Goal: Information Seeking & Learning: Compare options

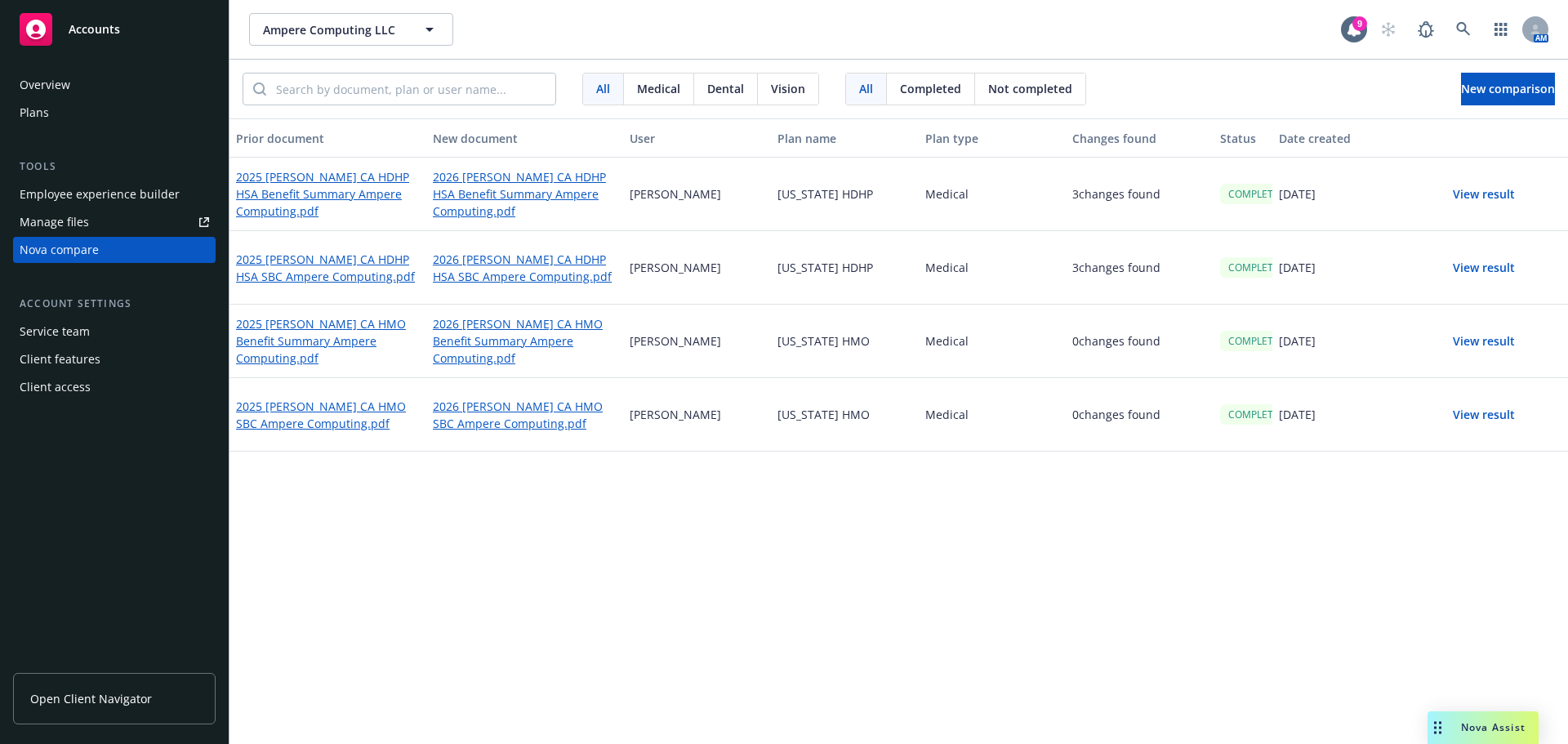
click at [1478, 193] on button "View result" at bounding box center [1484, 194] width 114 height 32
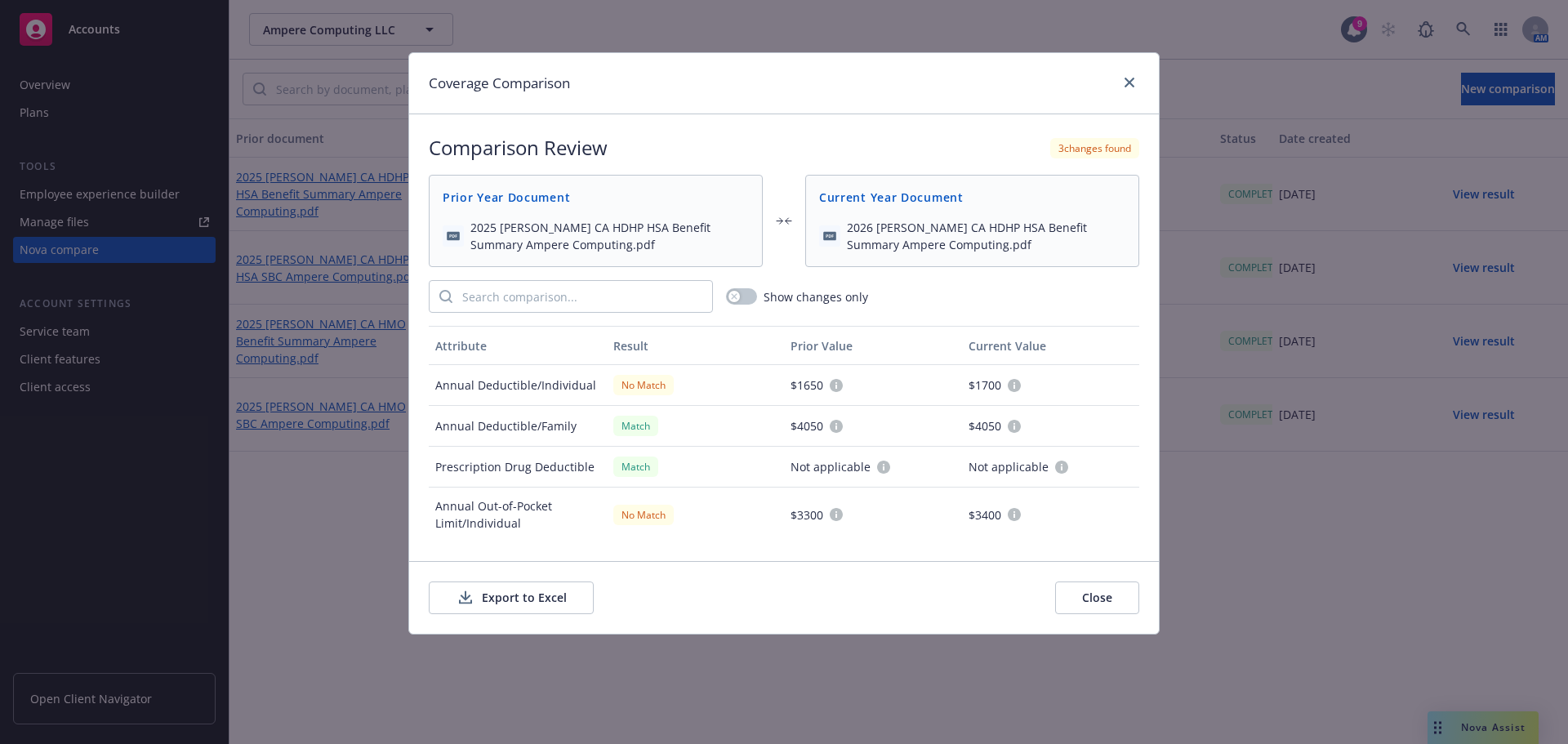
click at [526, 596] on button "Export to Excel" at bounding box center [511, 597] width 165 height 32
click at [1130, 82] on icon "close" at bounding box center [1129, 82] width 10 height 10
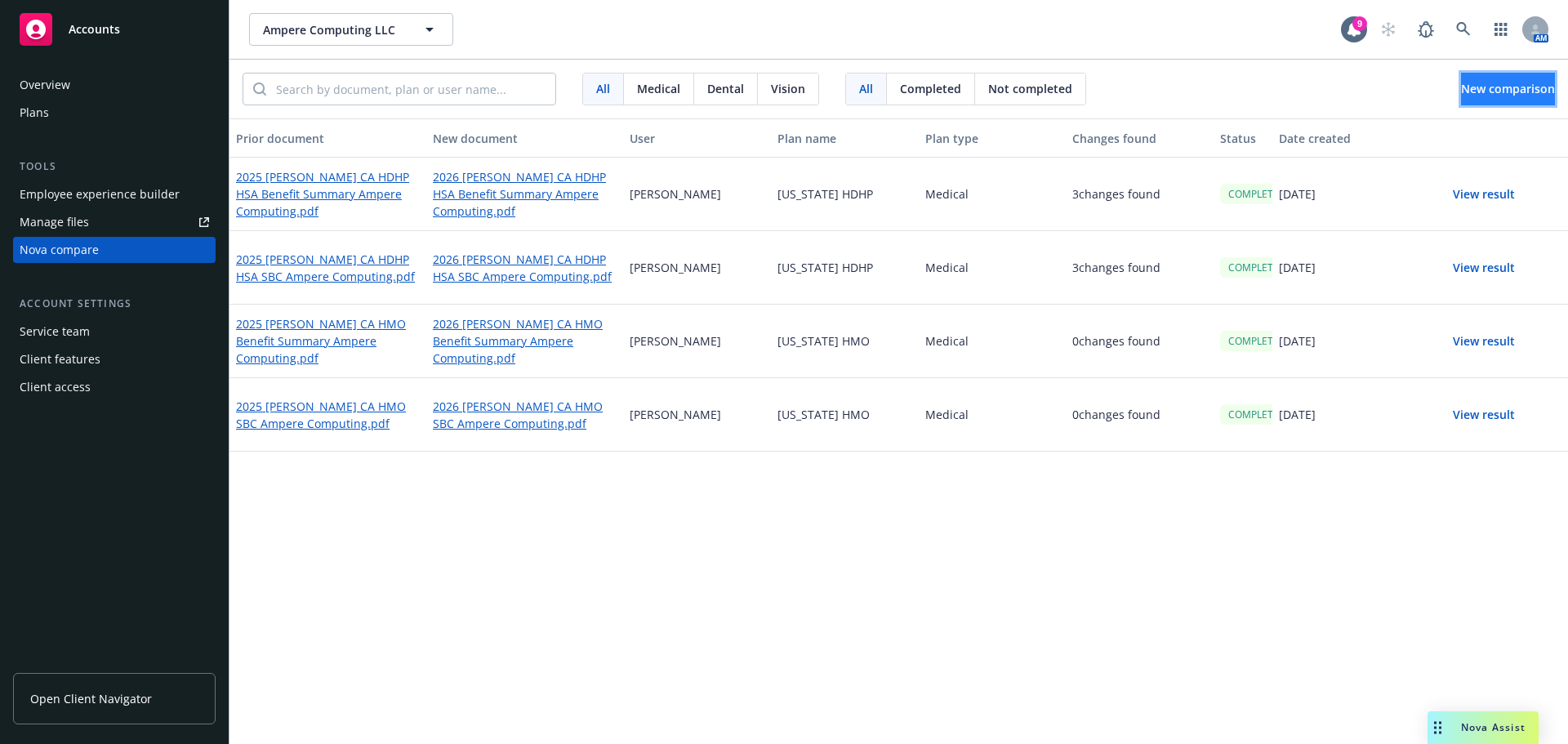
click at [1499, 87] on span "New comparison" at bounding box center [1509, 89] width 94 height 16
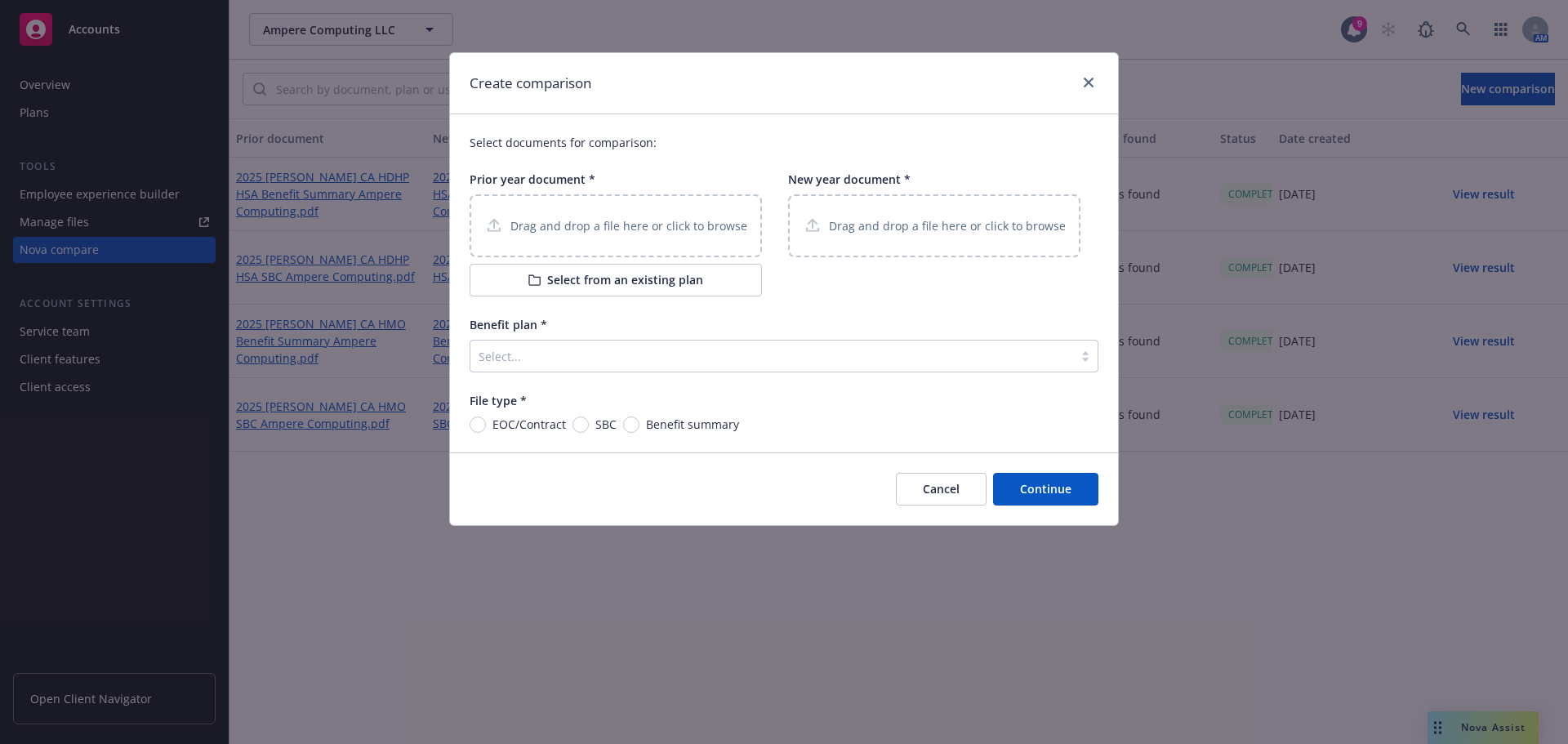
click at [557, 207] on div "Drag and drop a file here or click to browse" at bounding box center [616, 226] width 293 height 63
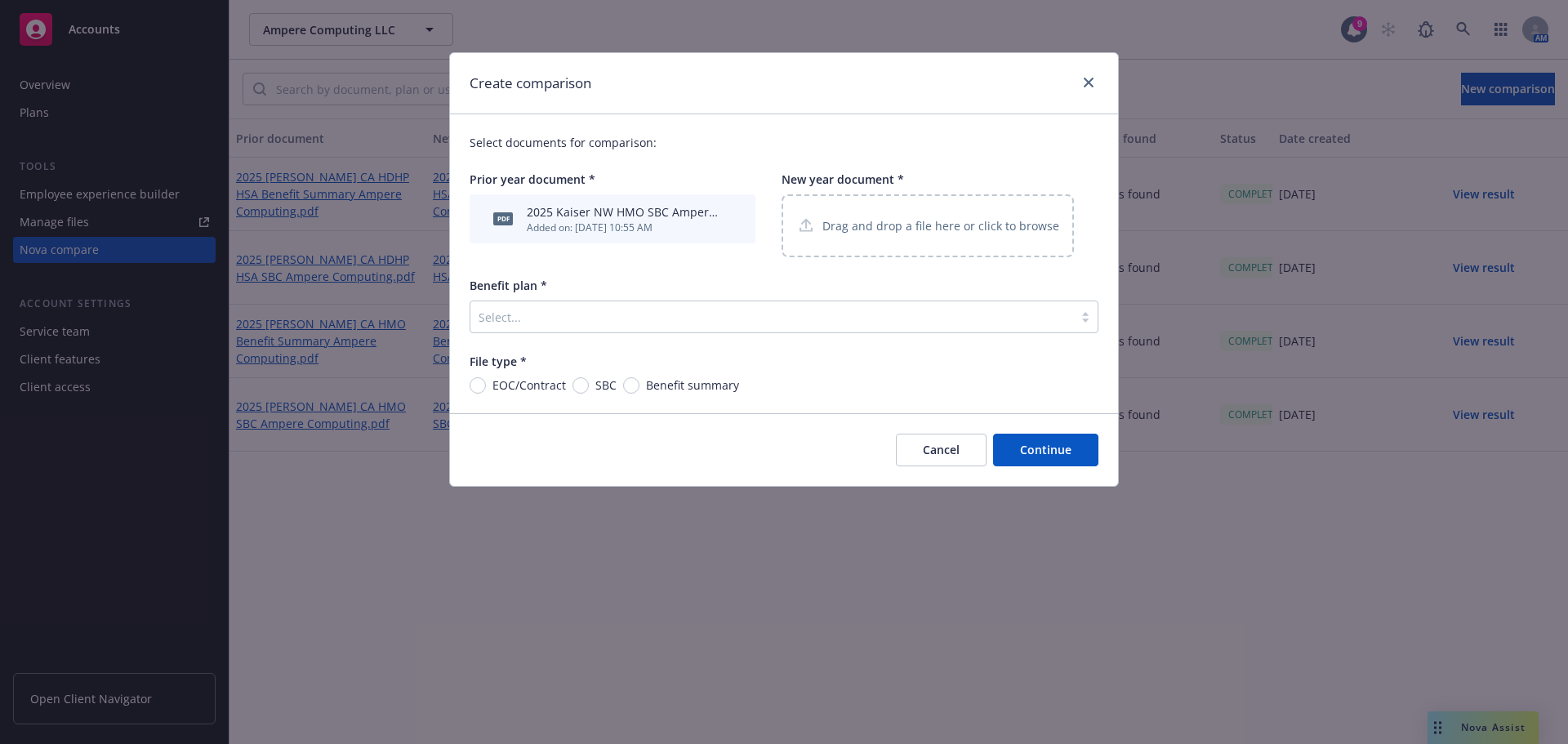
click at [938, 227] on p "Drag and drop a file here or click to browse" at bounding box center [941, 226] width 237 height 17
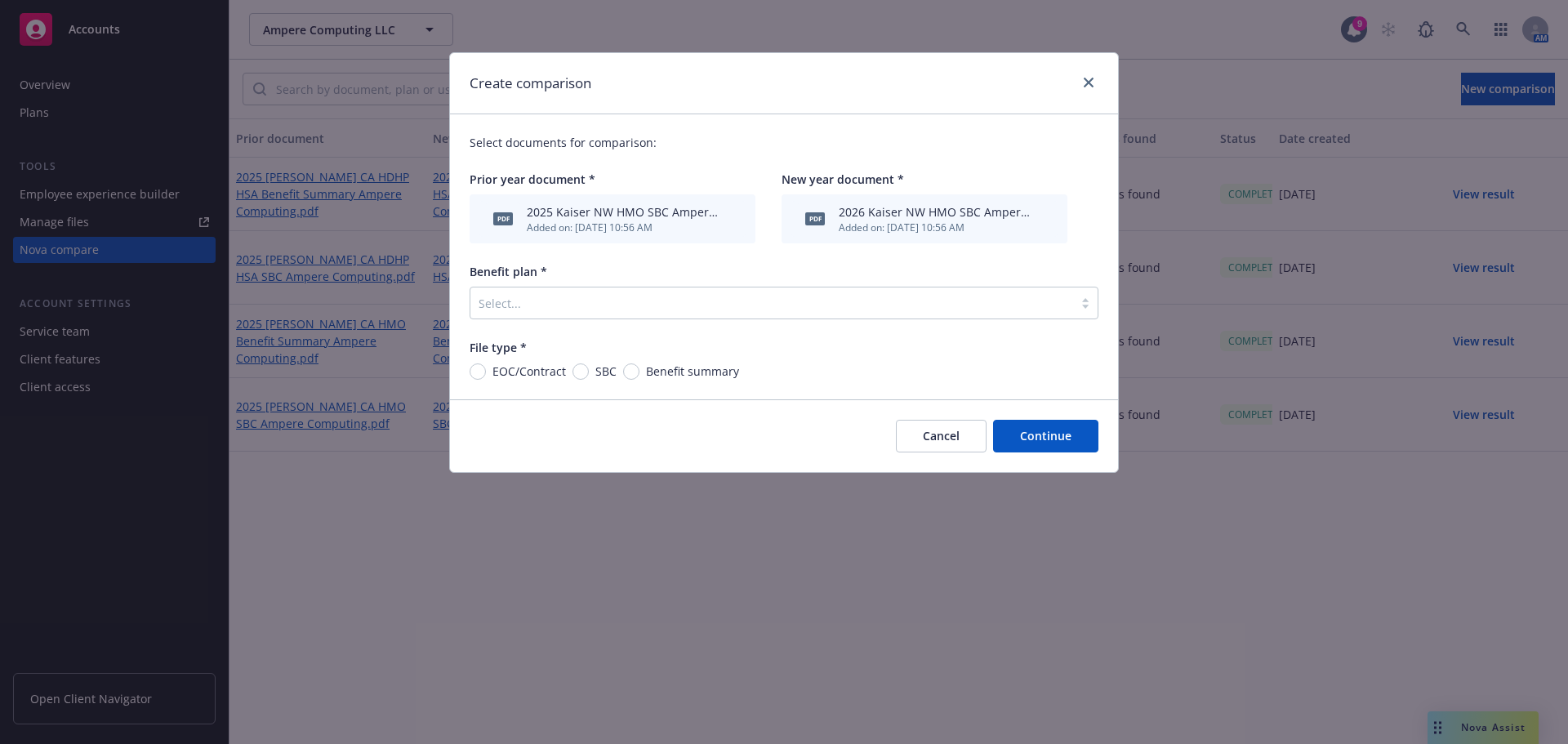
click at [519, 304] on div at bounding box center [771, 303] width 586 height 19
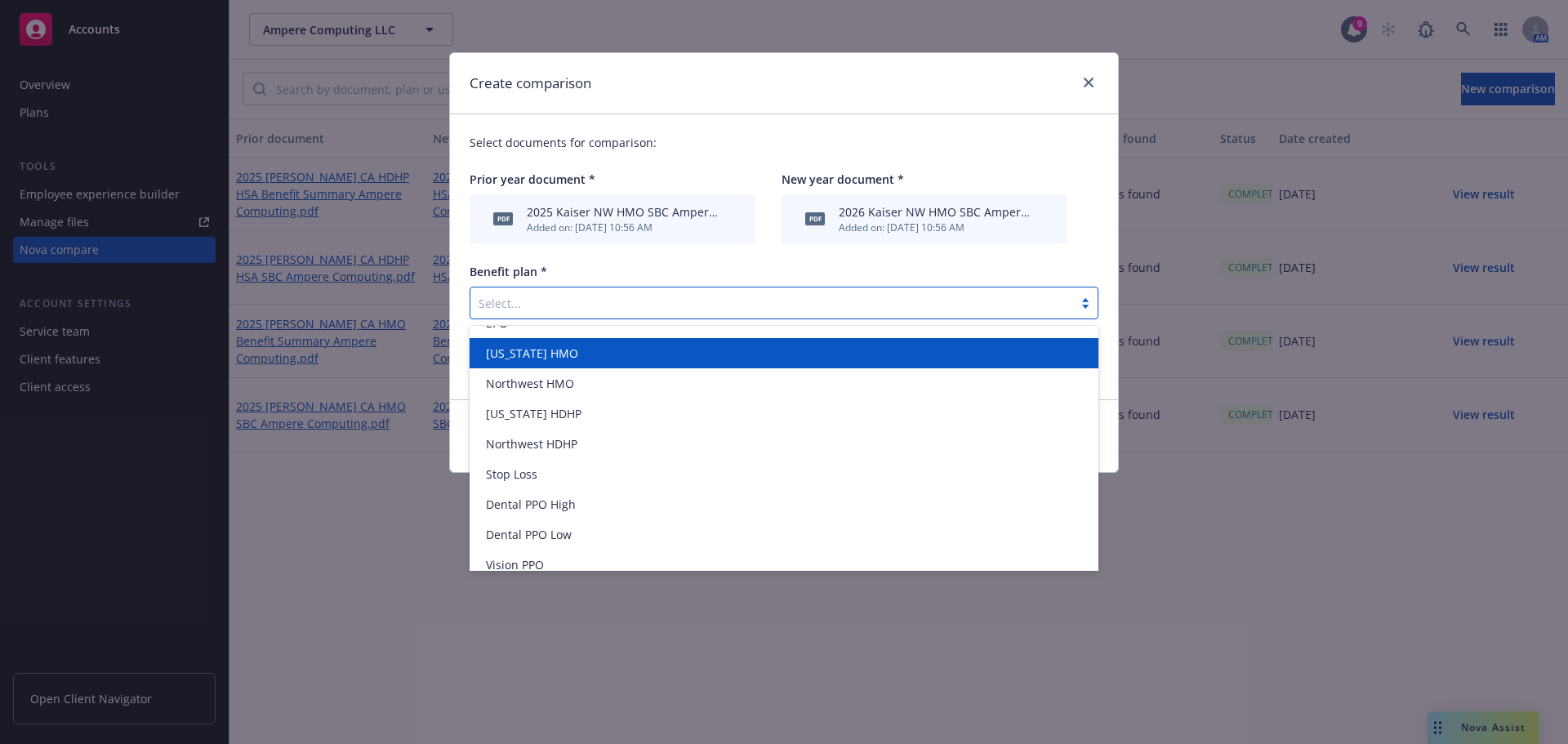
scroll to position [94, 0]
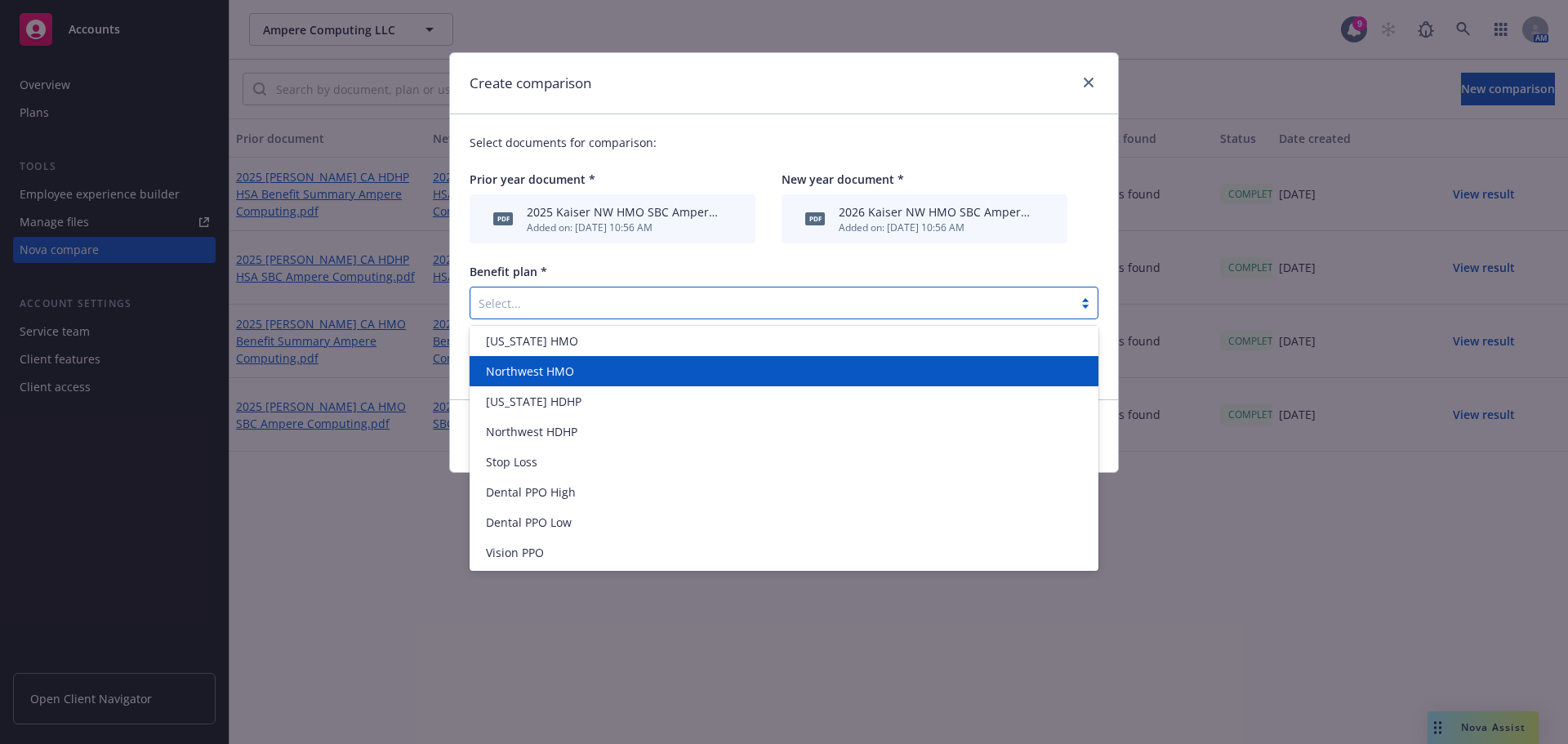
click at [560, 374] on span "Northwest HMO" at bounding box center [529, 371] width 88 height 17
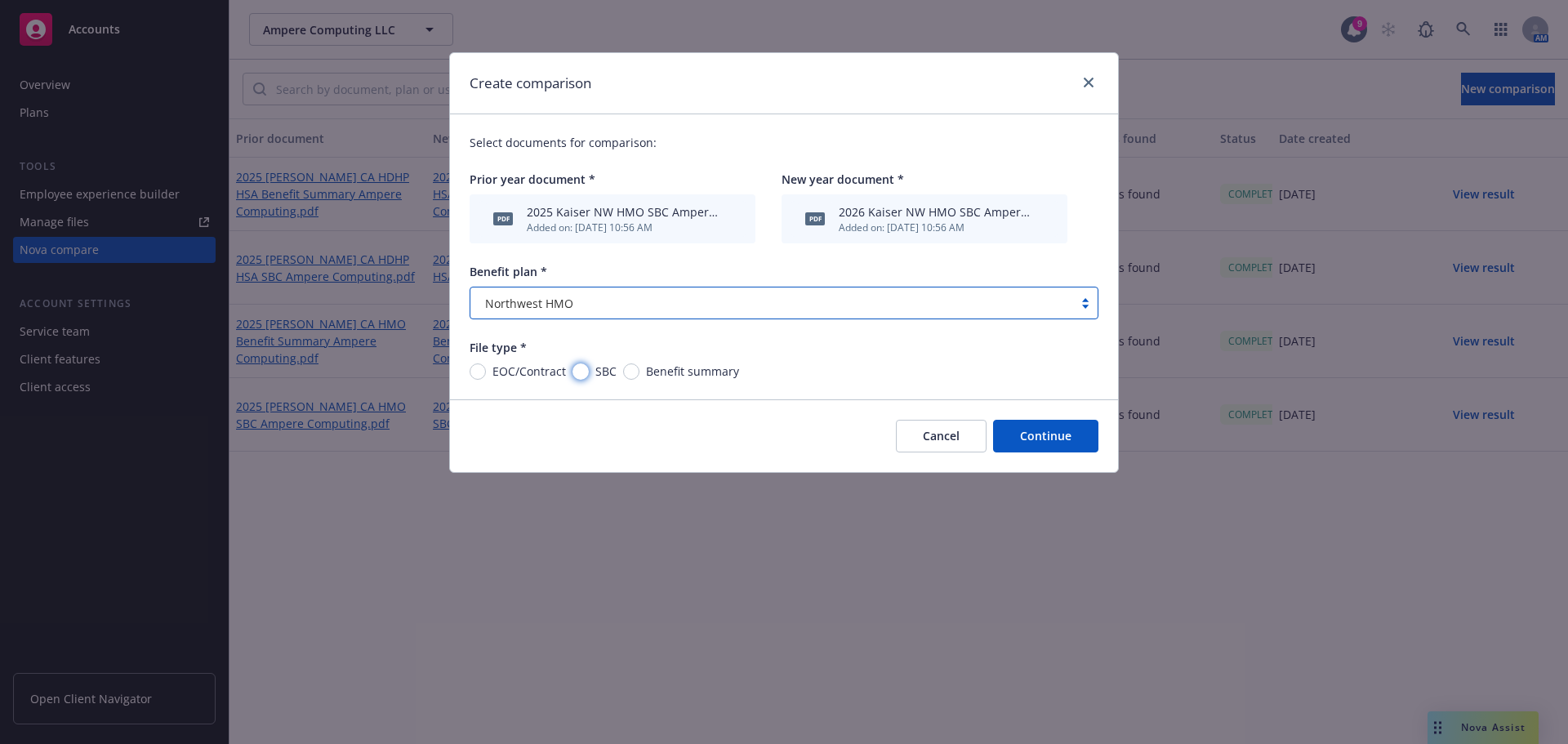
click at [583, 374] on input "SBC" at bounding box center [580, 371] width 17 height 17
radio input "true"
click at [1052, 434] on button "Continue" at bounding box center [1046, 436] width 106 height 32
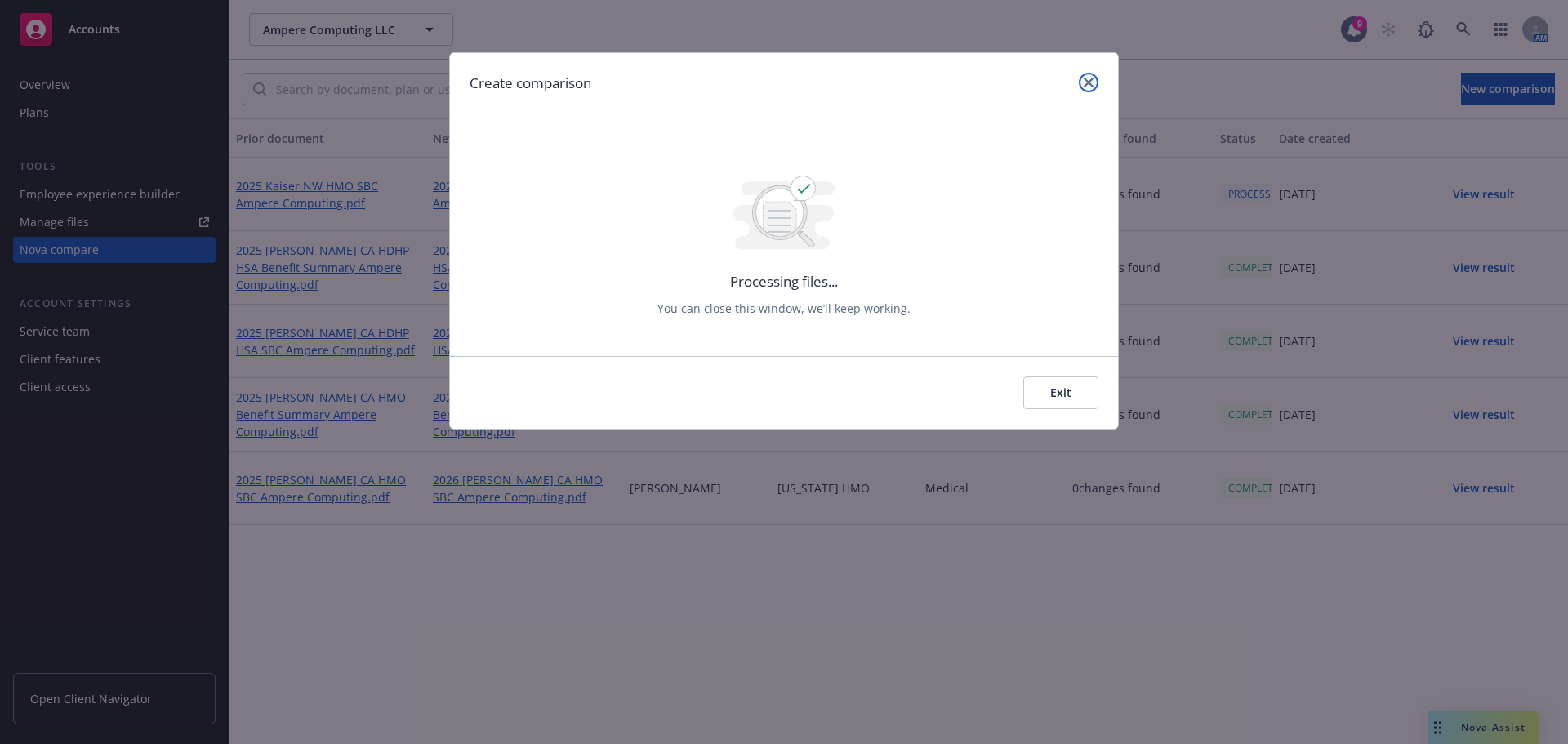
click at [1088, 81] on icon "close" at bounding box center [1088, 82] width 10 height 10
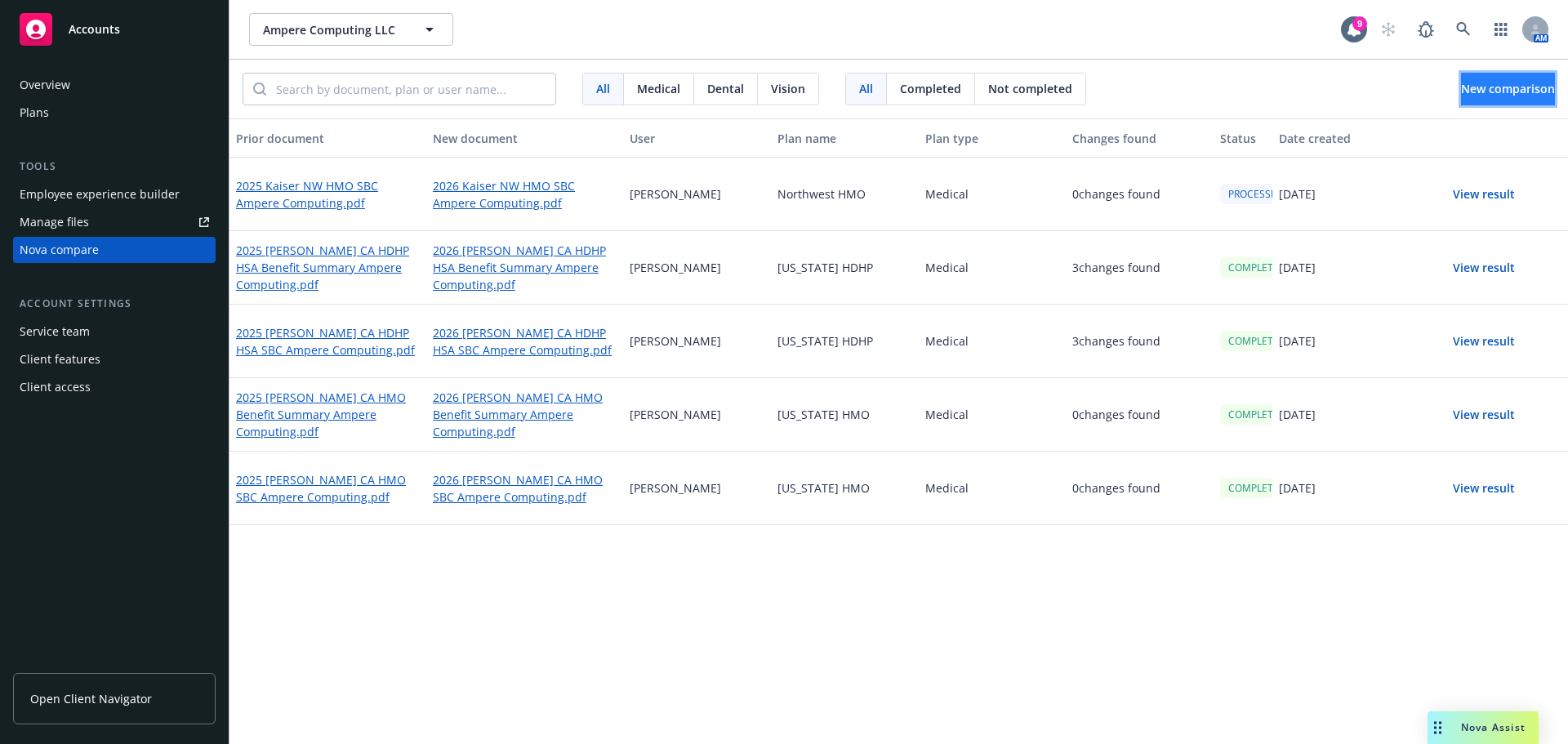
click at [1466, 97] on button "New comparison" at bounding box center [1509, 88] width 94 height 32
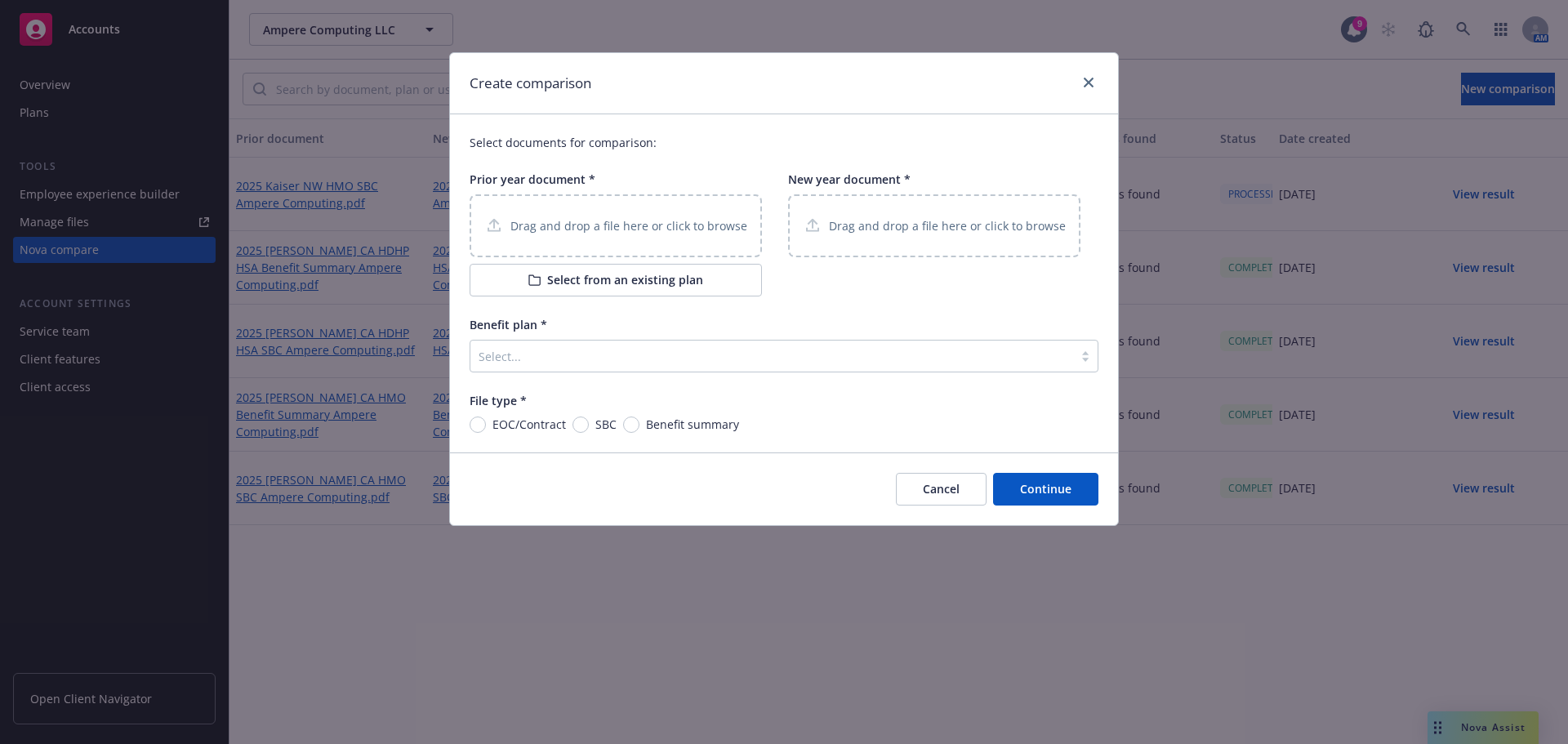
click at [583, 236] on div "Drag and drop a file here or click to browse" at bounding box center [616, 225] width 263 height 20
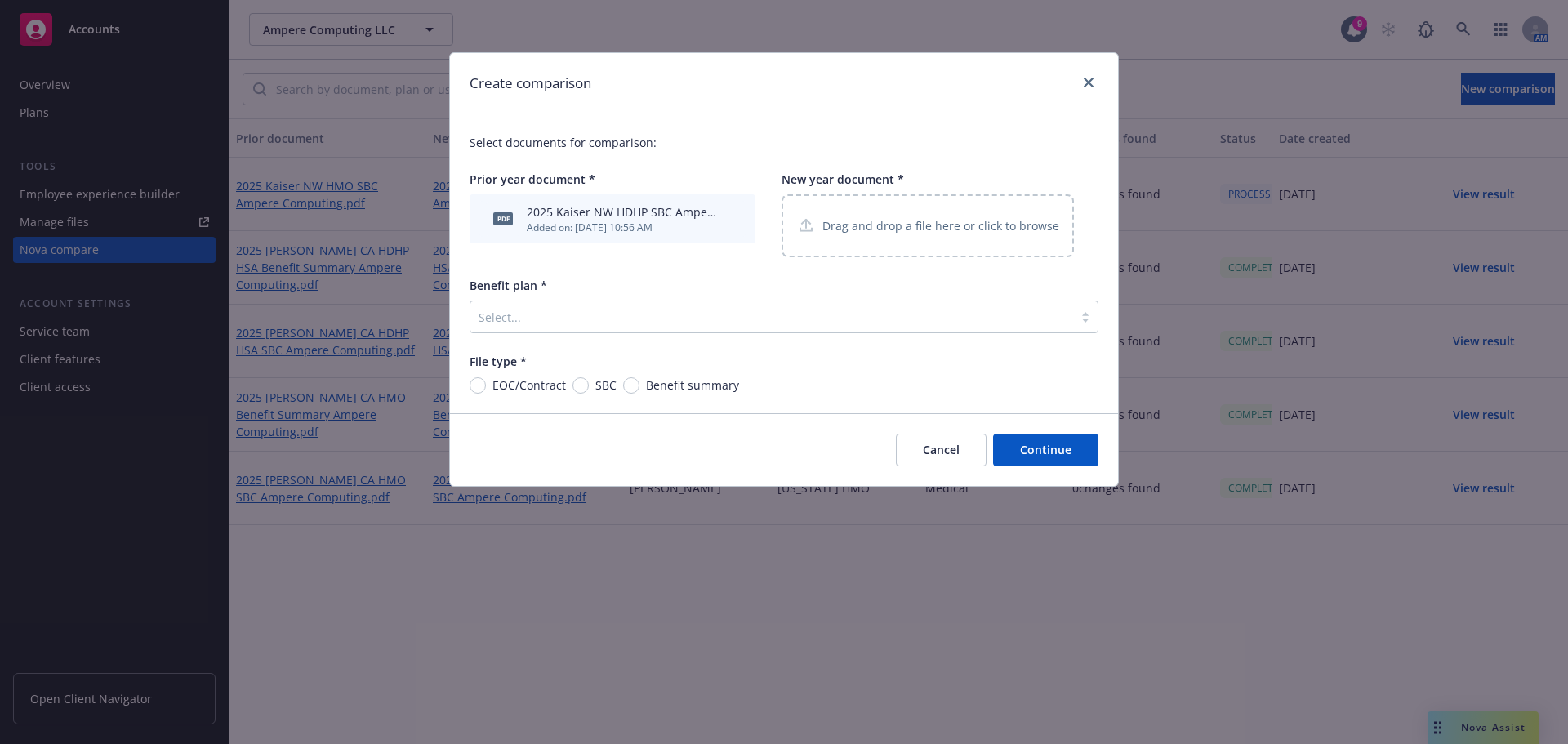
click at [965, 213] on div "Drag and drop a file here or click to browse" at bounding box center [928, 226] width 293 height 63
click at [585, 379] on input "SBC" at bounding box center [580, 385] width 17 height 17
radio input "true"
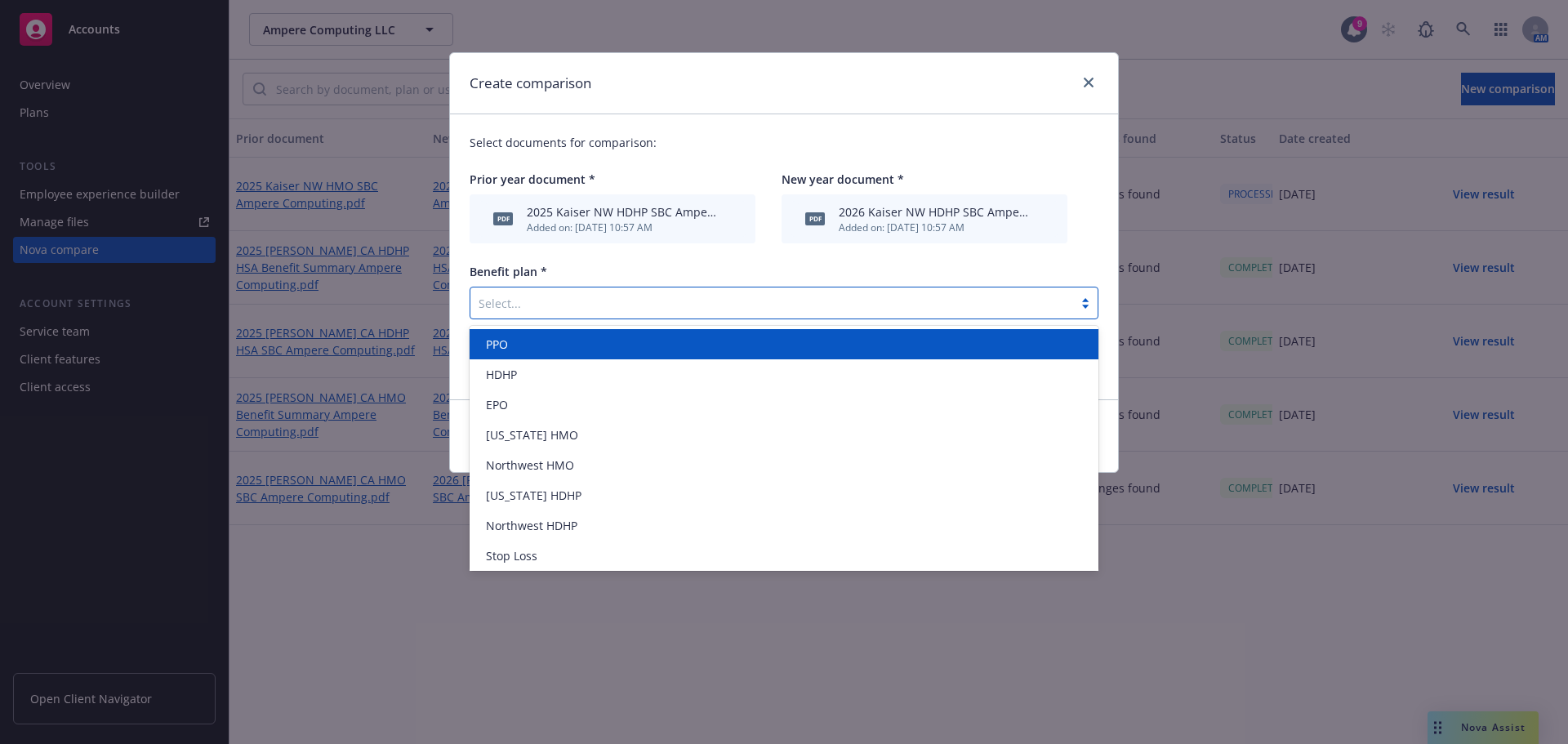
click at [567, 305] on div at bounding box center [771, 303] width 586 height 19
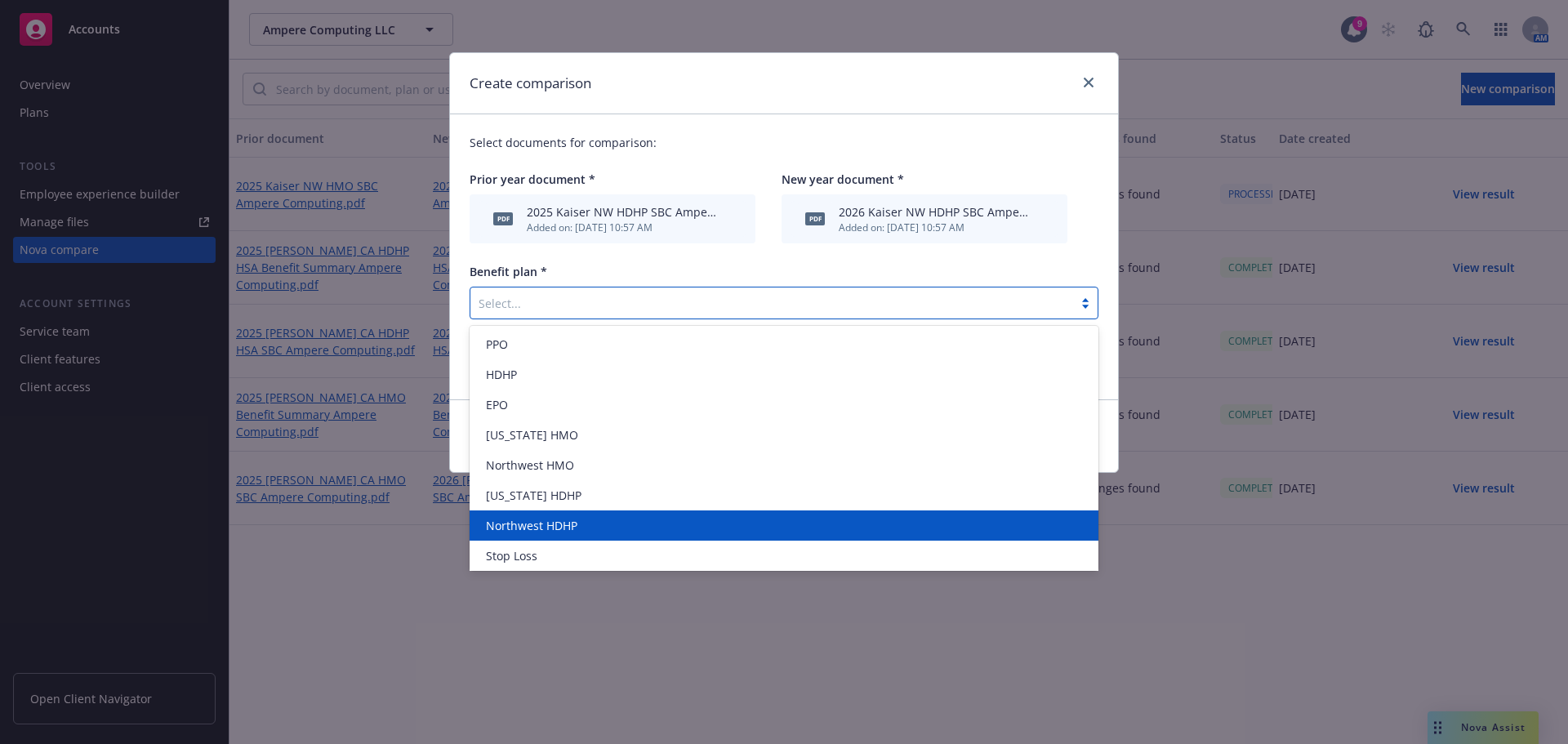
click at [571, 530] on span "Northwest HDHP" at bounding box center [531, 526] width 92 height 17
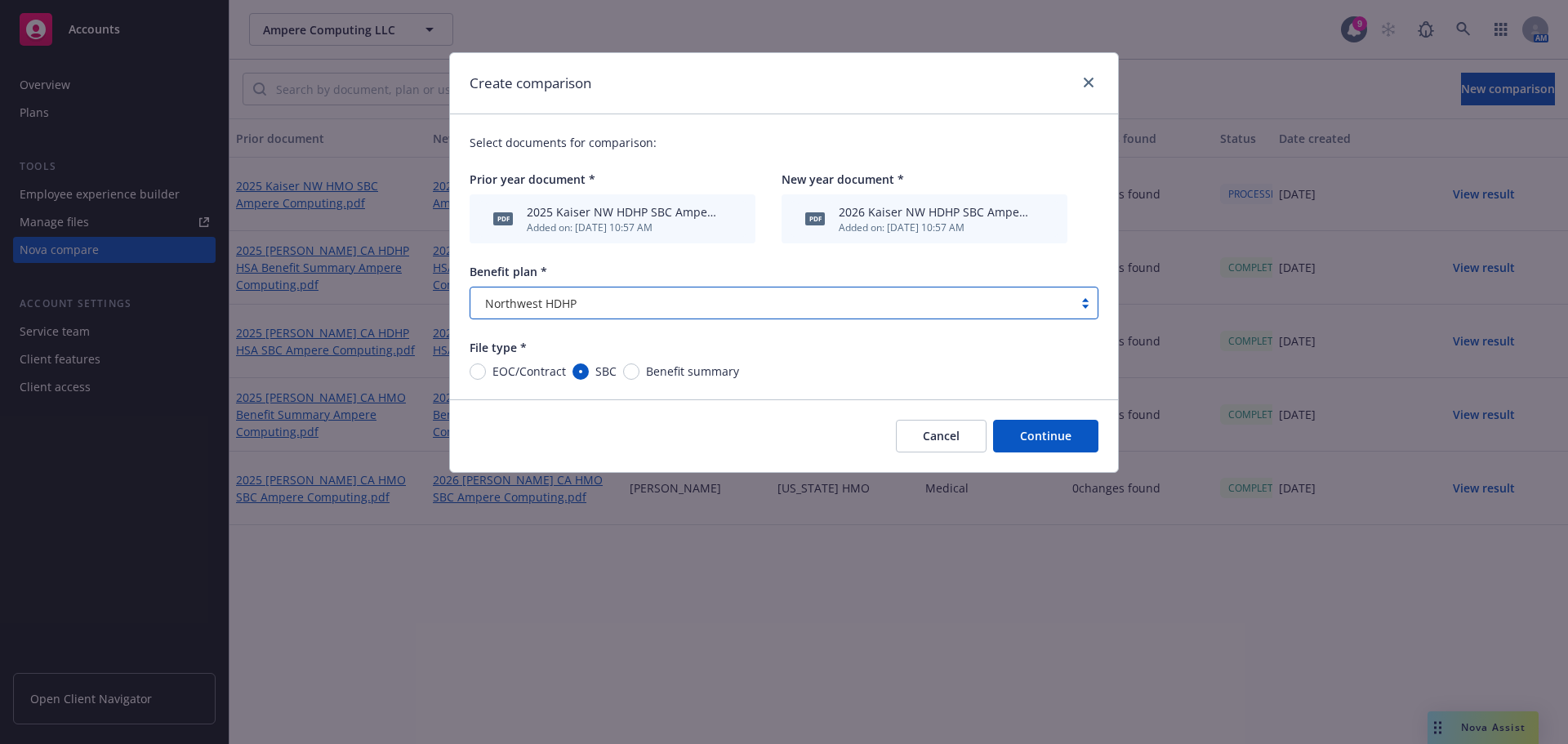
click at [1056, 435] on button "Continue" at bounding box center [1046, 436] width 106 height 32
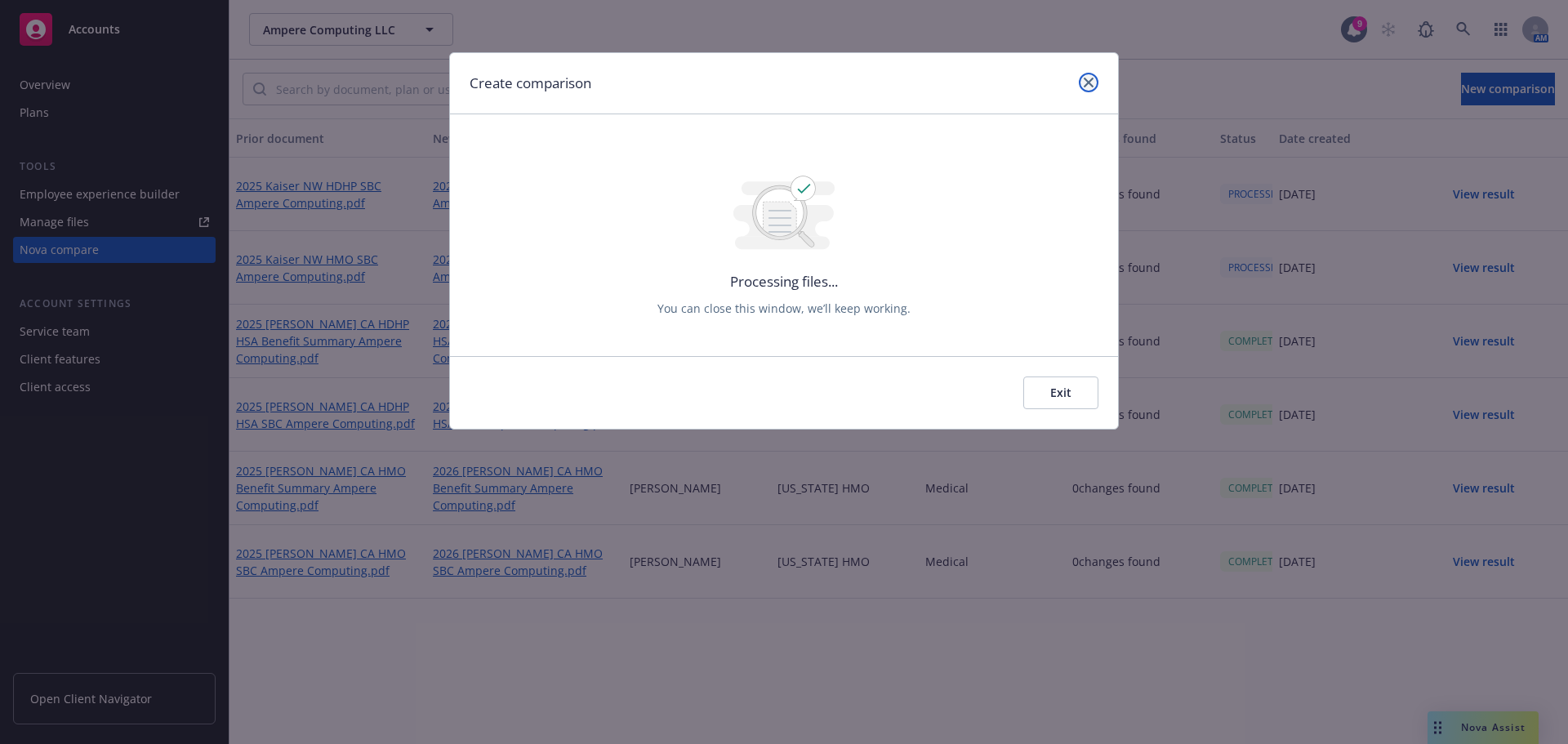
click at [1084, 86] on icon "close" at bounding box center [1088, 82] width 10 height 10
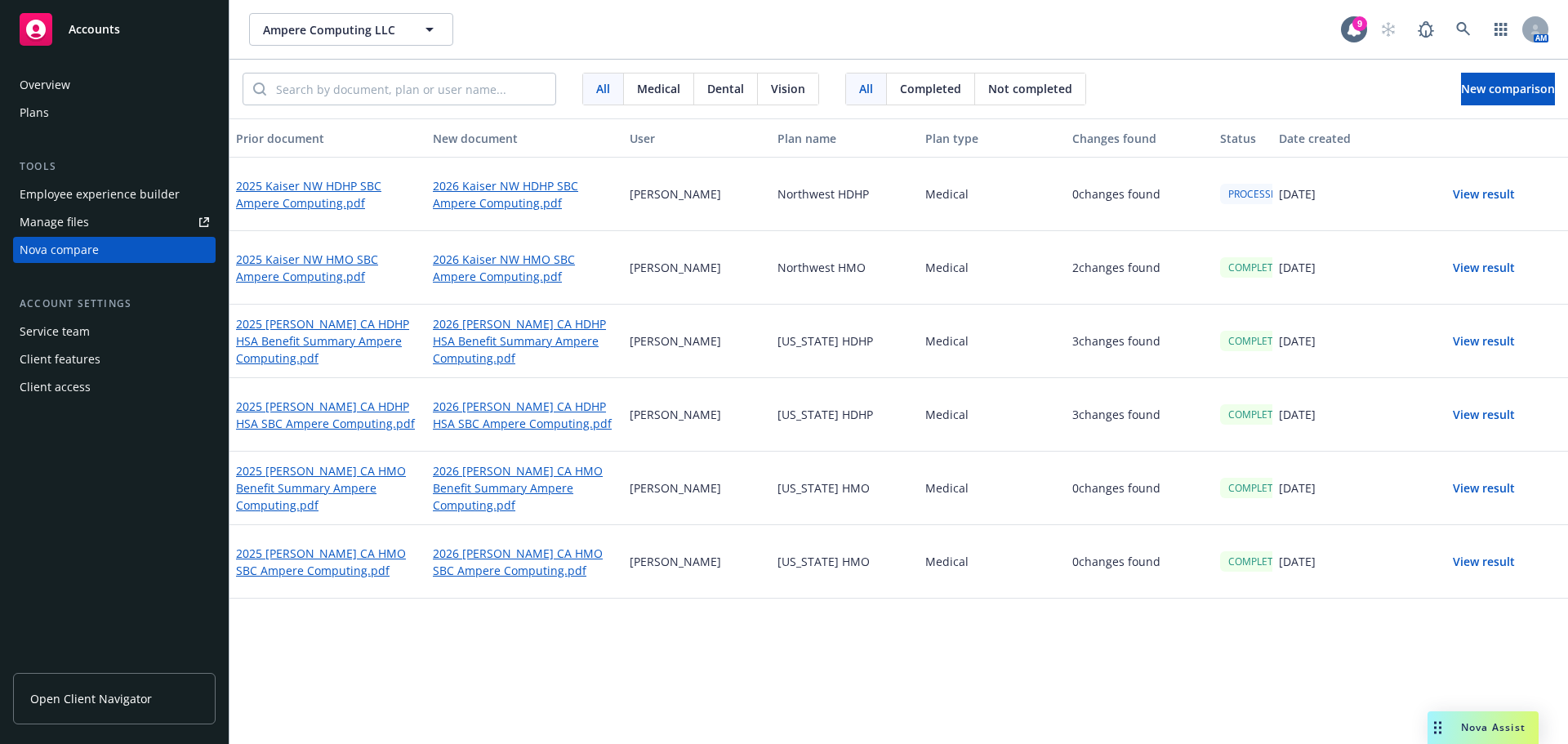
click at [1474, 268] on button "View result" at bounding box center [1484, 267] width 114 height 32
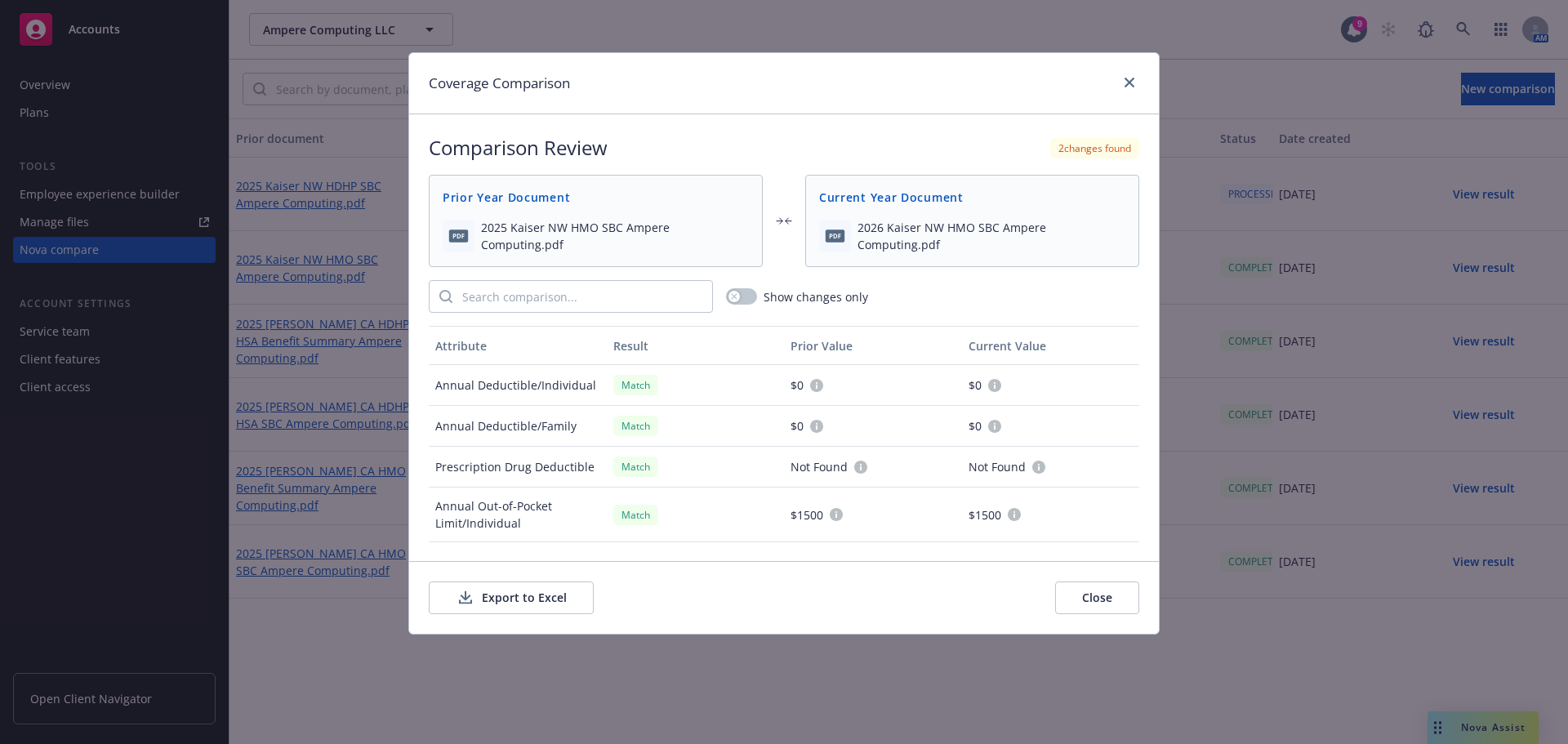
click at [554, 589] on button "Export to Excel" at bounding box center [511, 597] width 165 height 32
click at [1131, 82] on icon "close" at bounding box center [1129, 82] width 10 height 10
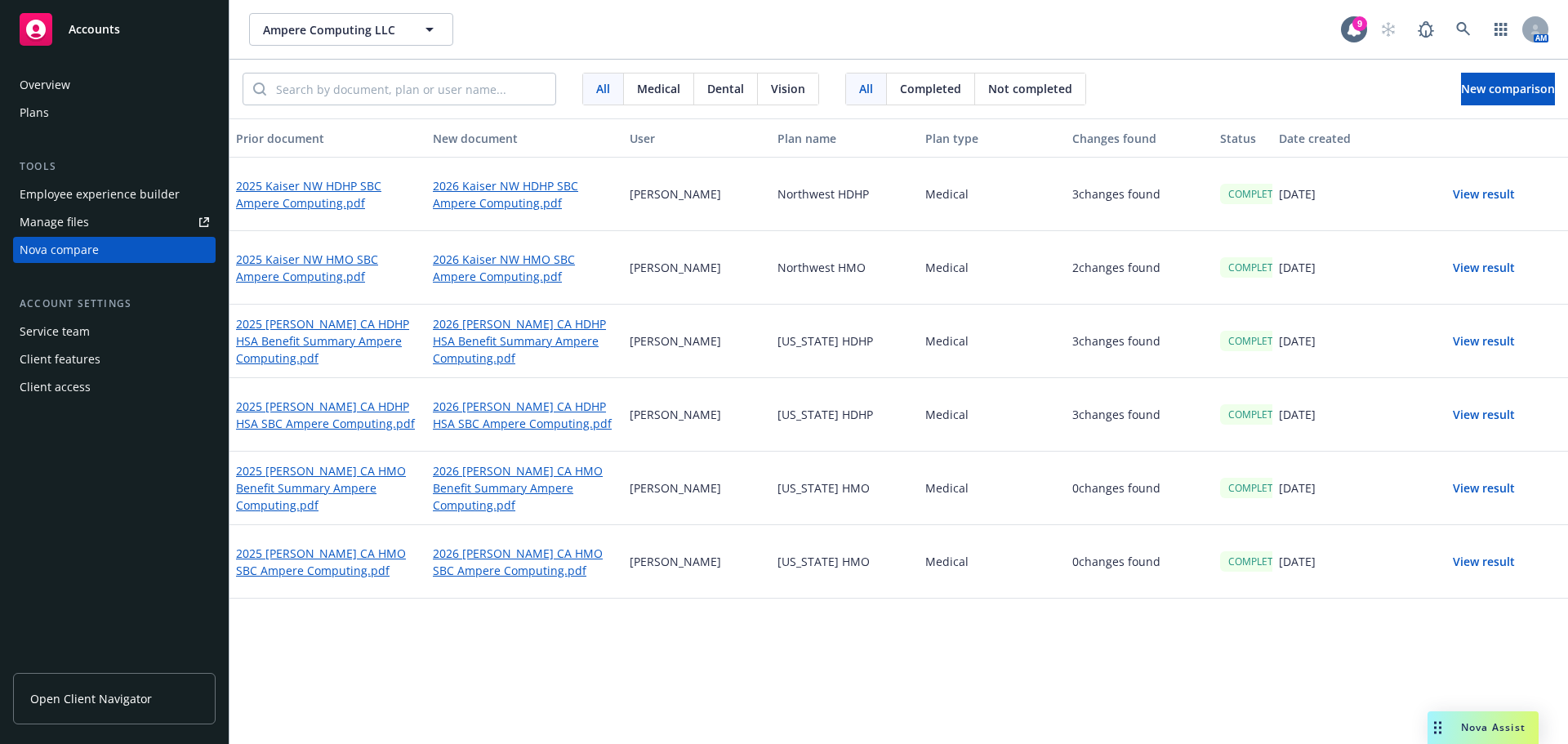
click at [1472, 197] on button "View result" at bounding box center [1484, 194] width 114 height 32
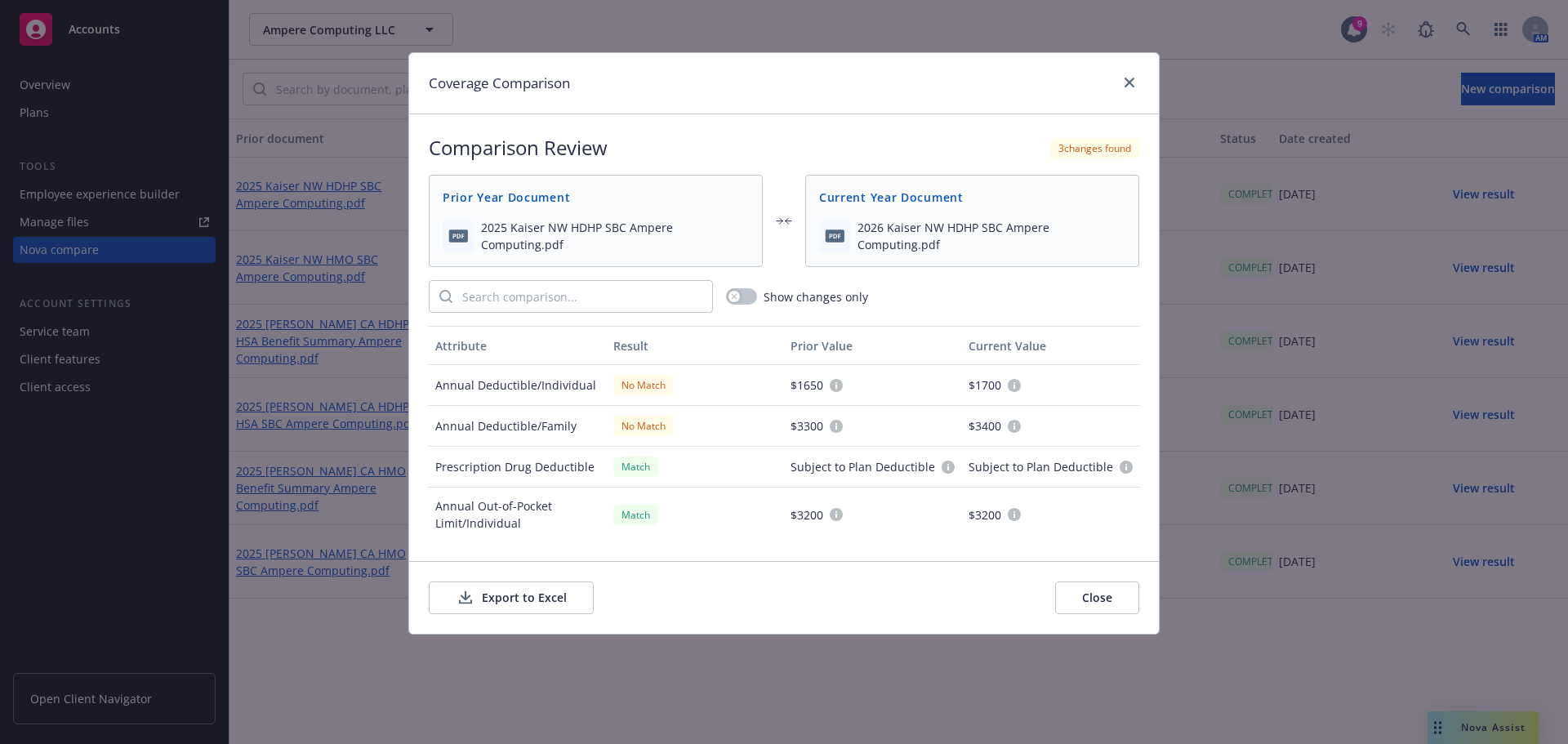
click at [520, 596] on button "Export to Excel" at bounding box center [511, 597] width 165 height 32
click at [1127, 76] on link "close" at bounding box center [1129, 82] width 19 height 19
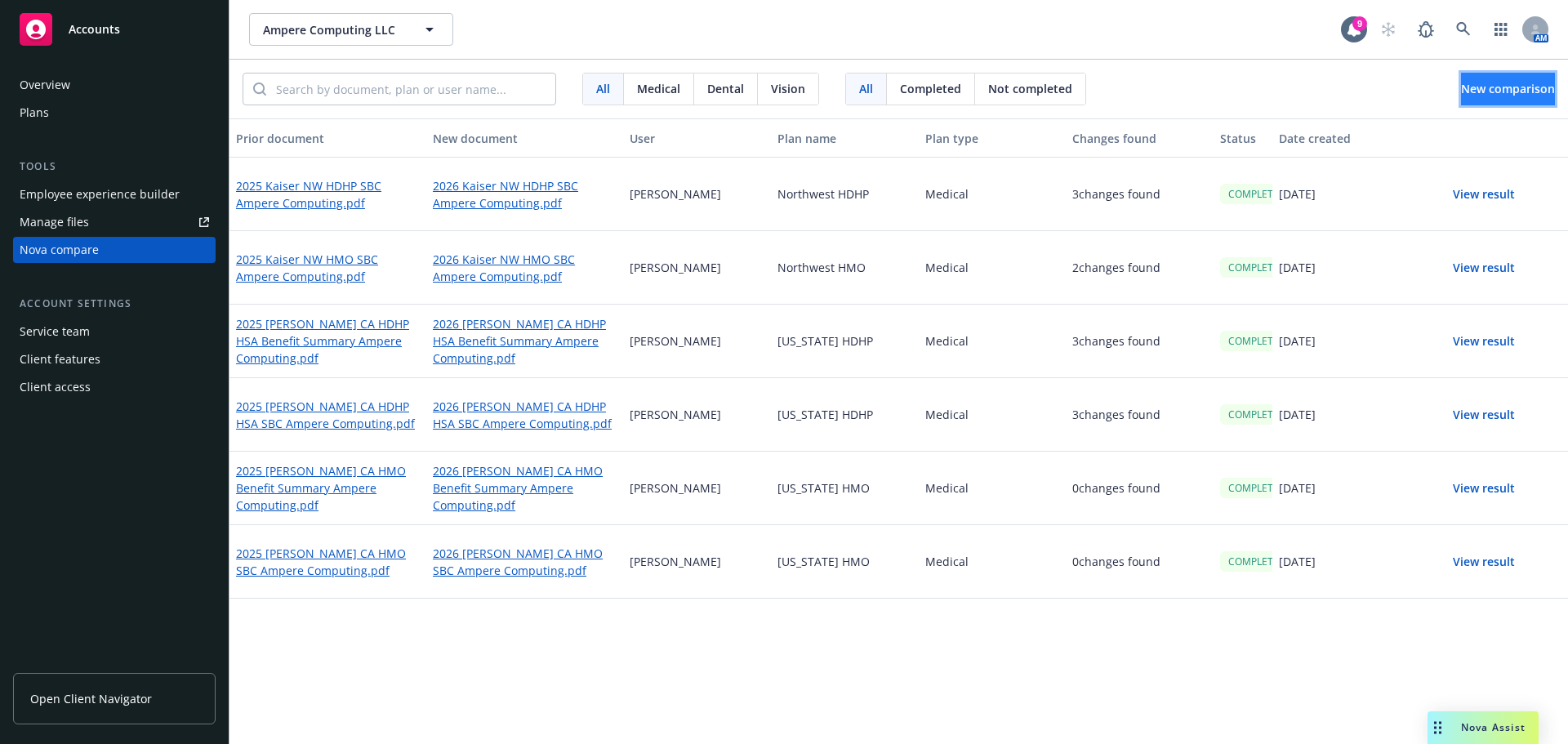
click at [1461, 93] on span "New comparison" at bounding box center [1509, 89] width 94 height 16
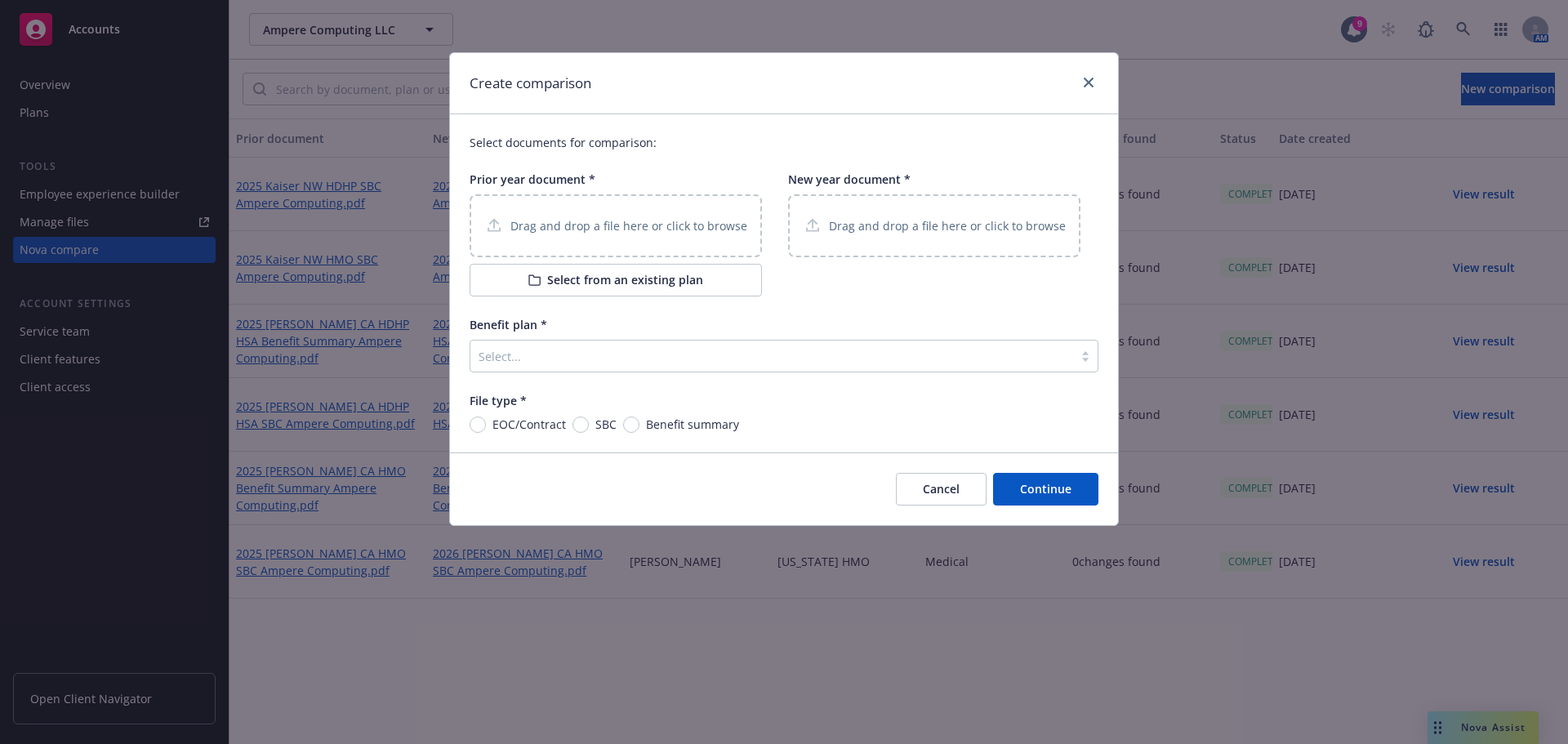
click at [569, 227] on p "Drag and drop a file here or click to browse" at bounding box center [628, 226] width 237 height 17
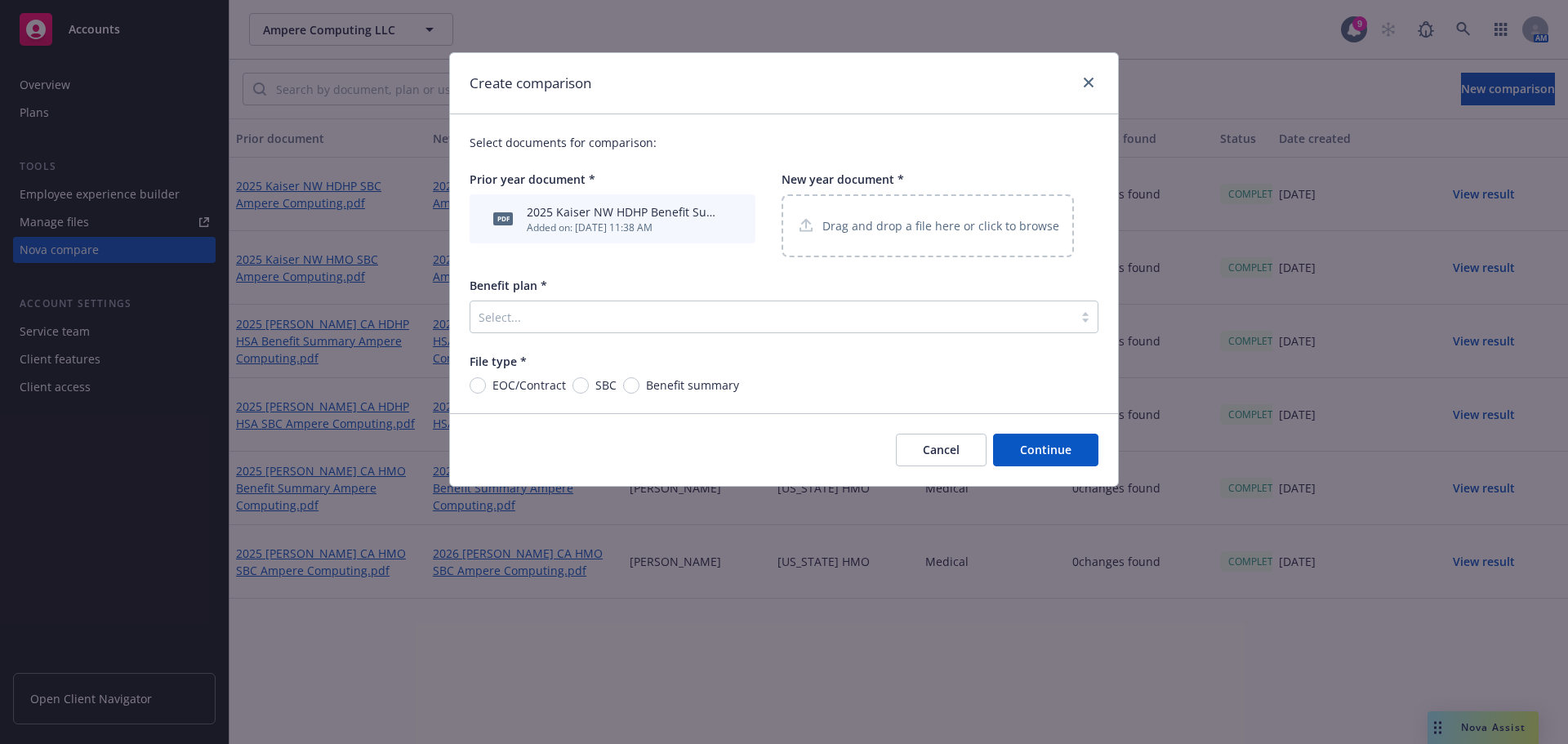
click at [904, 227] on p "Drag and drop a file here or click to browse" at bounding box center [941, 226] width 237 height 17
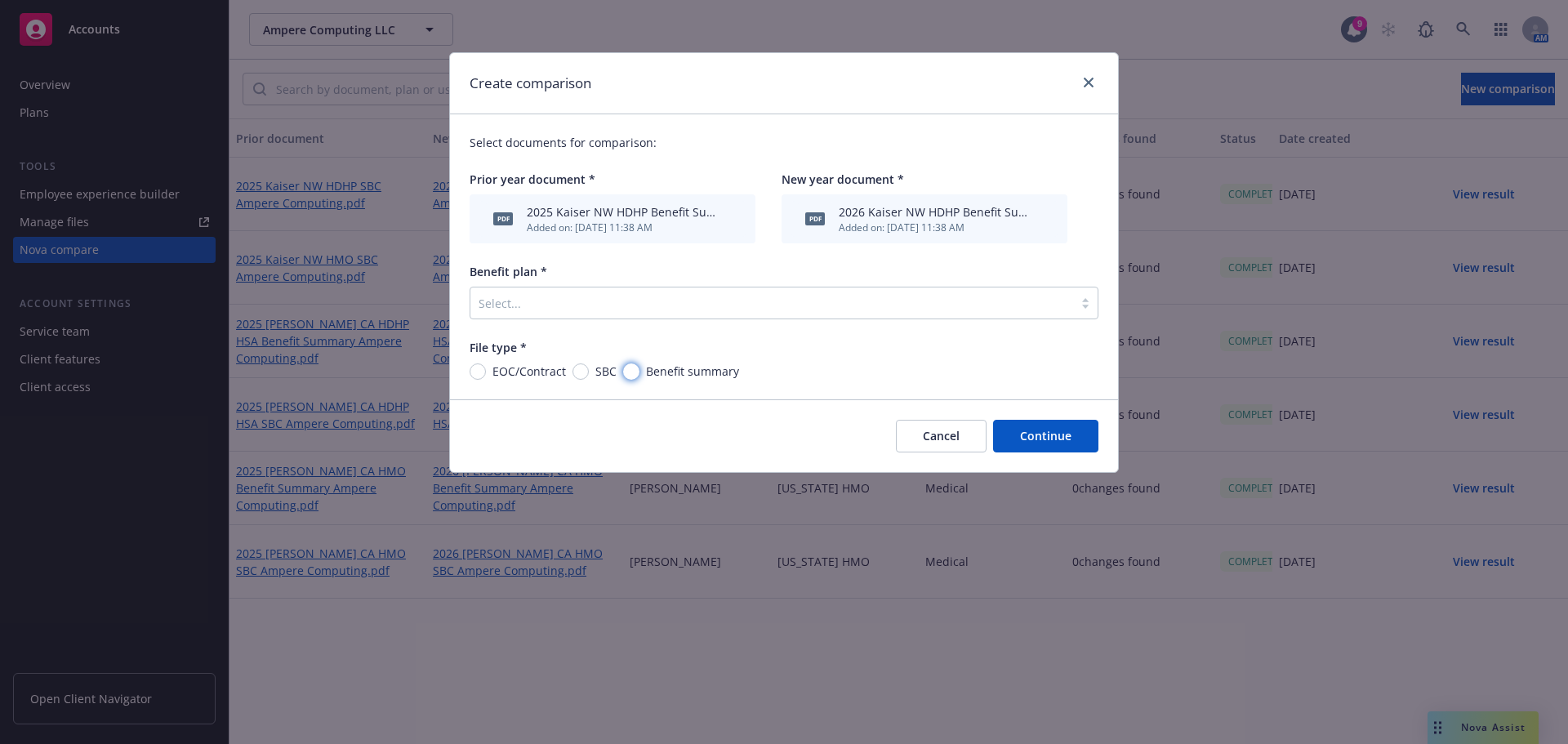
click at [631, 371] on input "Benefit summary" at bounding box center [631, 371] width 17 height 17
radio input "true"
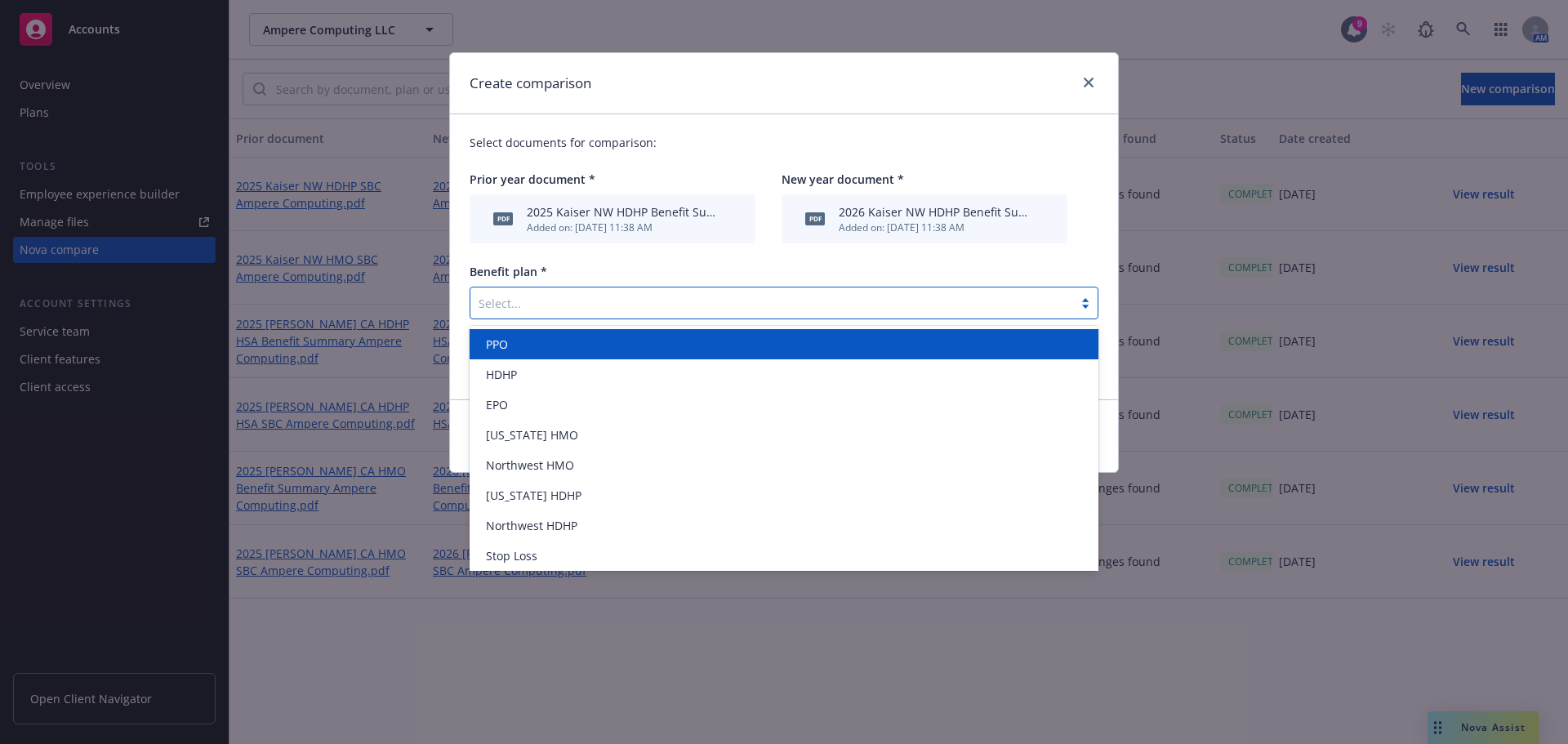
click at [537, 305] on div at bounding box center [771, 303] width 586 height 19
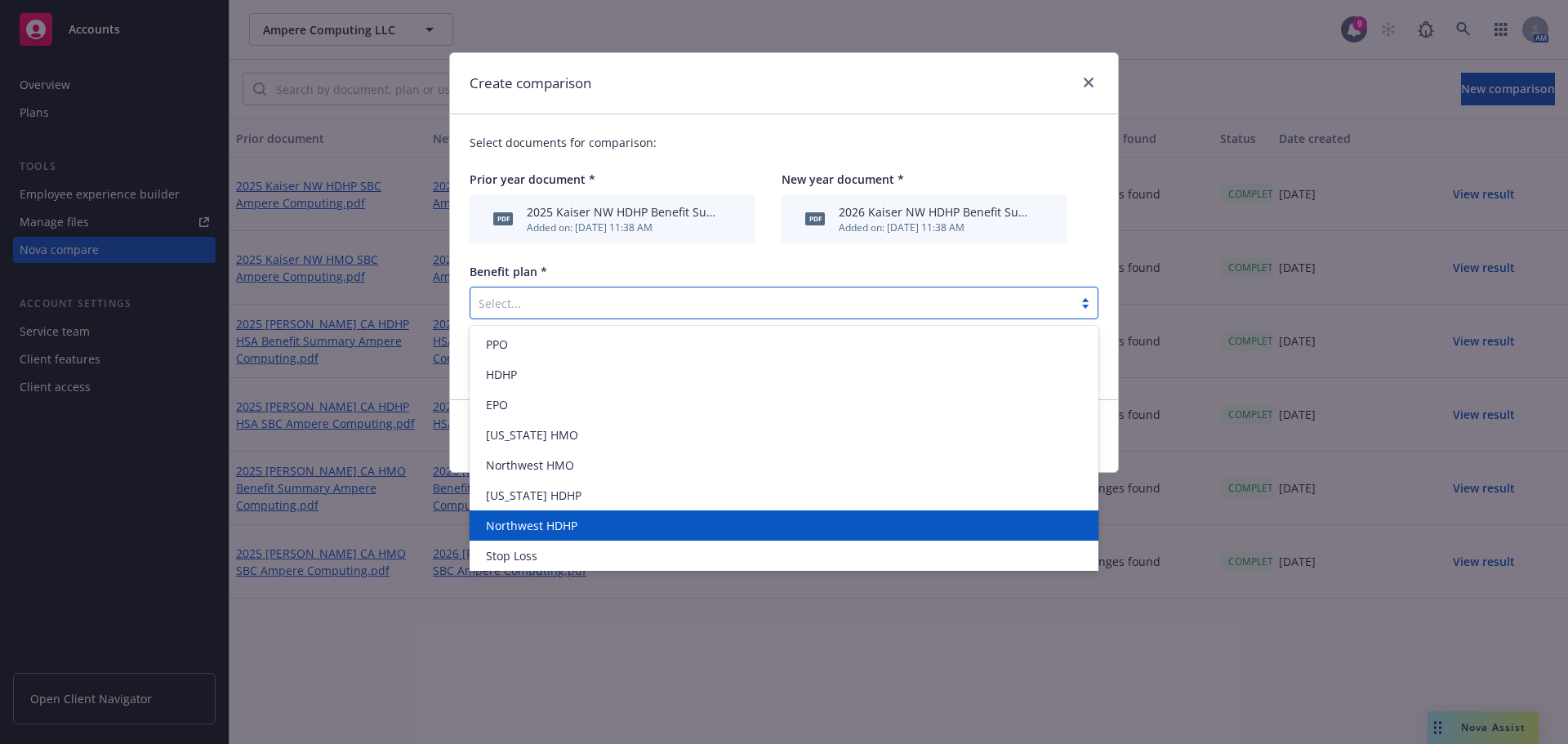
click at [588, 525] on div "Northwest HDHP" at bounding box center [784, 526] width 610 height 17
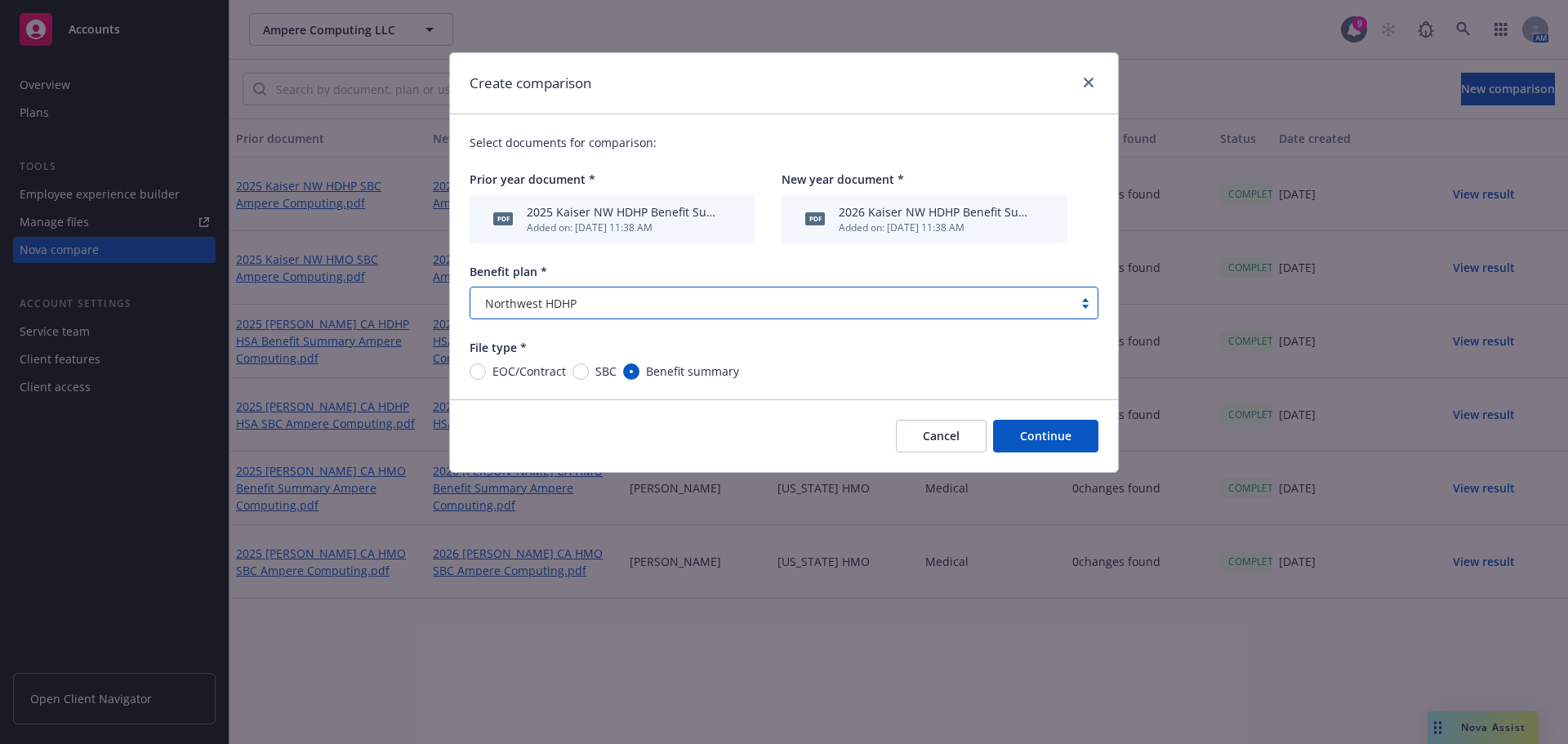
click at [1062, 427] on button "Continue" at bounding box center [1046, 436] width 106 height 32
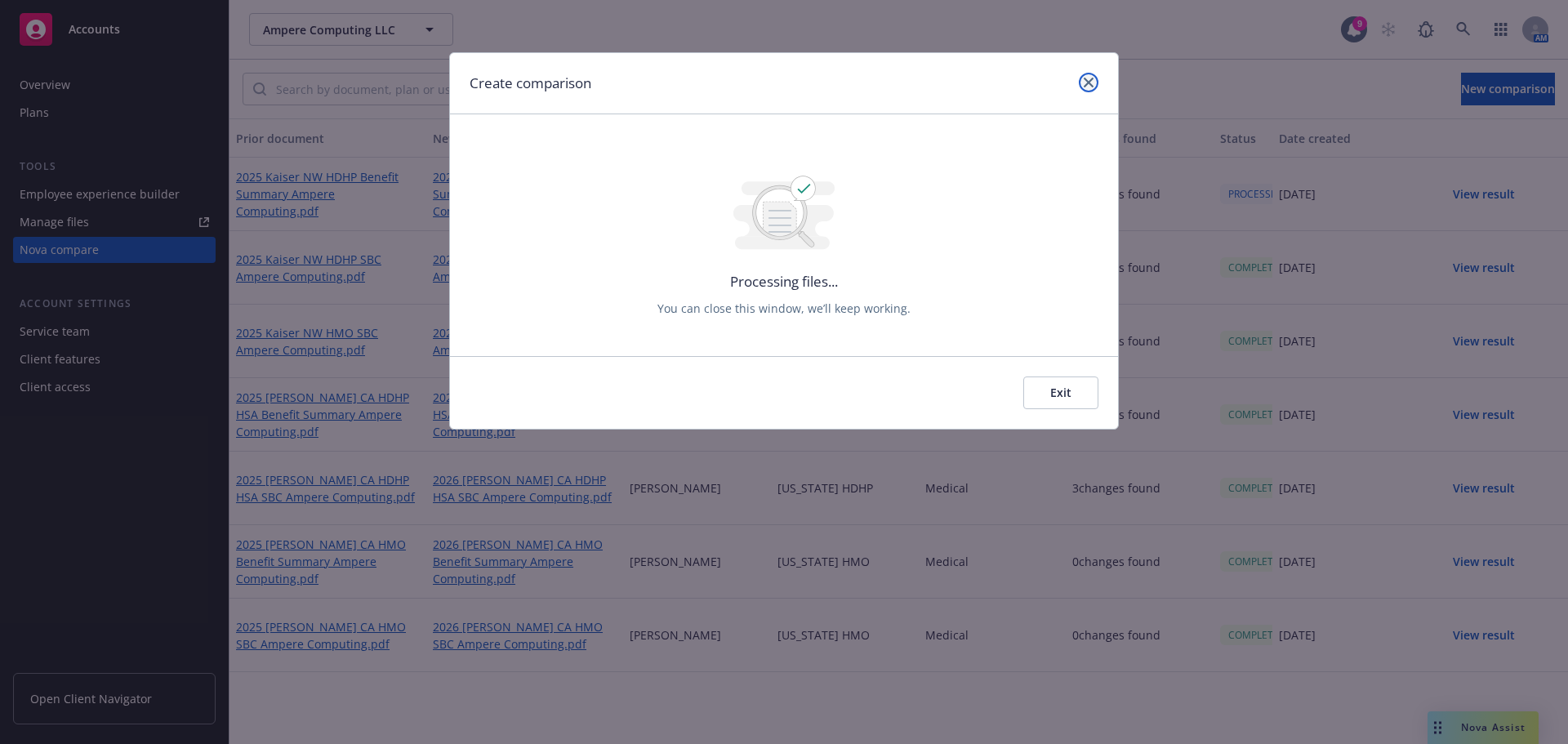
click at [1088, 79] on icon "close" at bounding box center [1088, 82] width 10 height 10
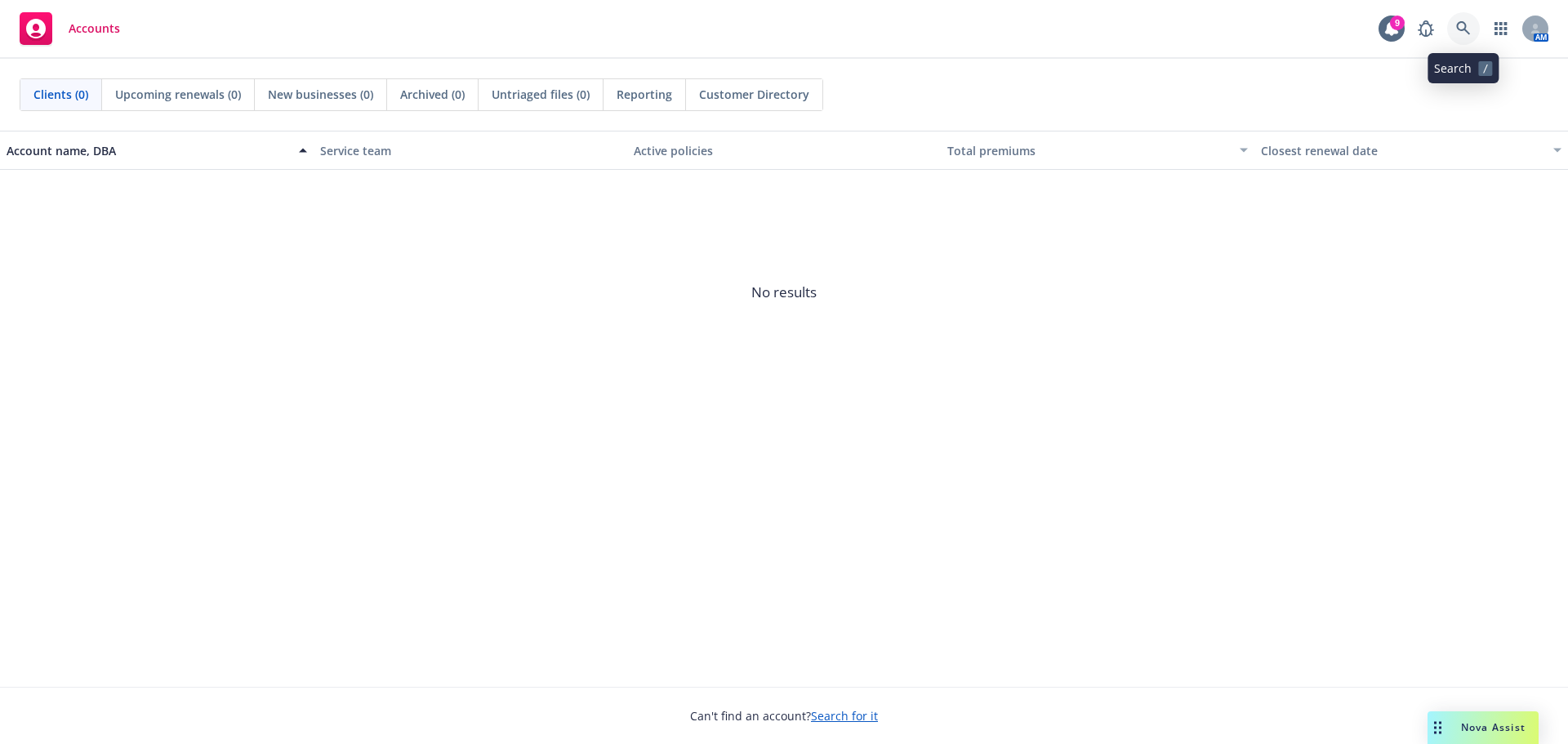
click at [1466, 30] on icon at bounding box center [1463, 28] width 15 height 15
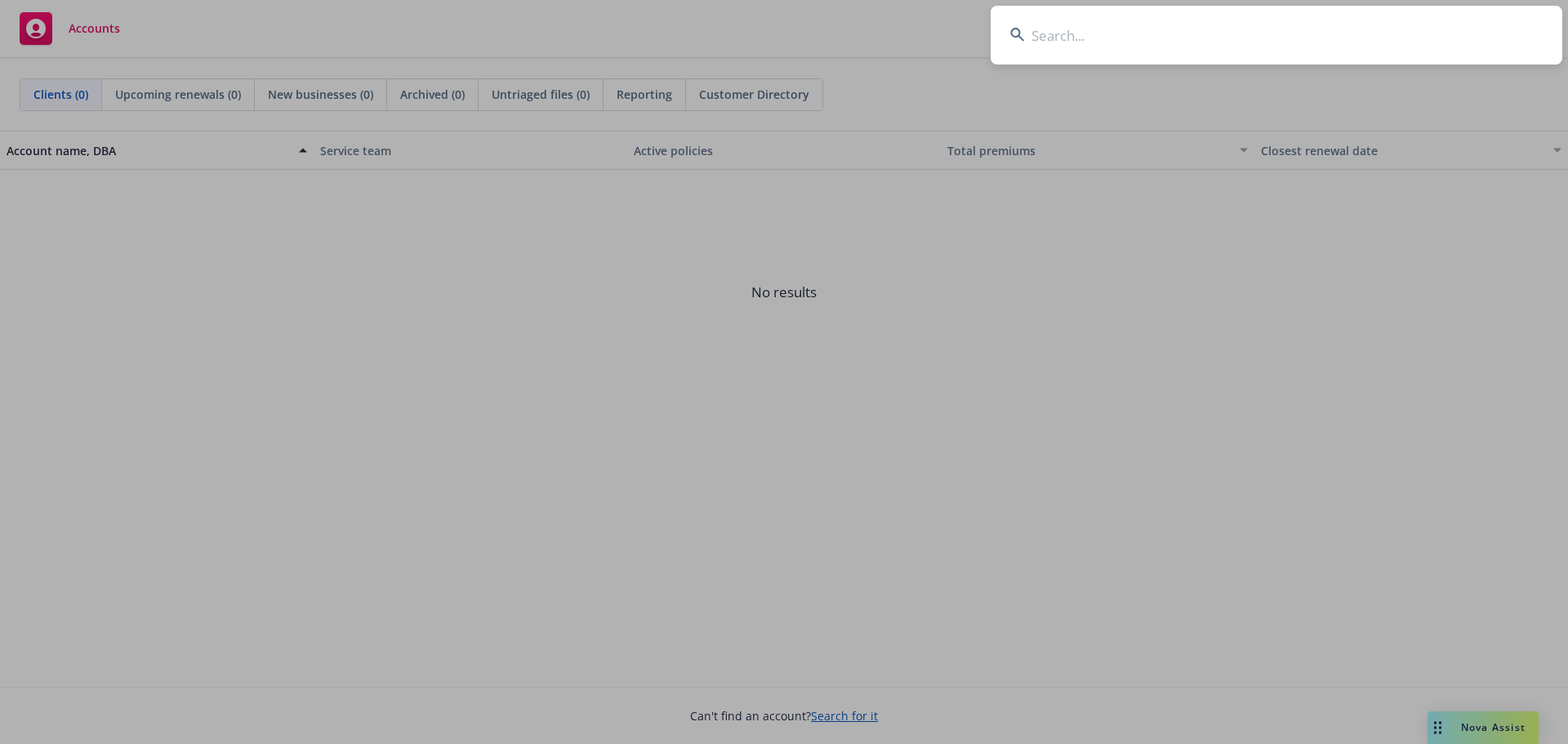
click at [1072, 31] on input at bounding box center [1276, 35] width 572 height 59
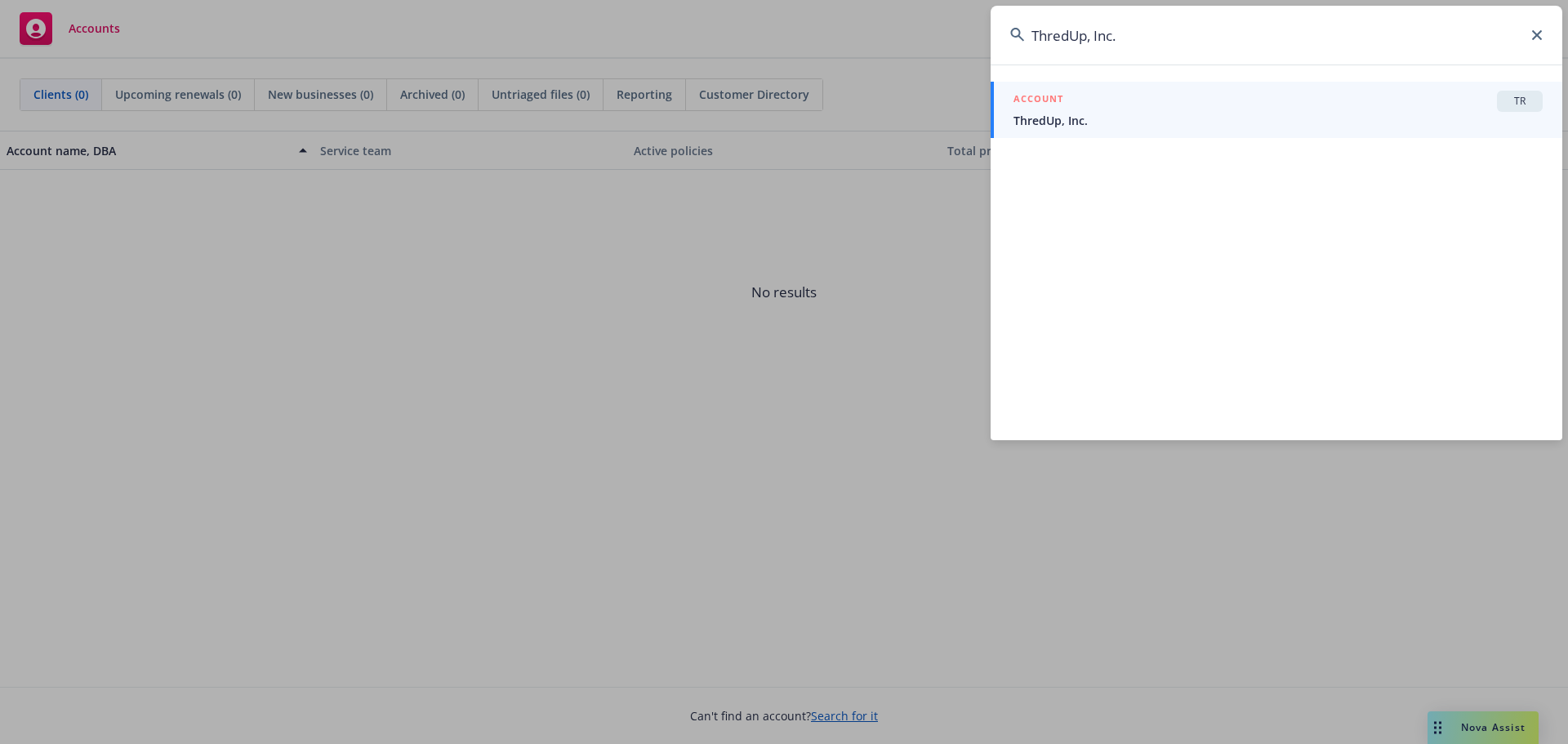
type input "ThredUp, Inc."
click at [1126, 122] on span "ThredUp, Inc." at bounding box center [1278, 121] width 529 height 17
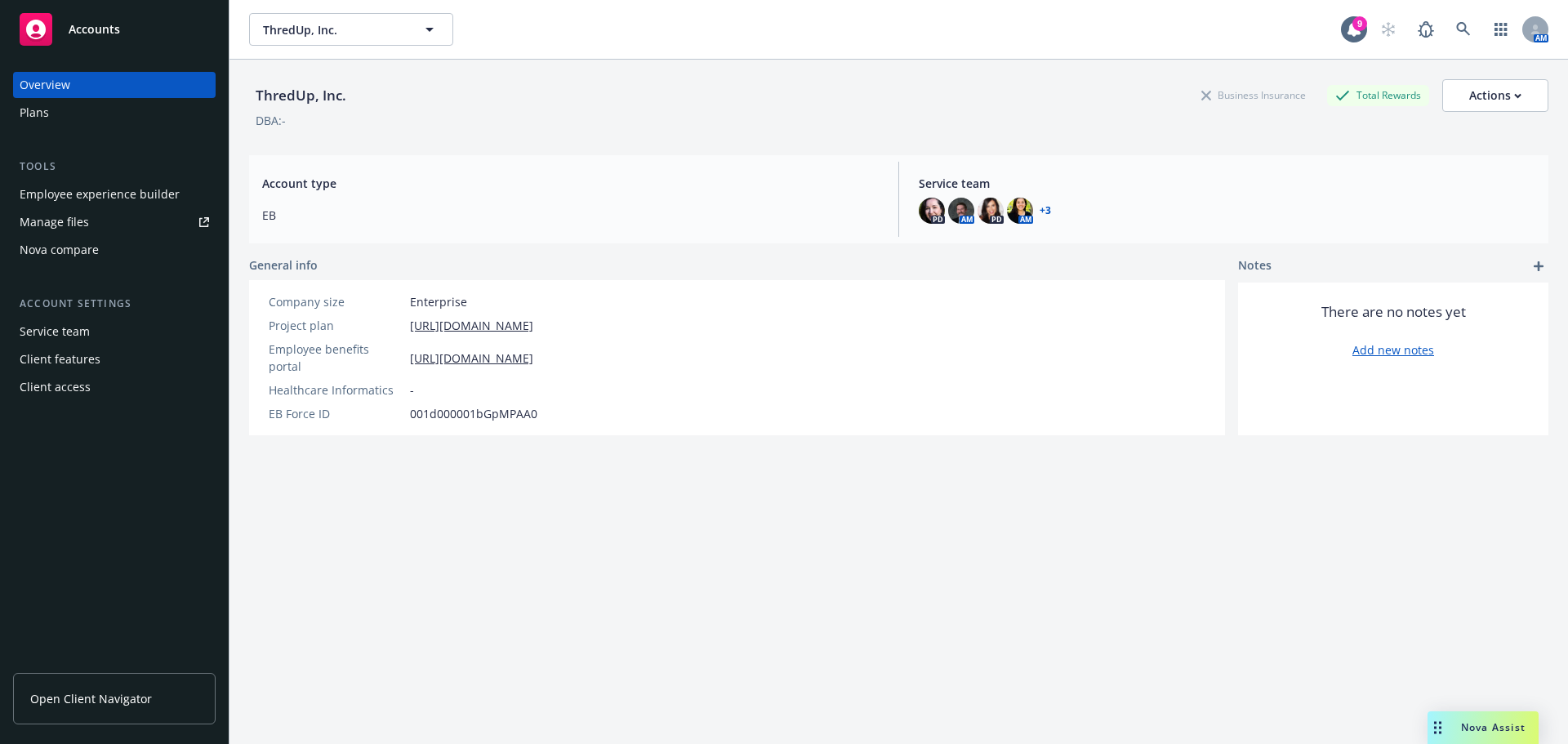
click at [46, 249] on div "Nova compare" at bounding box center [59, 250] width 79 height 26
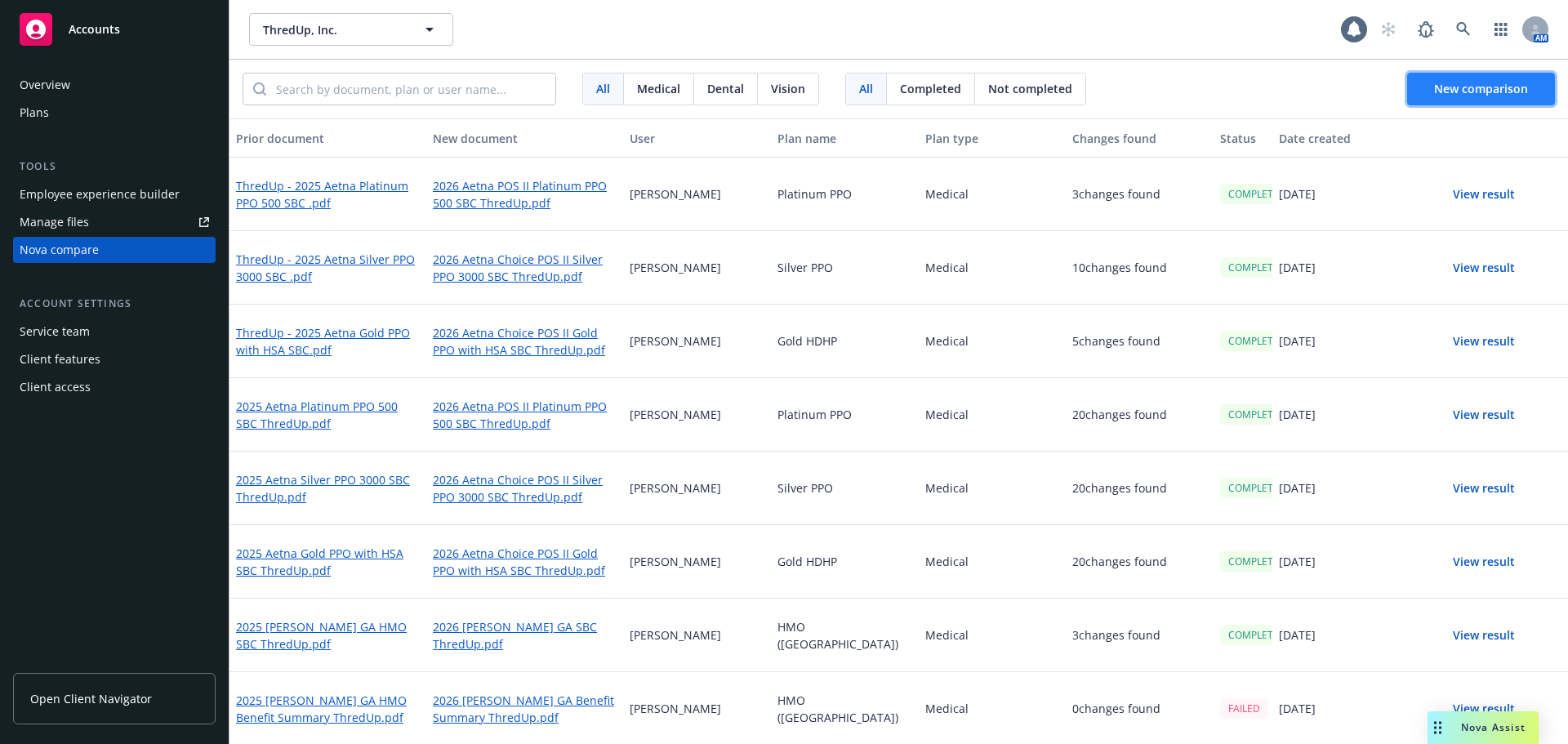
click at [1456, 87] on span "New comparison" at bounding box center [1482, 89] width 94 height 16
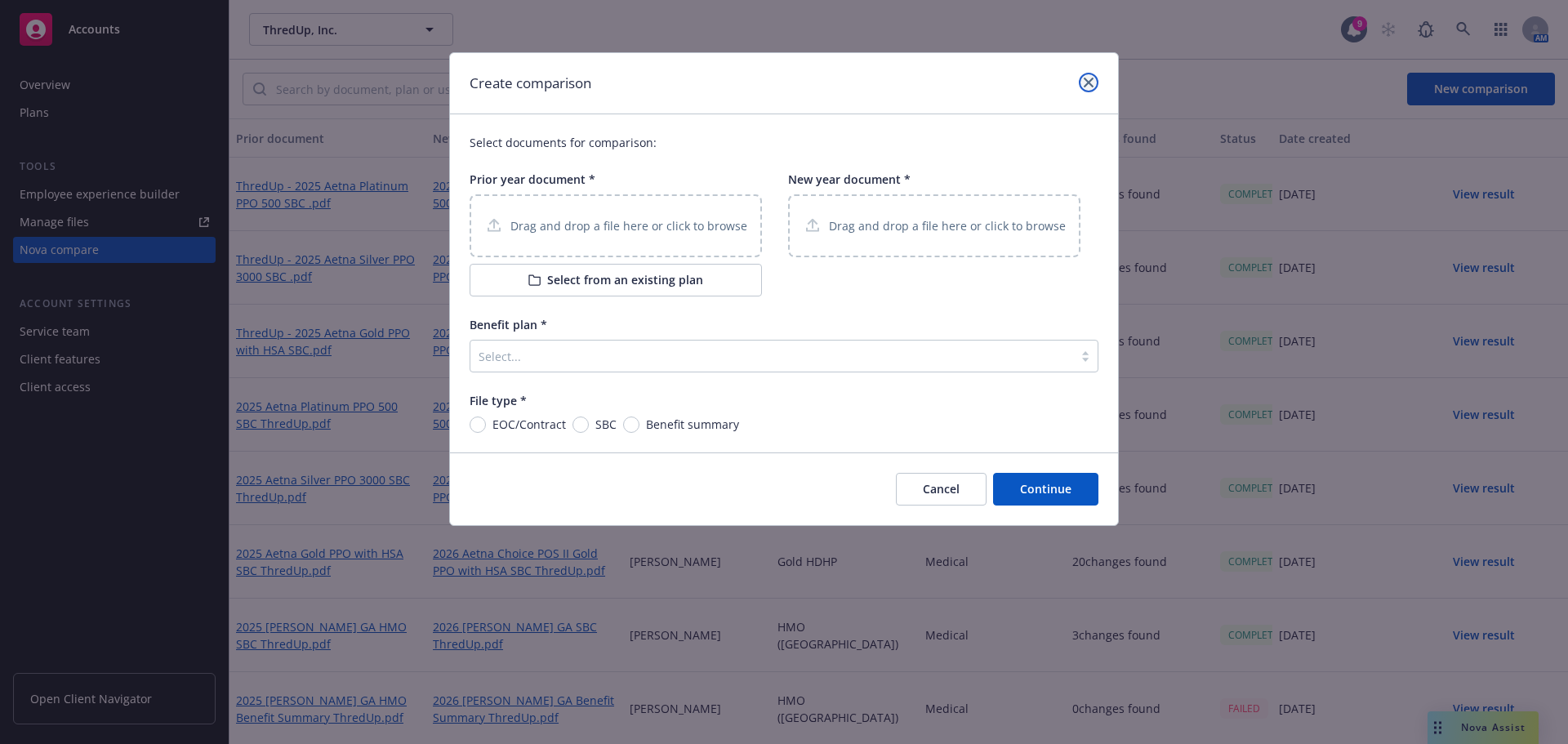
click at [1088, 79] on icon "close" at bounding box center [1088, 82] width 10 height 10
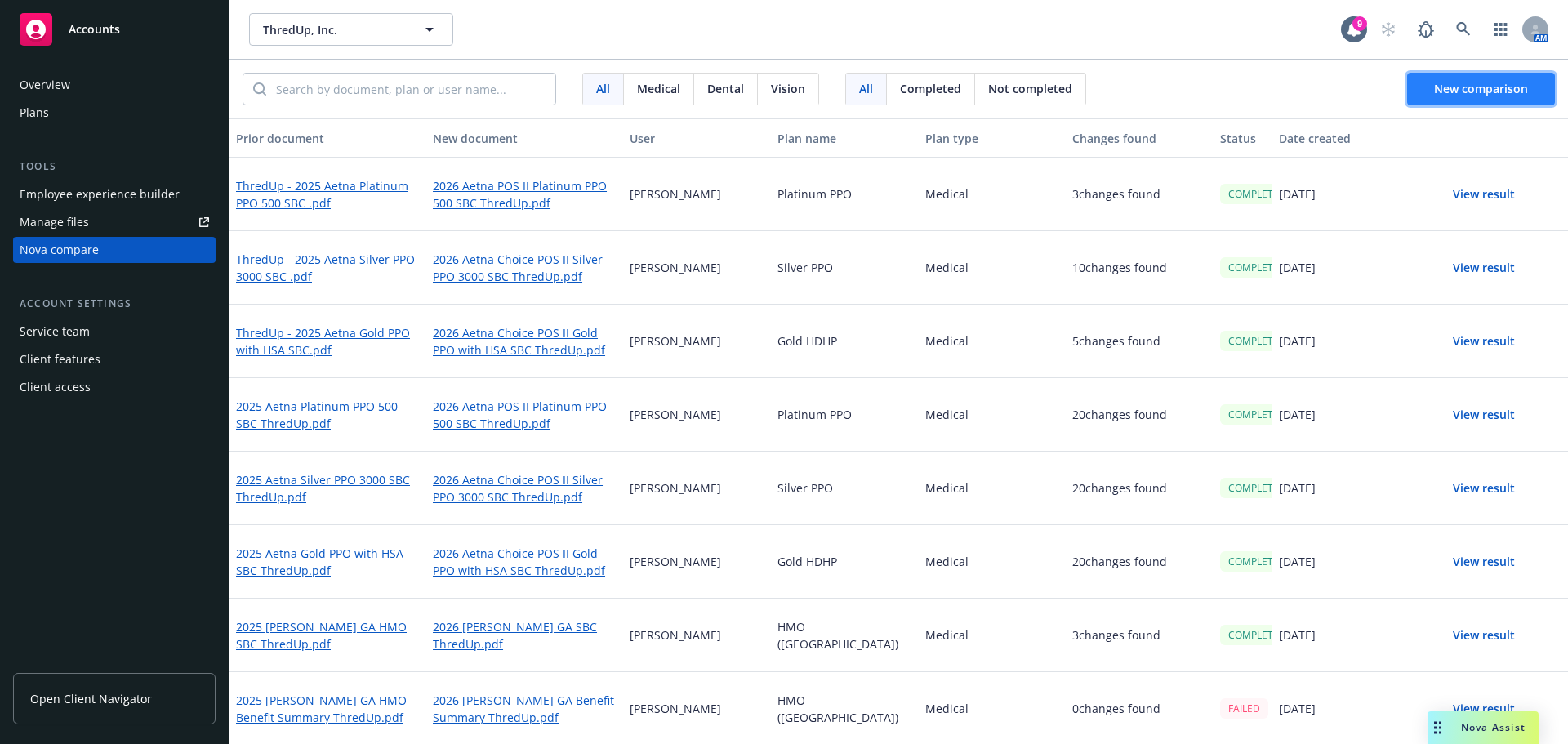
click at [1457, 91] on span "New comparison" at bounding box center [1482, 89] width 94 height 16
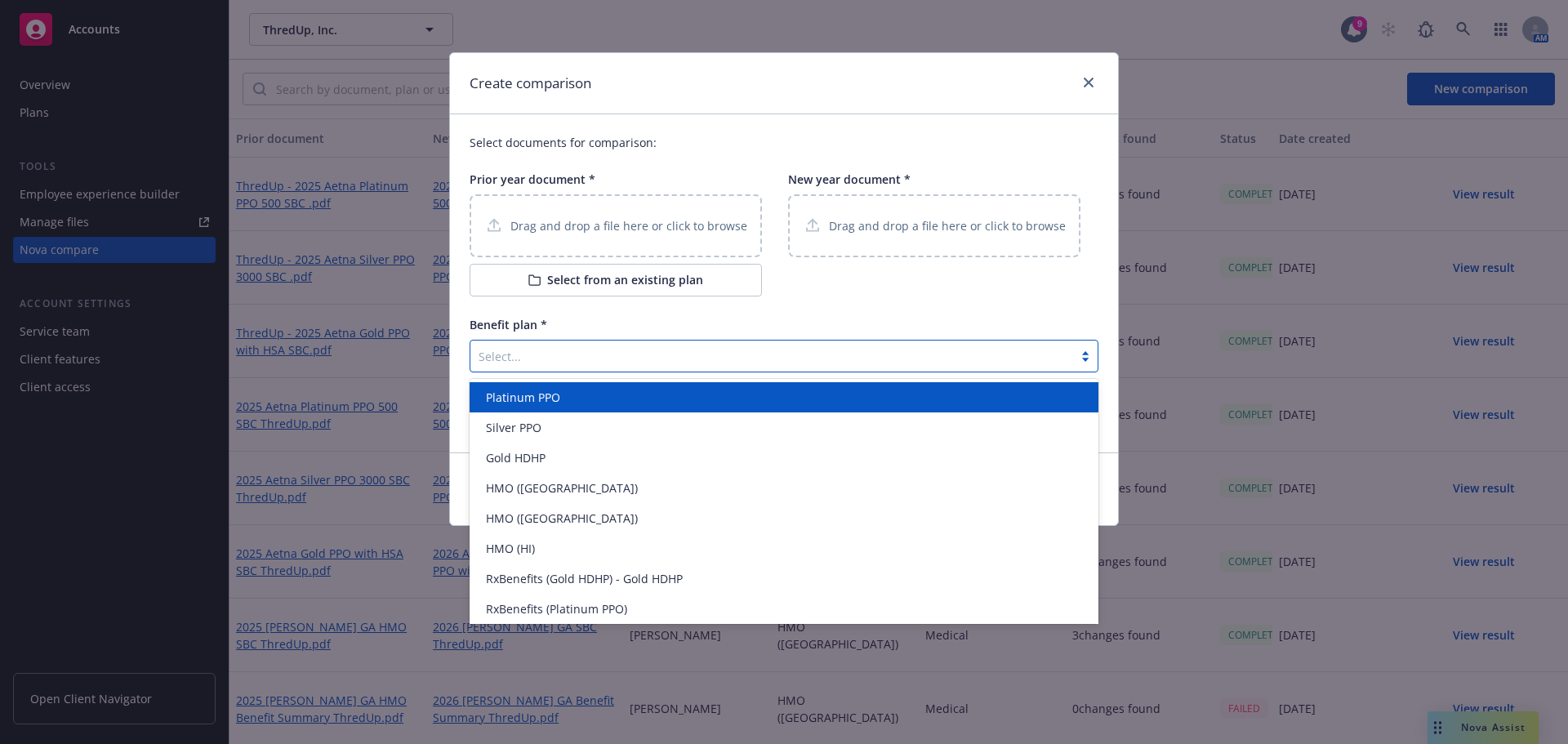
click at [539, 359] on div at bounding box center [771, 355] width 586 height 19
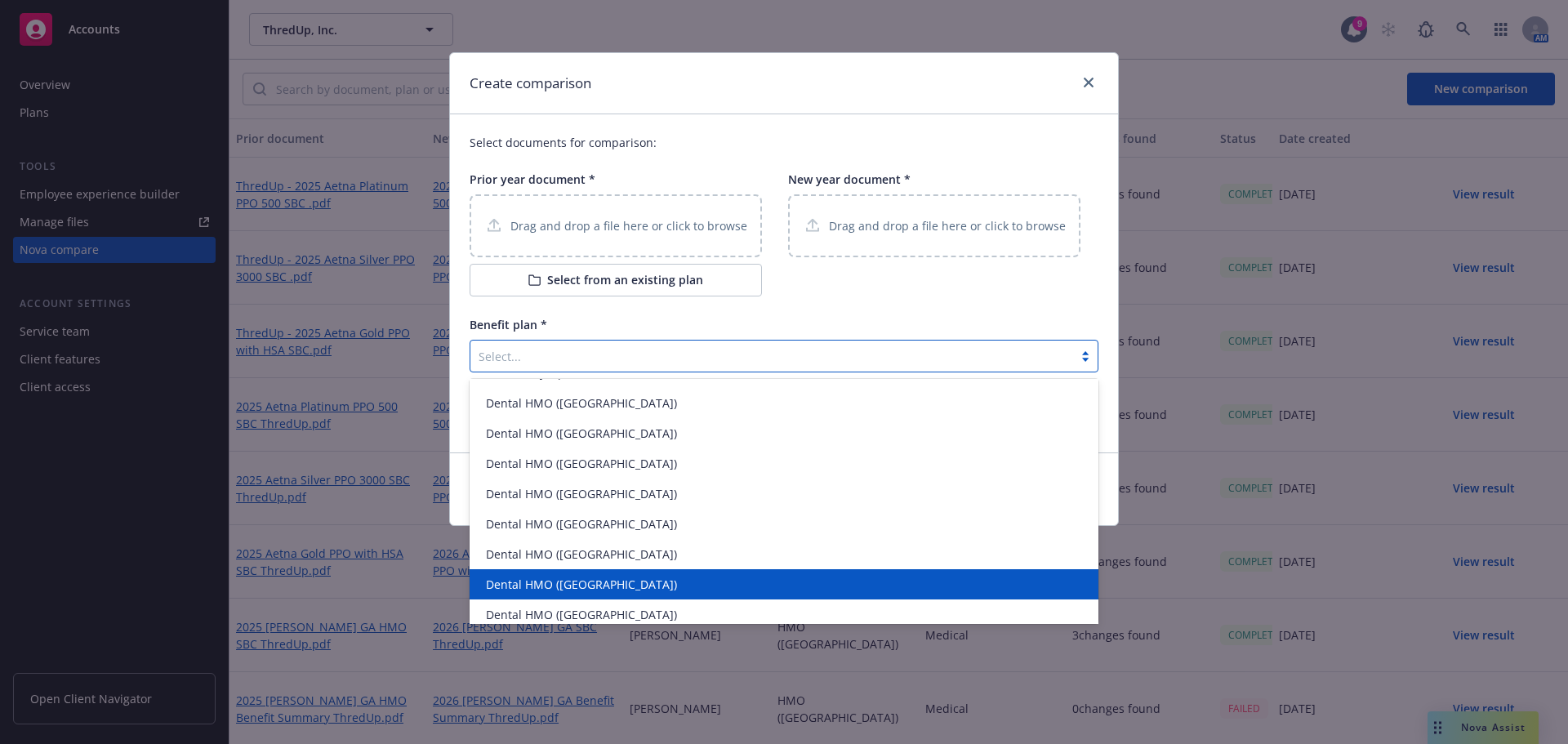
scroll to position [396, 0]
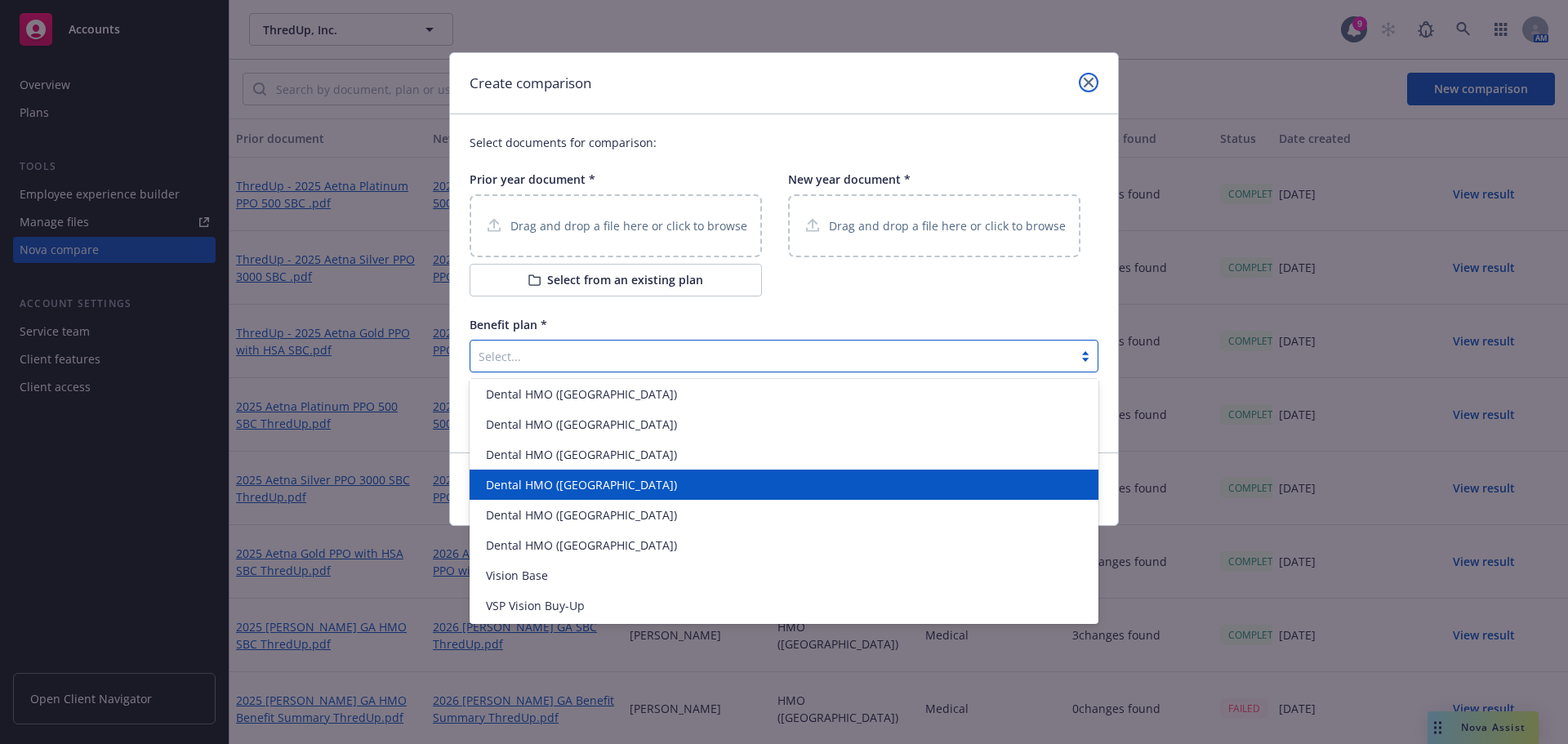
click at [1091, 79] on icon "close" at bounding box center [1088, 82] width 10 height 10
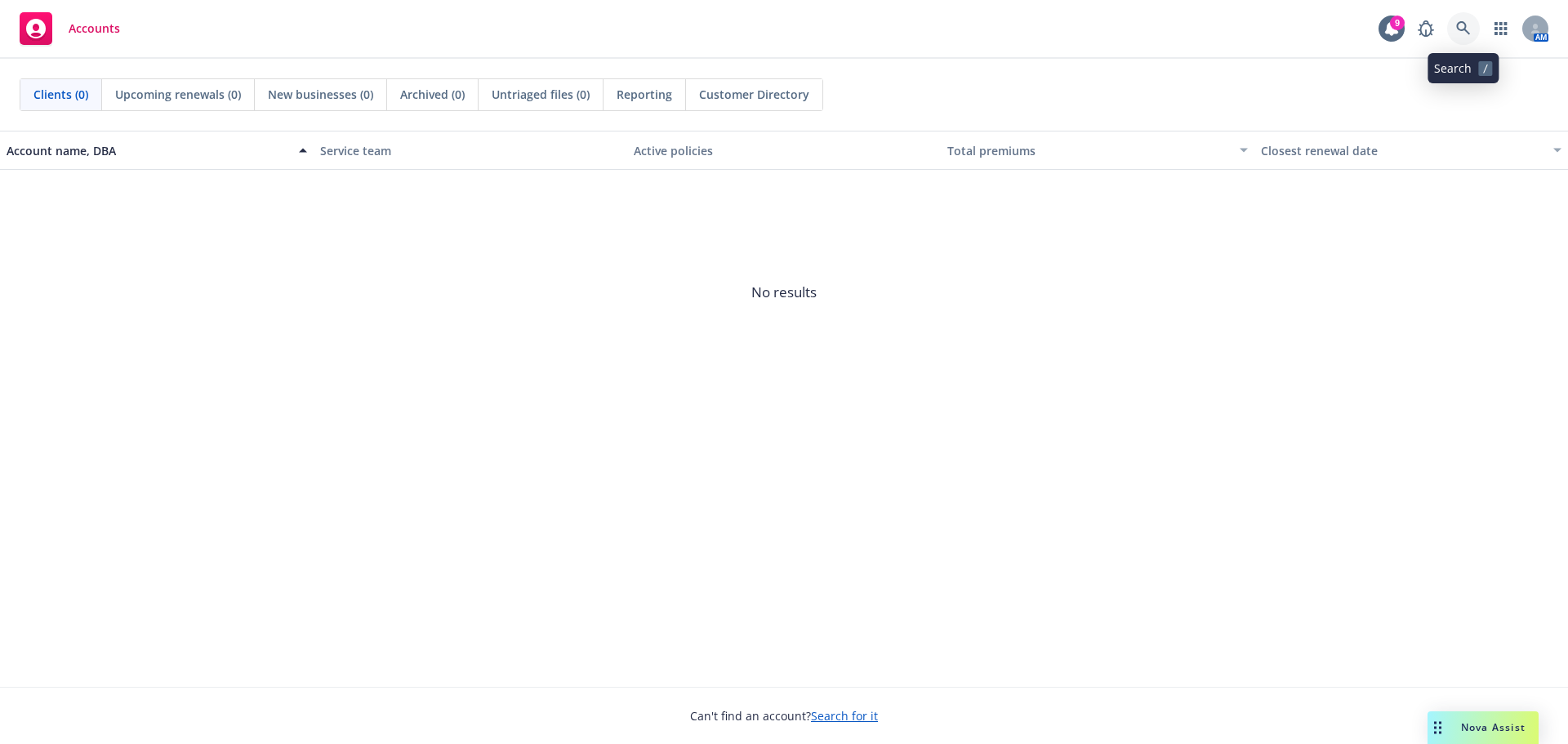
click at [1466, 23] on icon at bounding box center [1463, 28] width 15 height 15
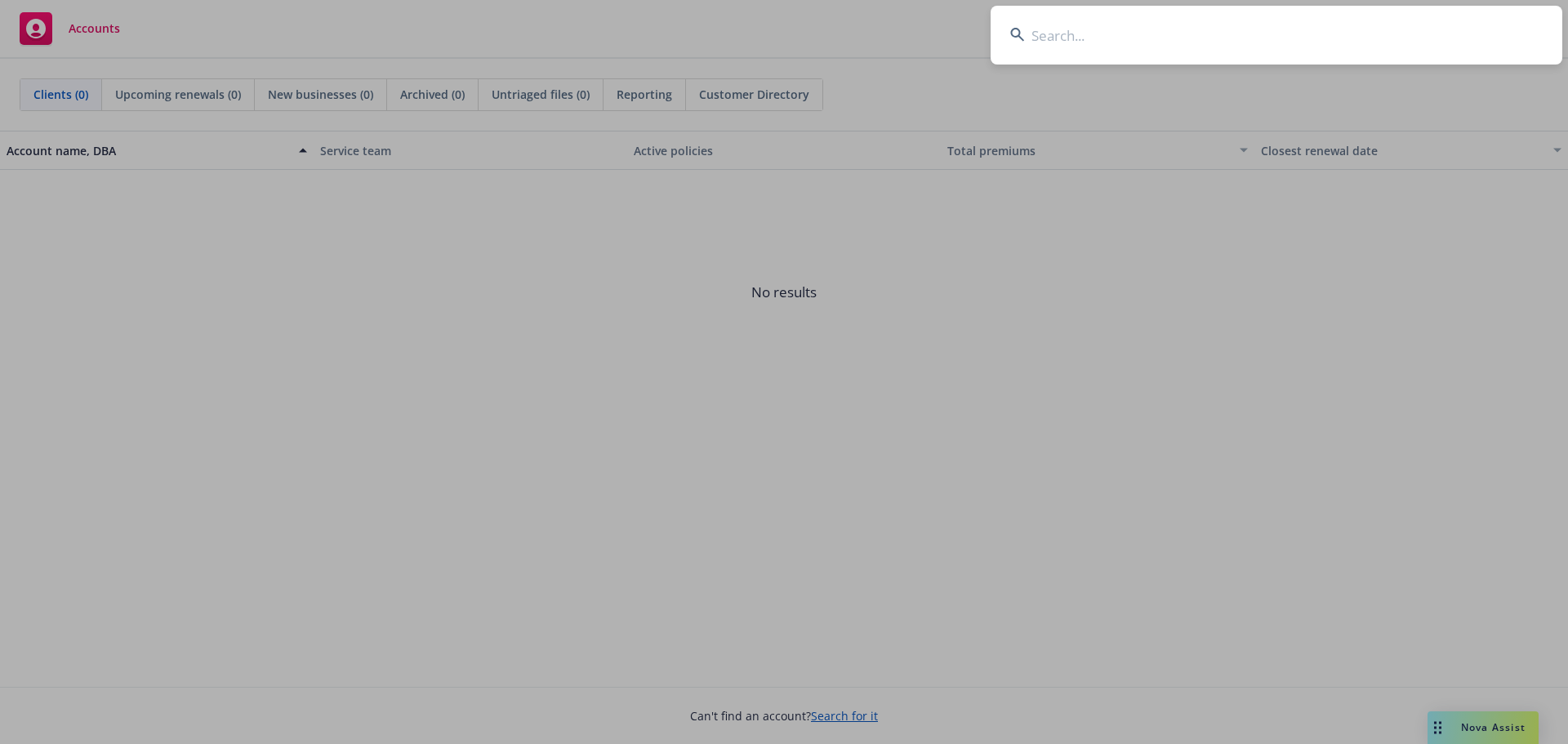
click at [1093, 45] on input at bounding box center [1276, 35] width 572 height 59
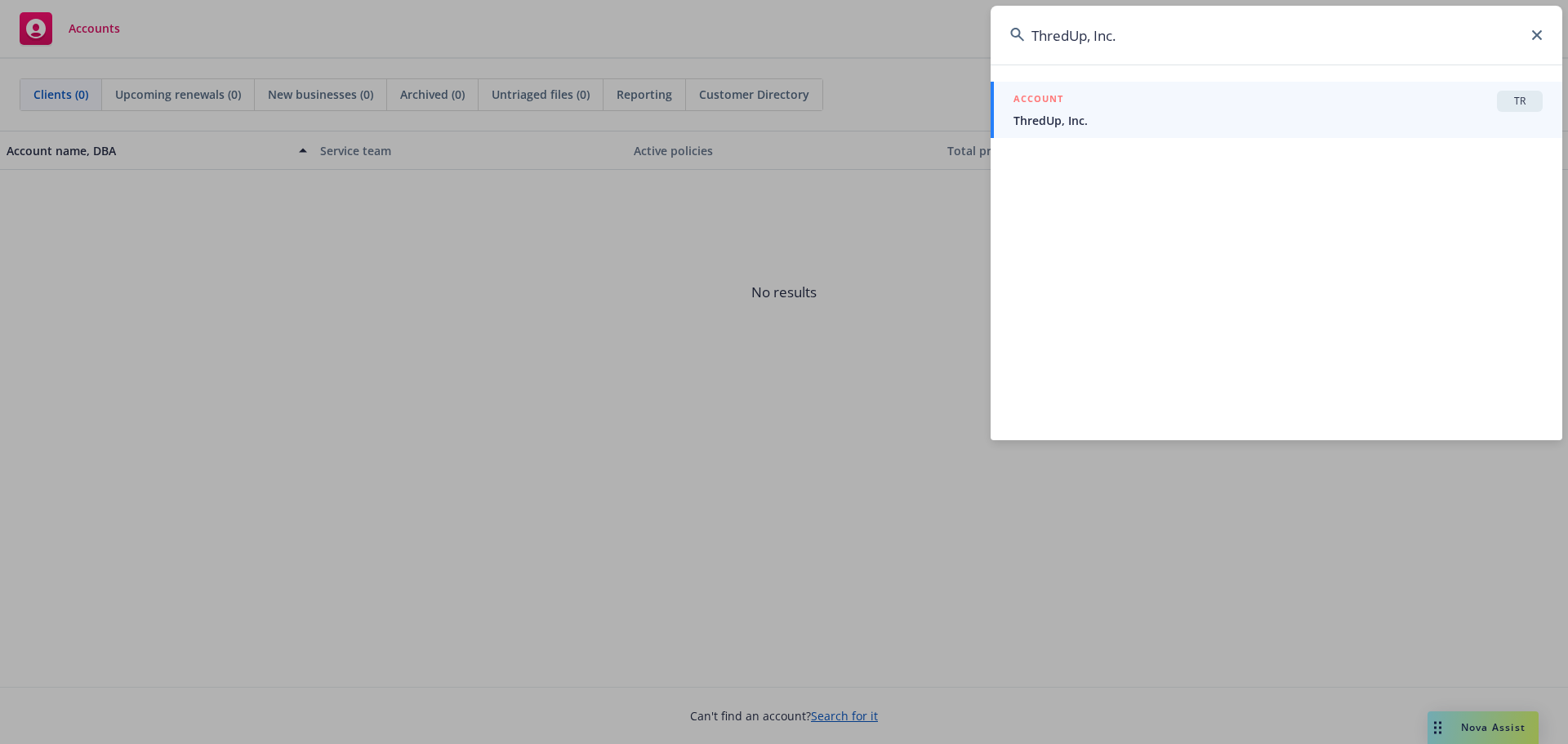
type input "ThredUp, Inc."
click at [1095, 114] on span "ThredUp, Inc." at bounding box center [1278, 121] width 529 height 17
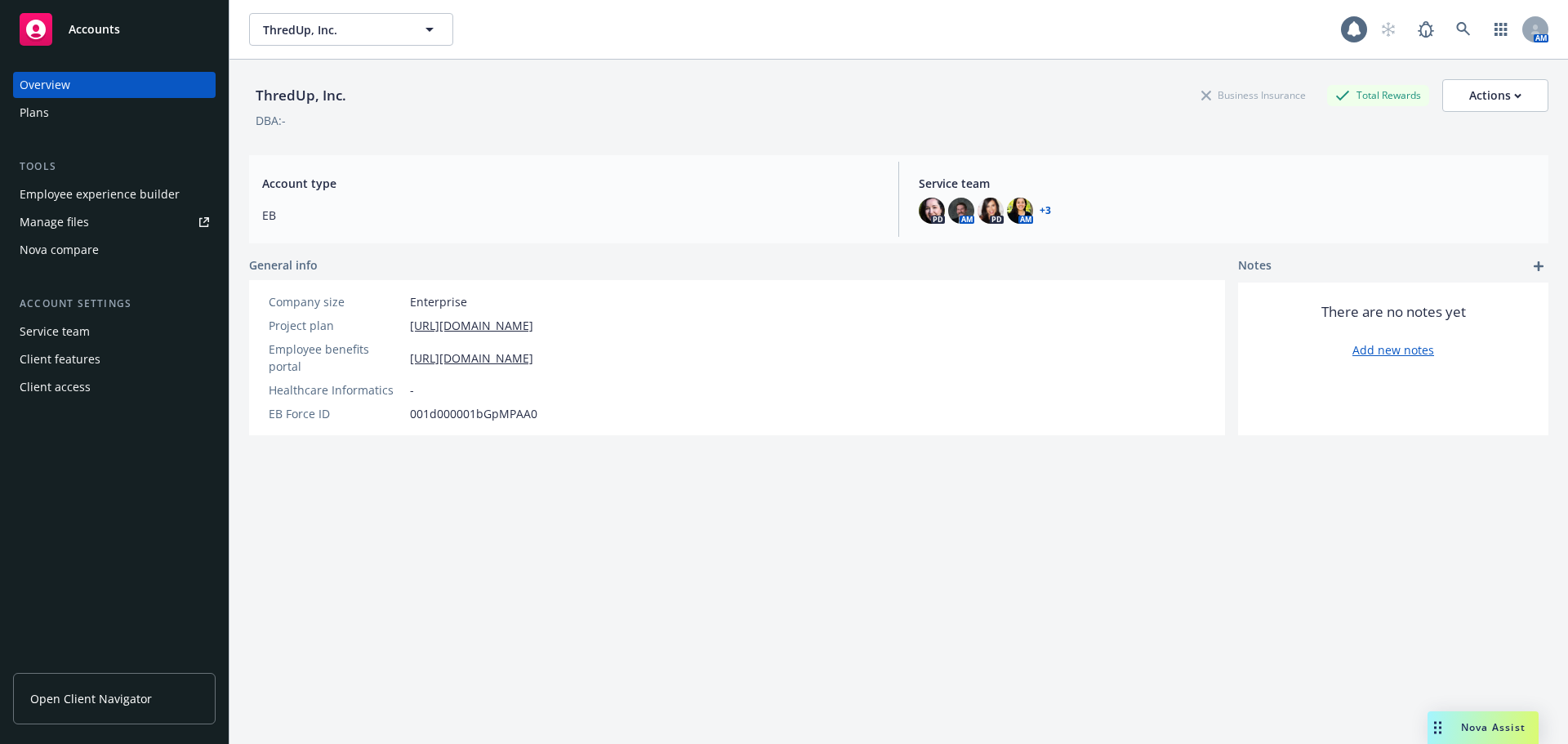
click at [55, 247] on div "Nova compare" at bounding box center [59, 250] width 79 height 26
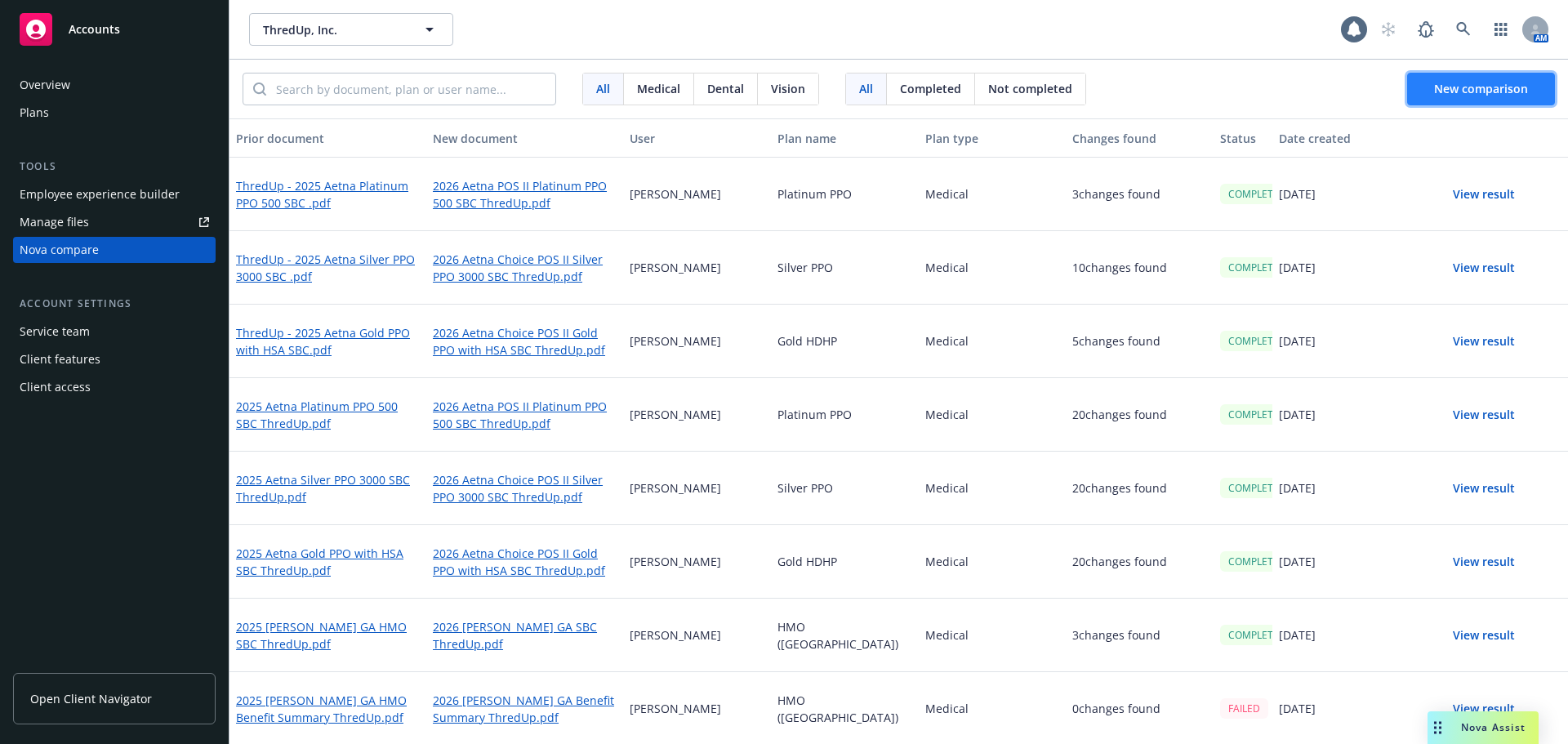
click at [1479, 82] on span "New comparison" at bounding box center [1482, 89] width 94 height 16
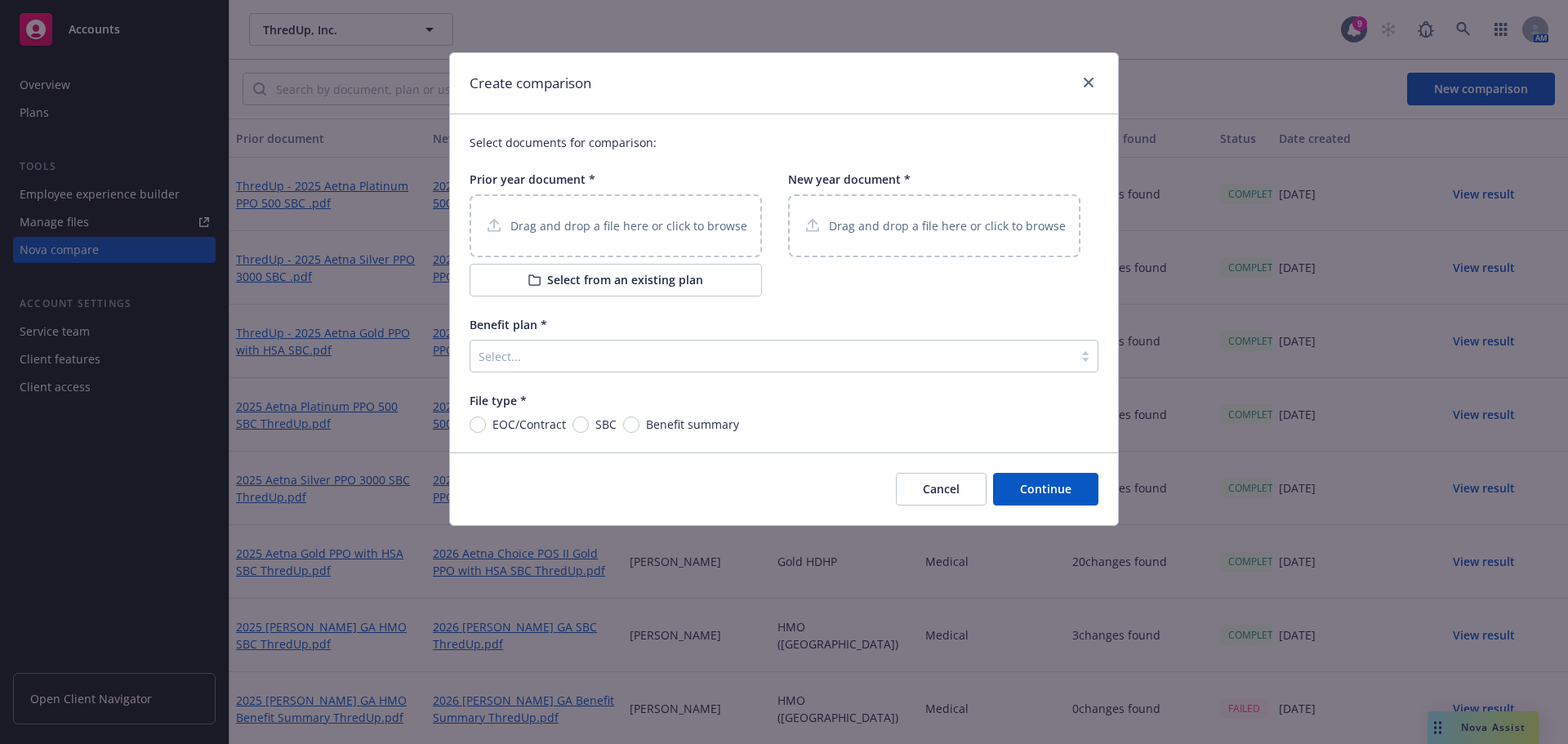
click at [584, 368] on div "Select..." at bounding box center [772, 356] width 603 height 26
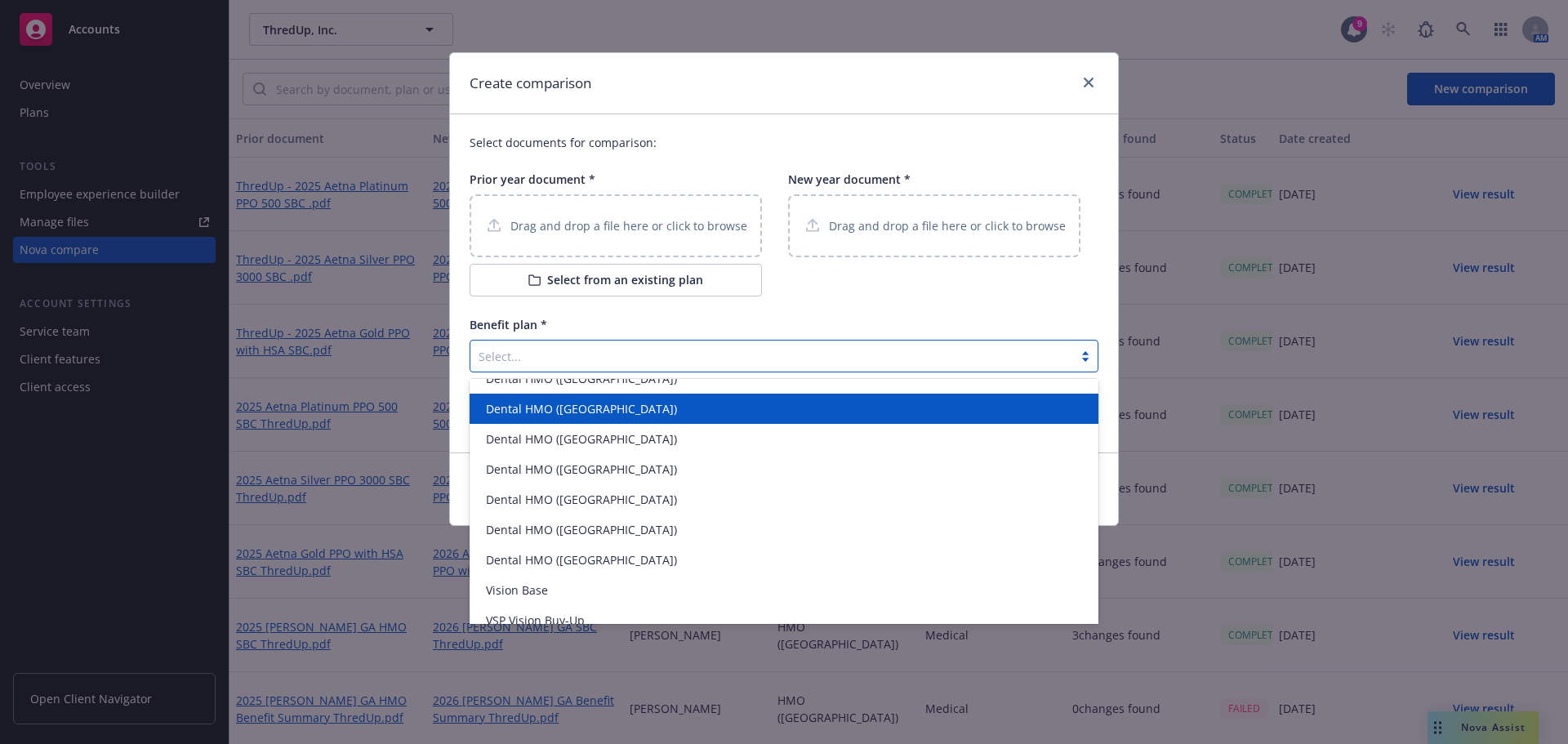
scroll to position [396, 0]
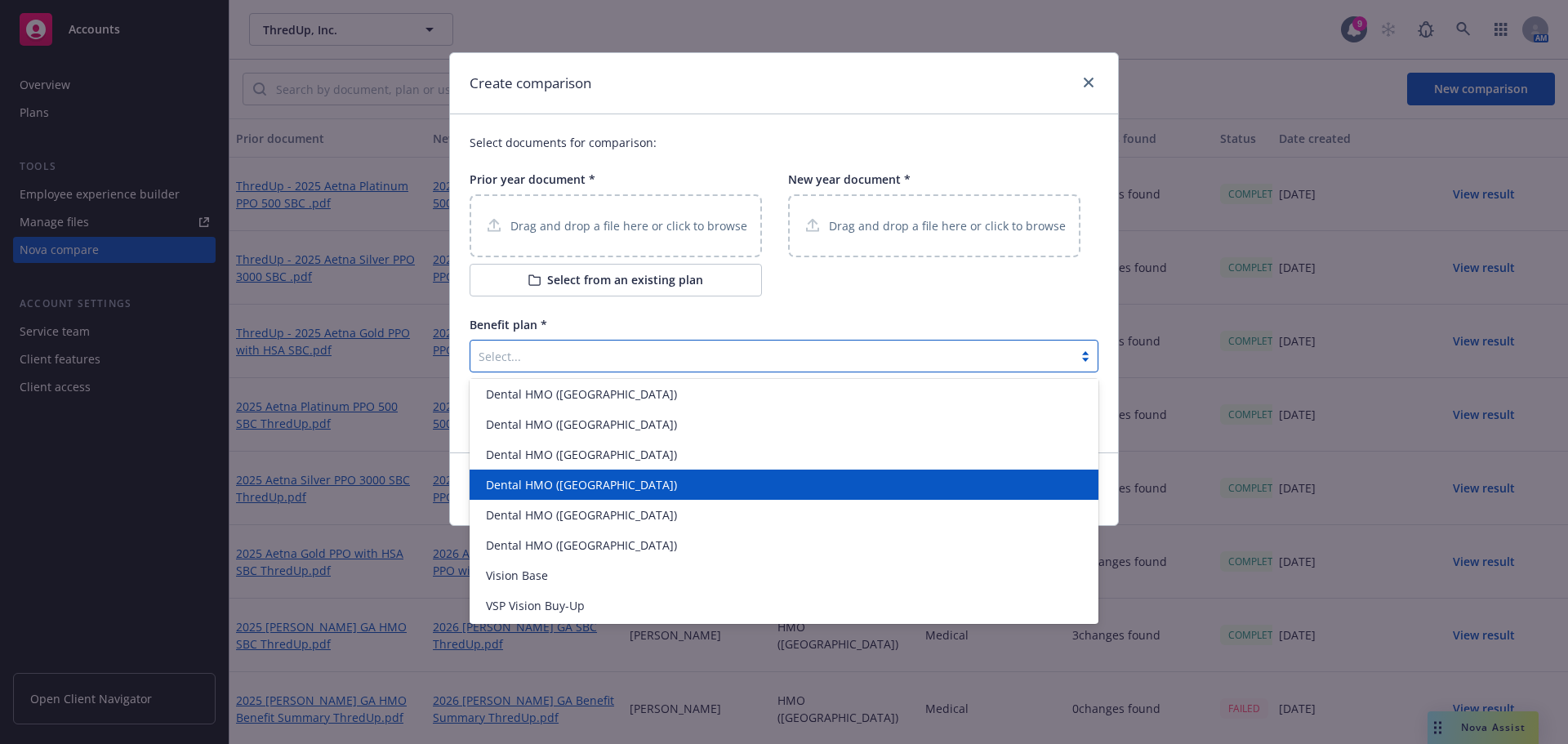
click at [1081, 121] on div "Select documents for comparison: Prior year document * Drag and drop a file her…" at bounding box center [784, 283] width 668 height 338
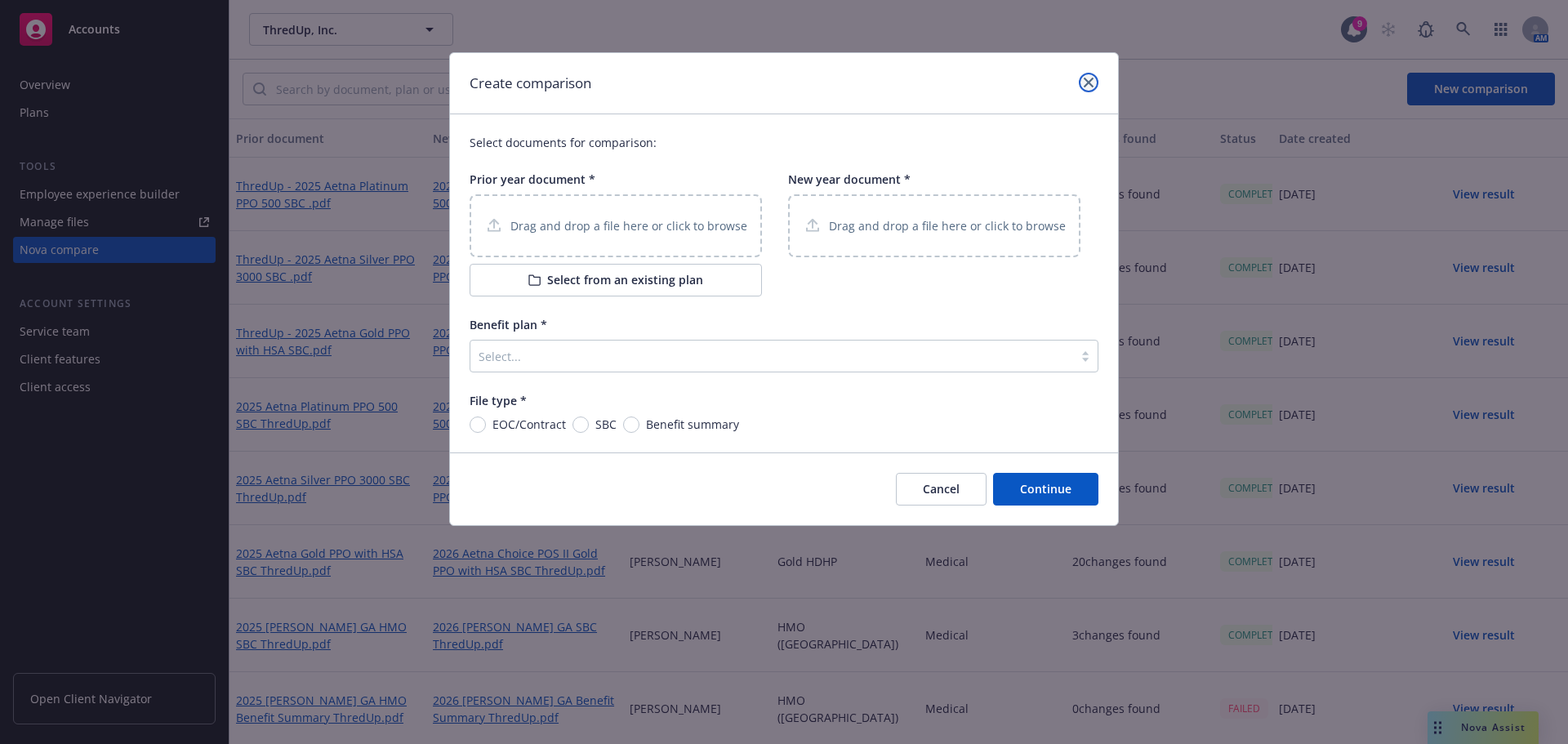
click at [1088, 85] on icon "close" at bounding box center [1088, 82] width 10 height 10
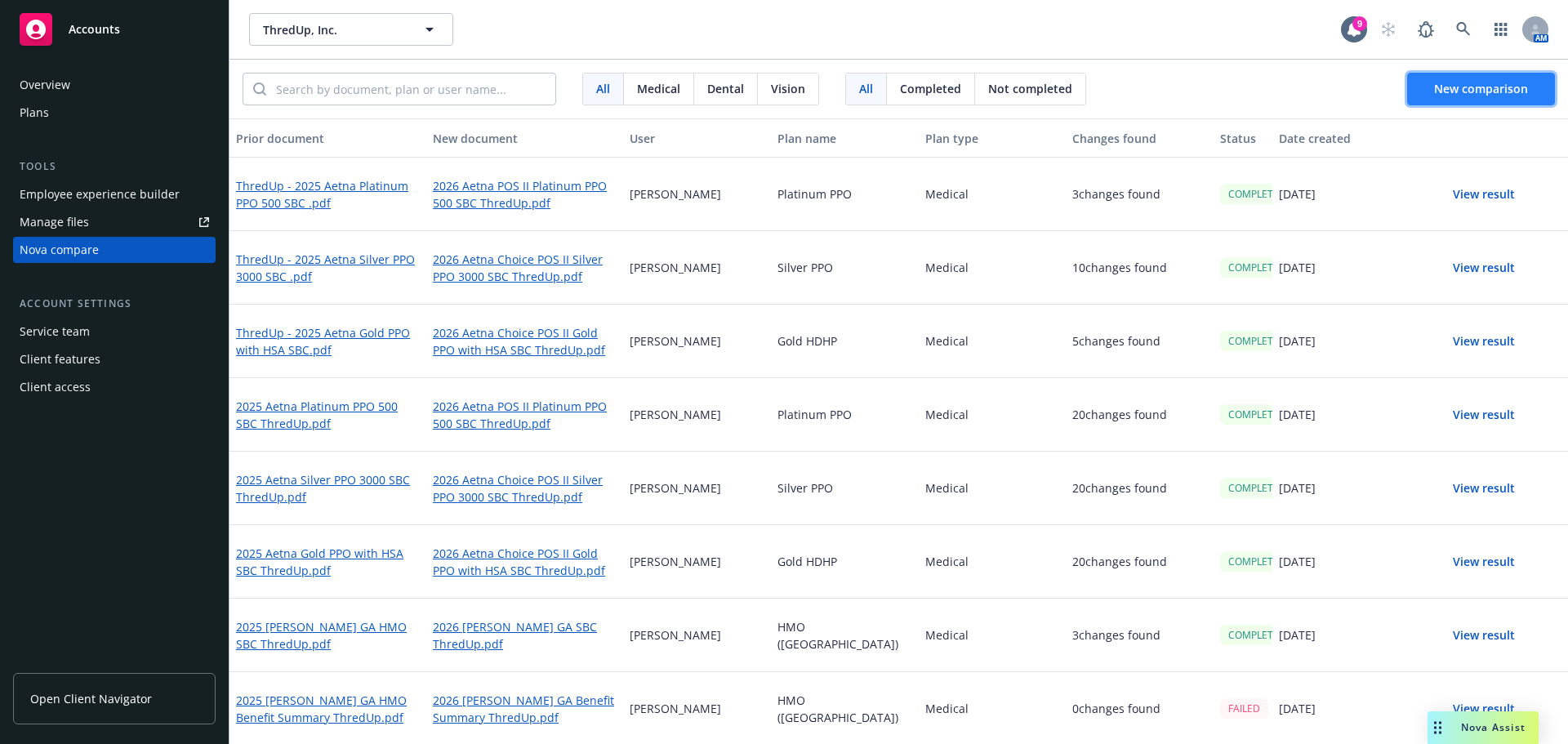
click at [1471, 94] on span "New comparison" at bounding box center [1482, 89] width 94 height 16
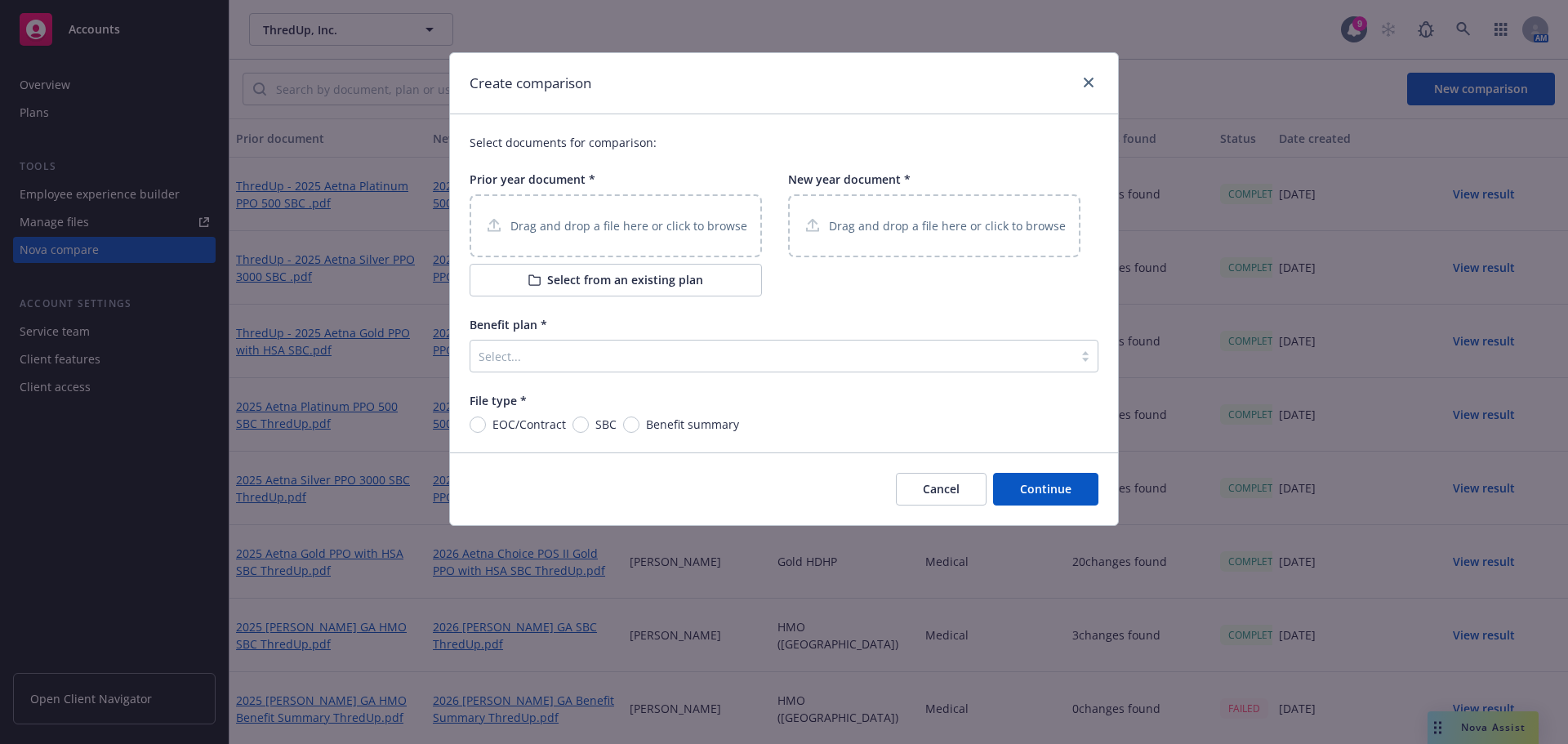
click at [571, 226] on p "Drag and drop a file here or click to browse" at bounding box center [628, 226] width 237 height 17
click at [626, 424] on input "Benefit summary" at bounding box center [631, 424] width 17 height 17
radio input "true"
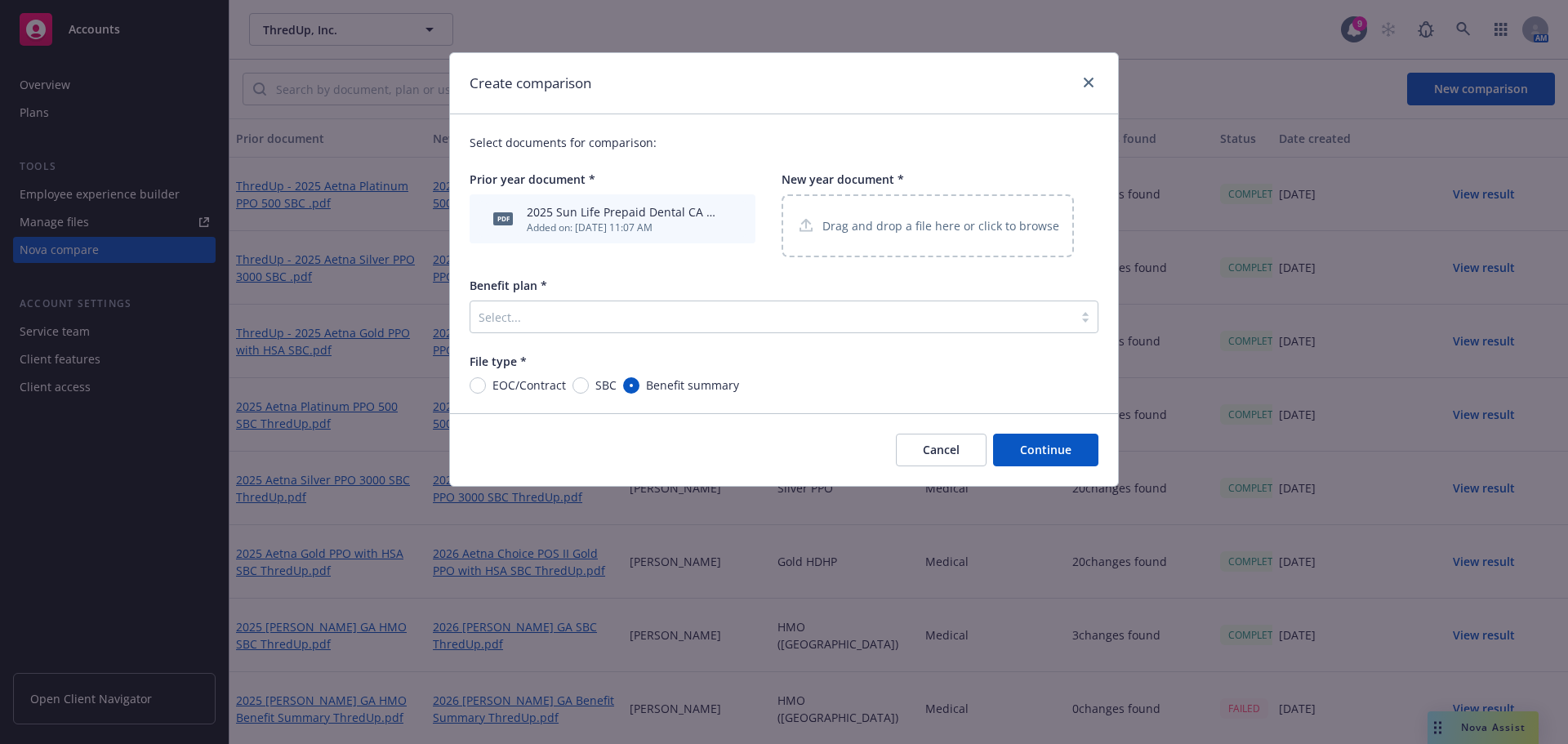
click at [891, 220] on p "Drag and drop a file here or click to browse" at bounding box center [941, 226] width 237 height 17
click at [528, 320] on div at bounding box center [771, 317] width 586 height 19
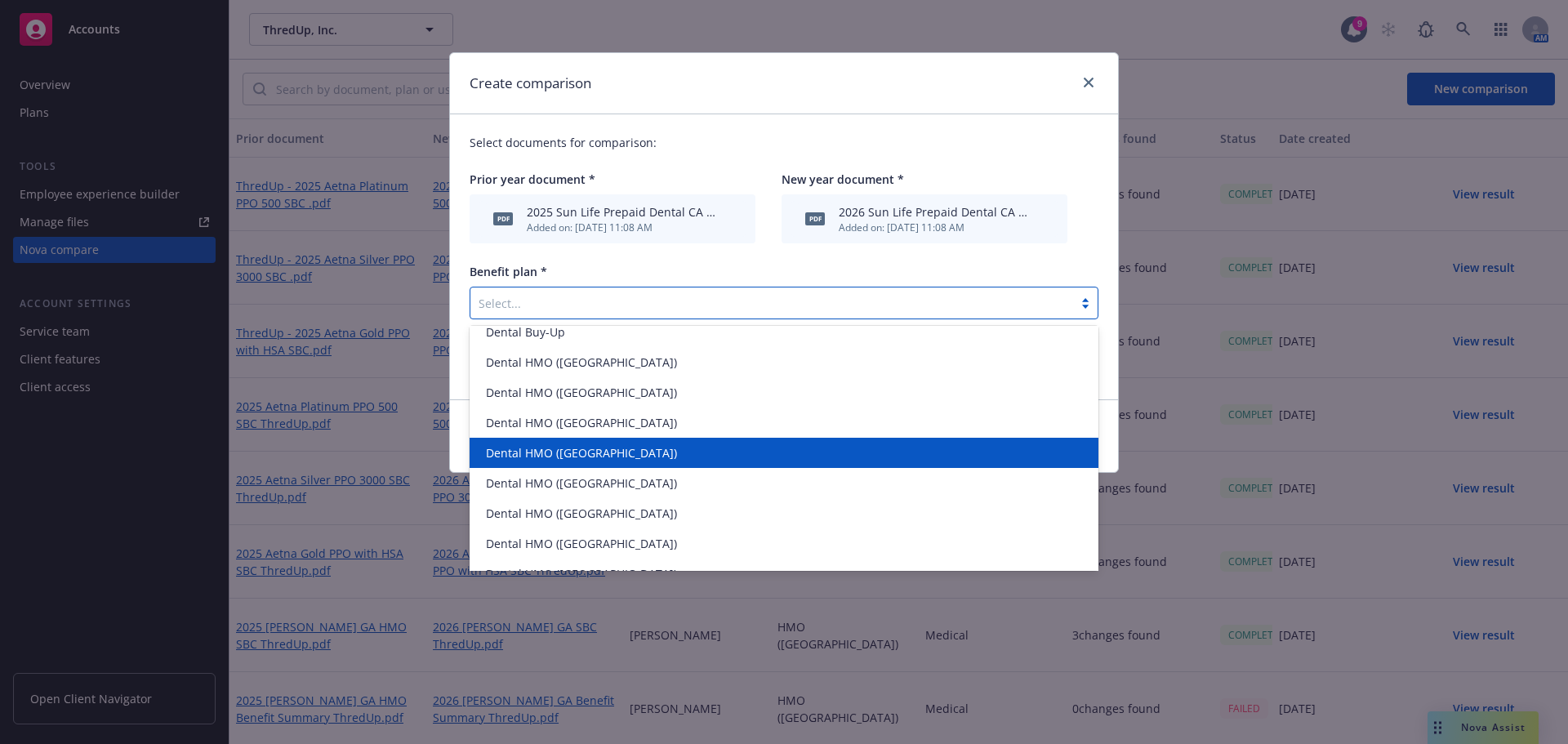
scroll to position [232, 0]
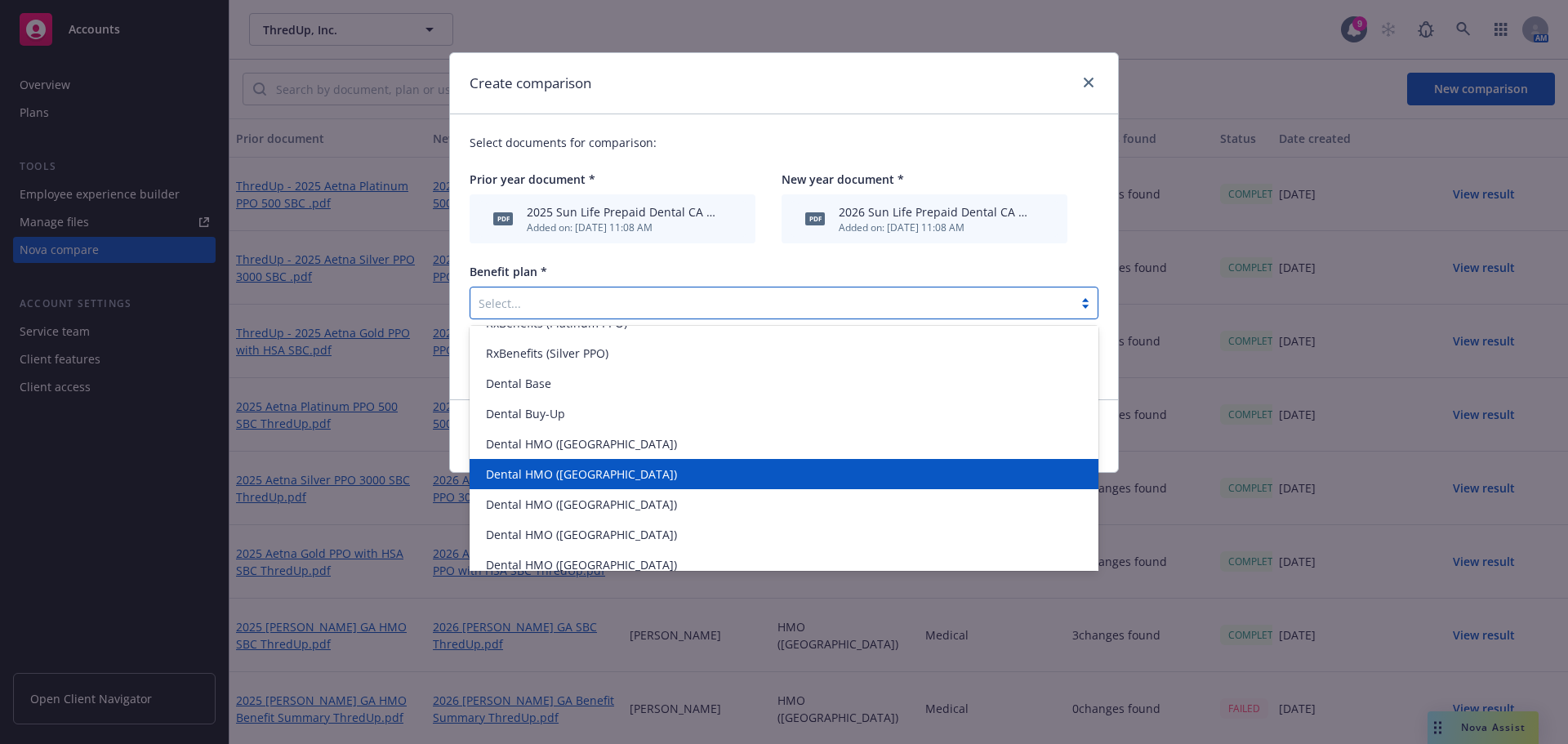
click at [591, 465] on div "Dental HMO (CA)" at bounding box center [784, 474] width 629 height 31
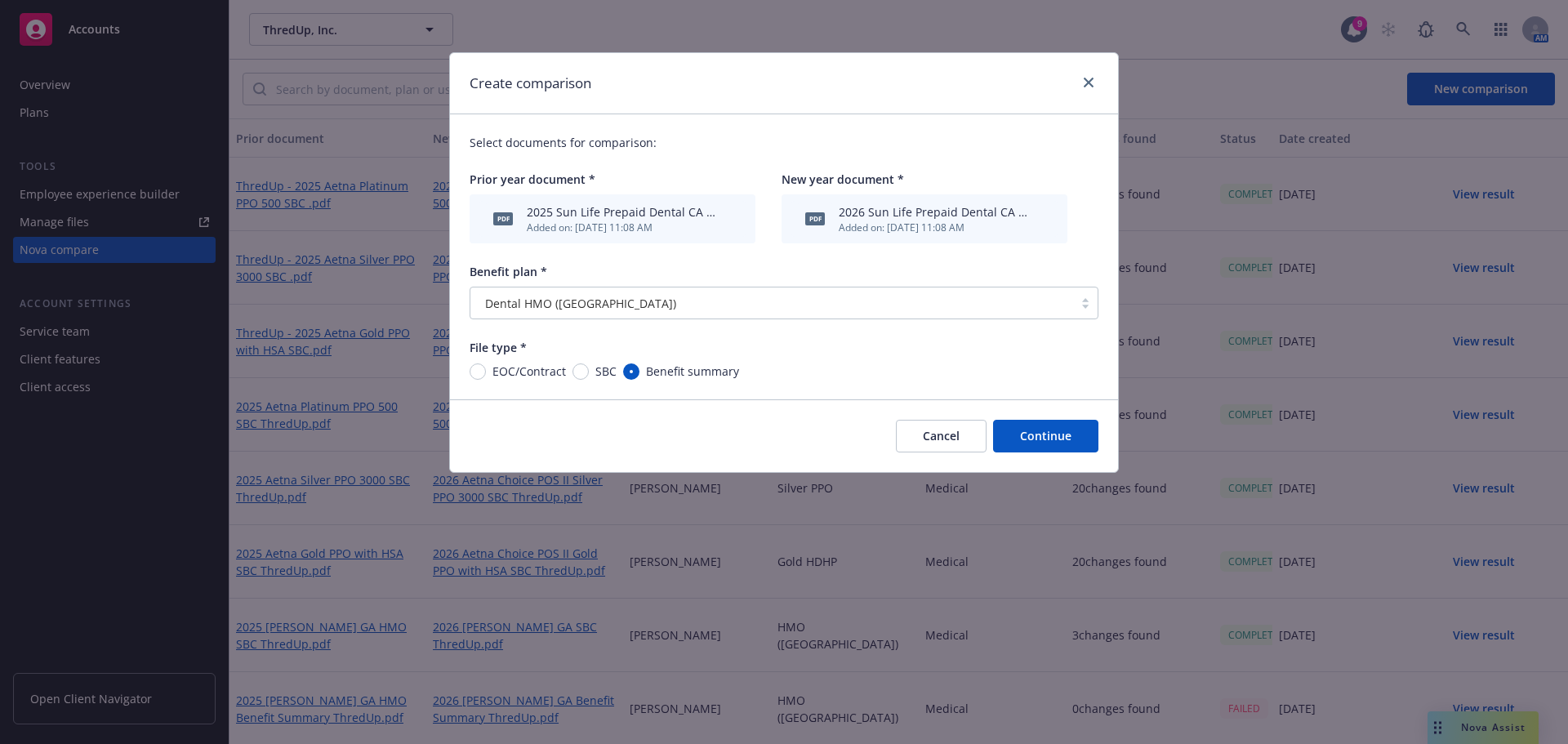
click at [1049, 434] on button "Continue" at bounding box center [1046, 436] width 106 height 32
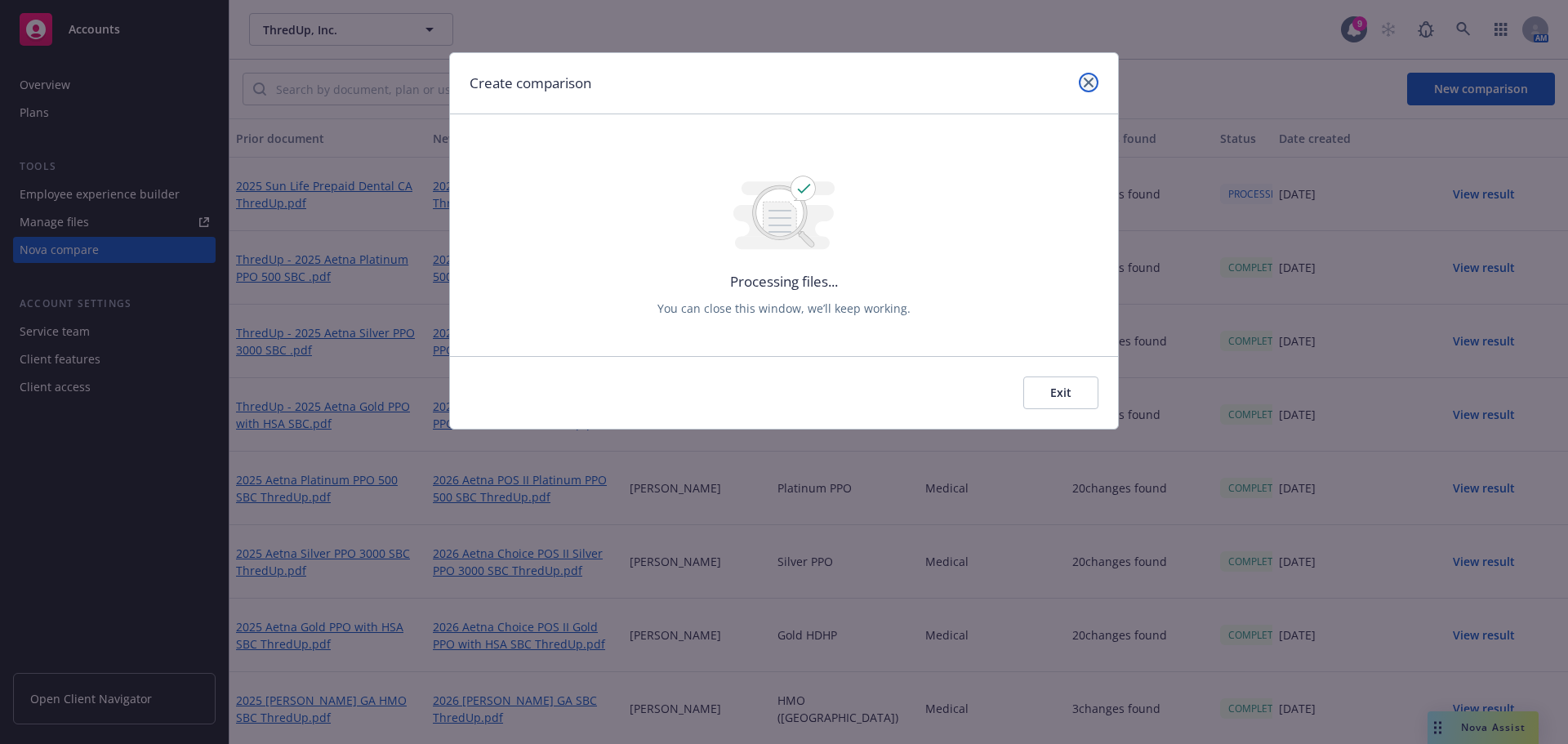
click at [1088, 79] on icon "close" at bounding box center [1088, 82] width 10 height 10
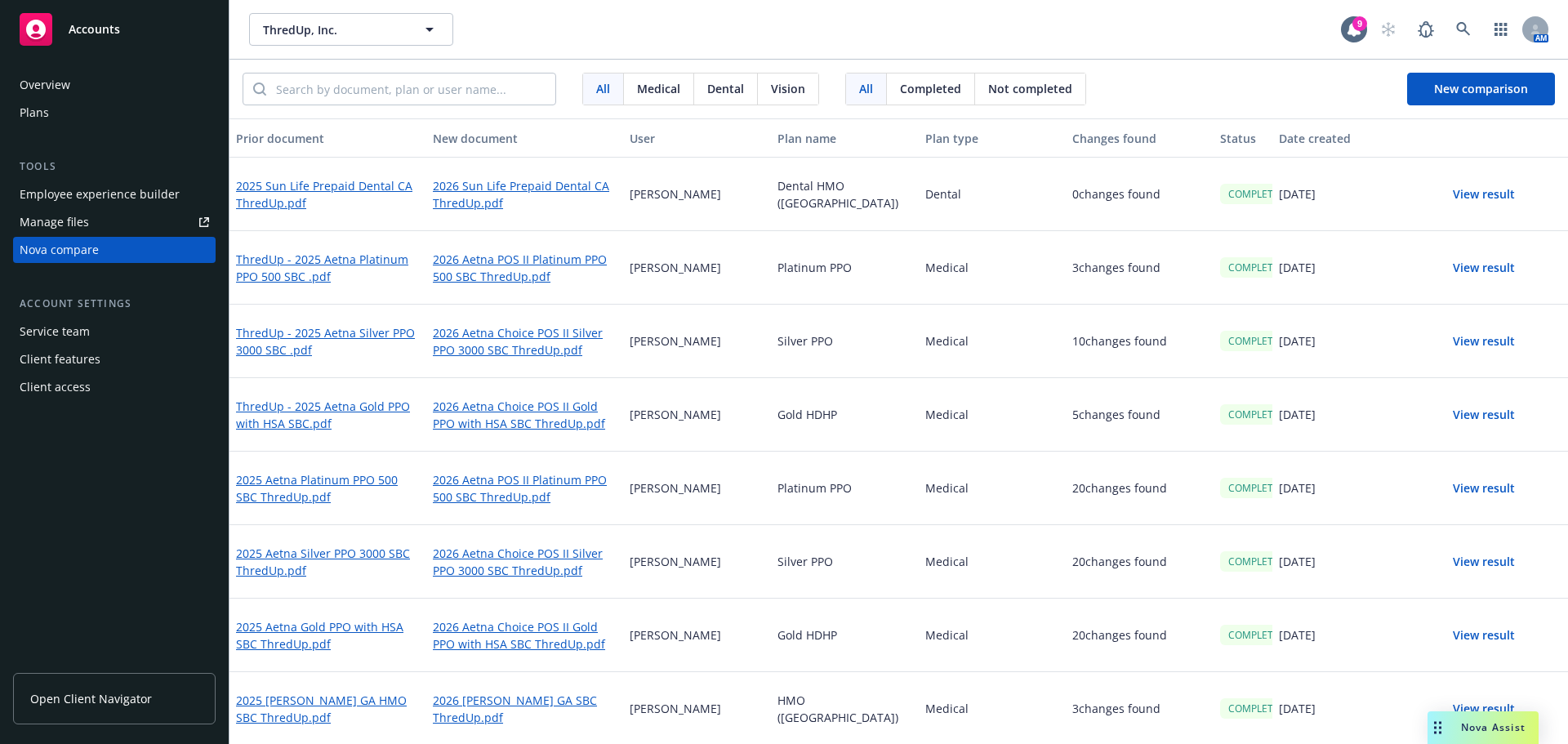
click at [1473, 190] on button "View result" at bounding box center [1484, 194] width 114 height 32
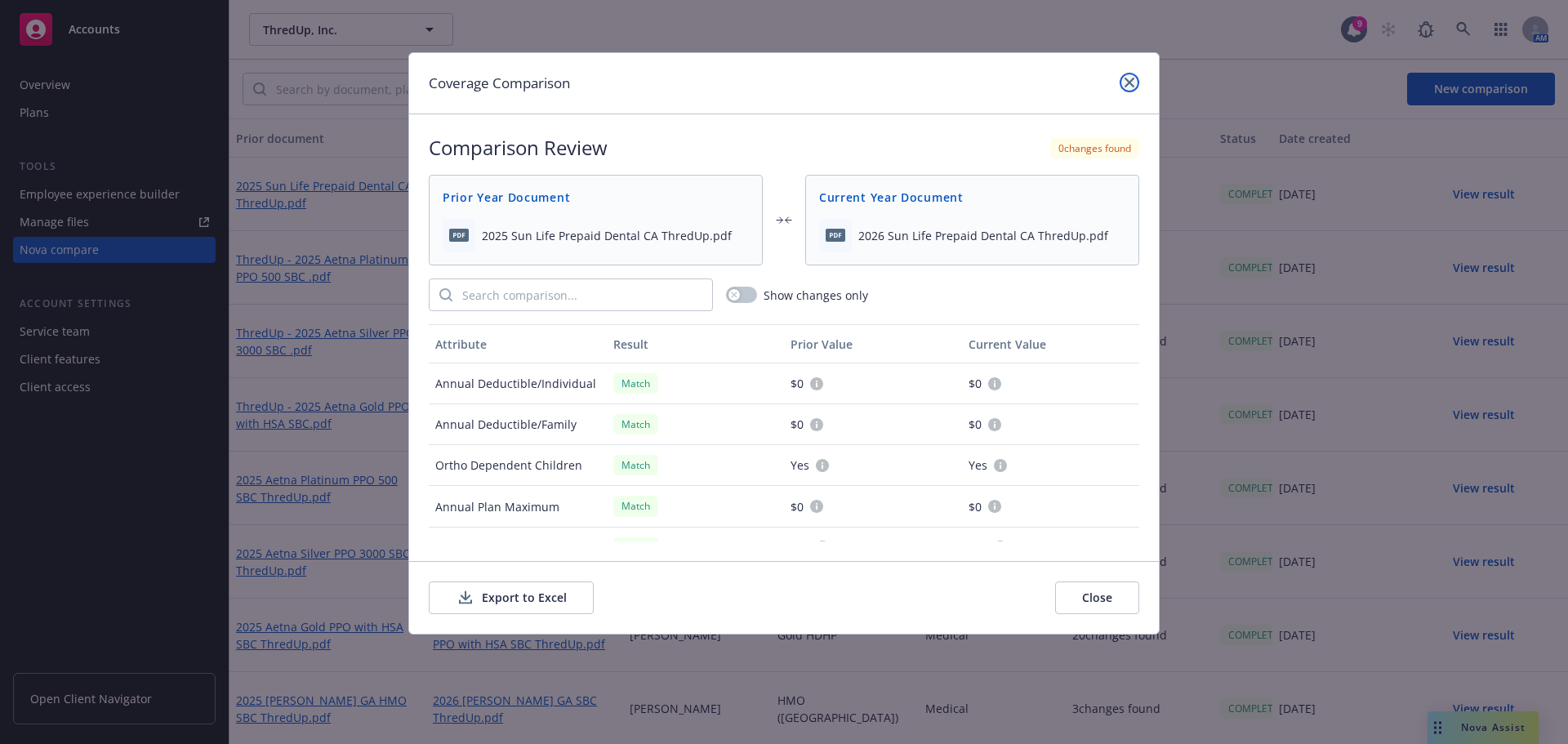
click at [1134, 82] on icon "close" at bounding box center [1129, 82] width 10 height 10
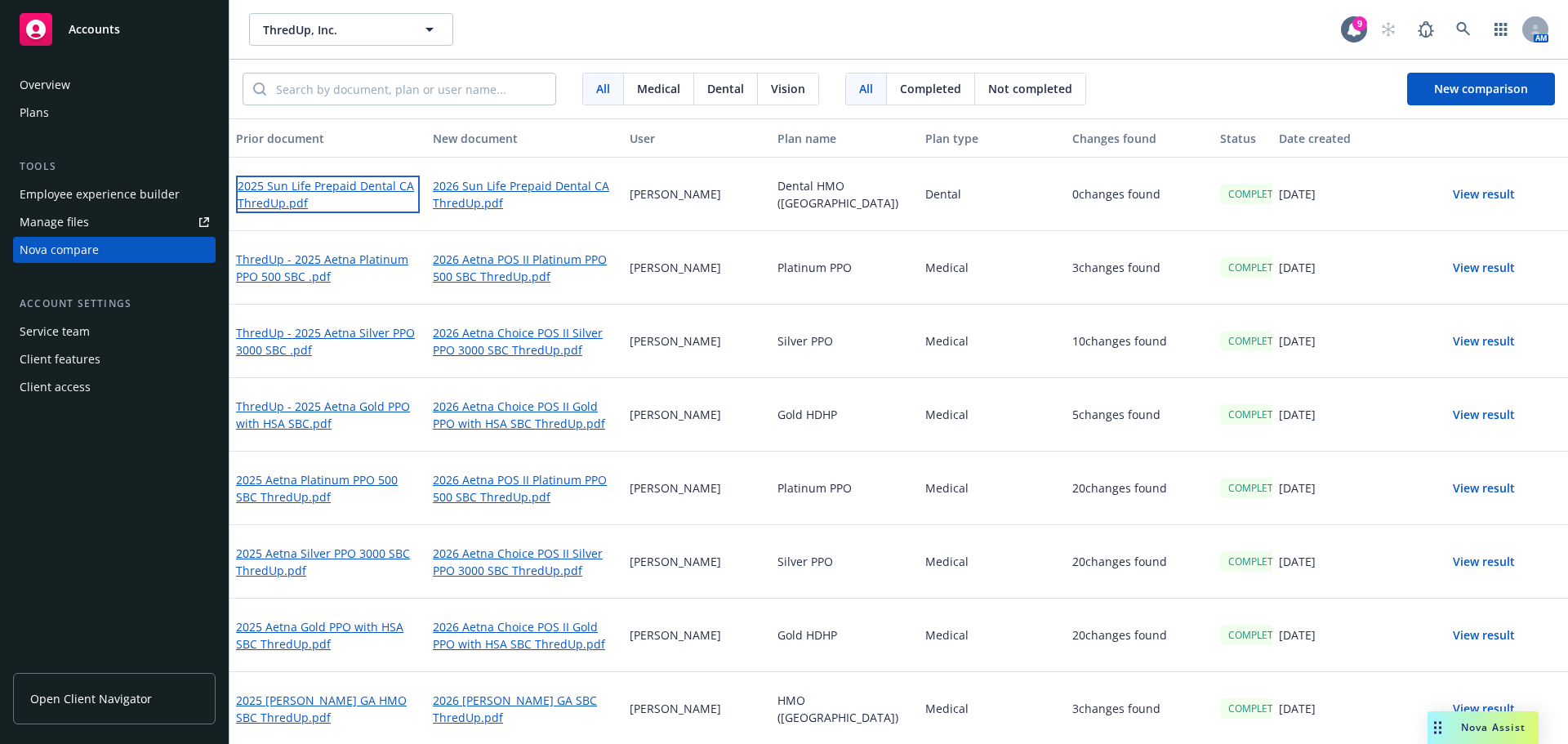
click at [298, 183] on link "2025 Sun Life Prepaid Dental CA ThredUp.pdf" at bounding box center [328, 194] width 183 height 38
click at [1491, 189] on button "View result" at bounding box center [1484, 194] width 114 height 32
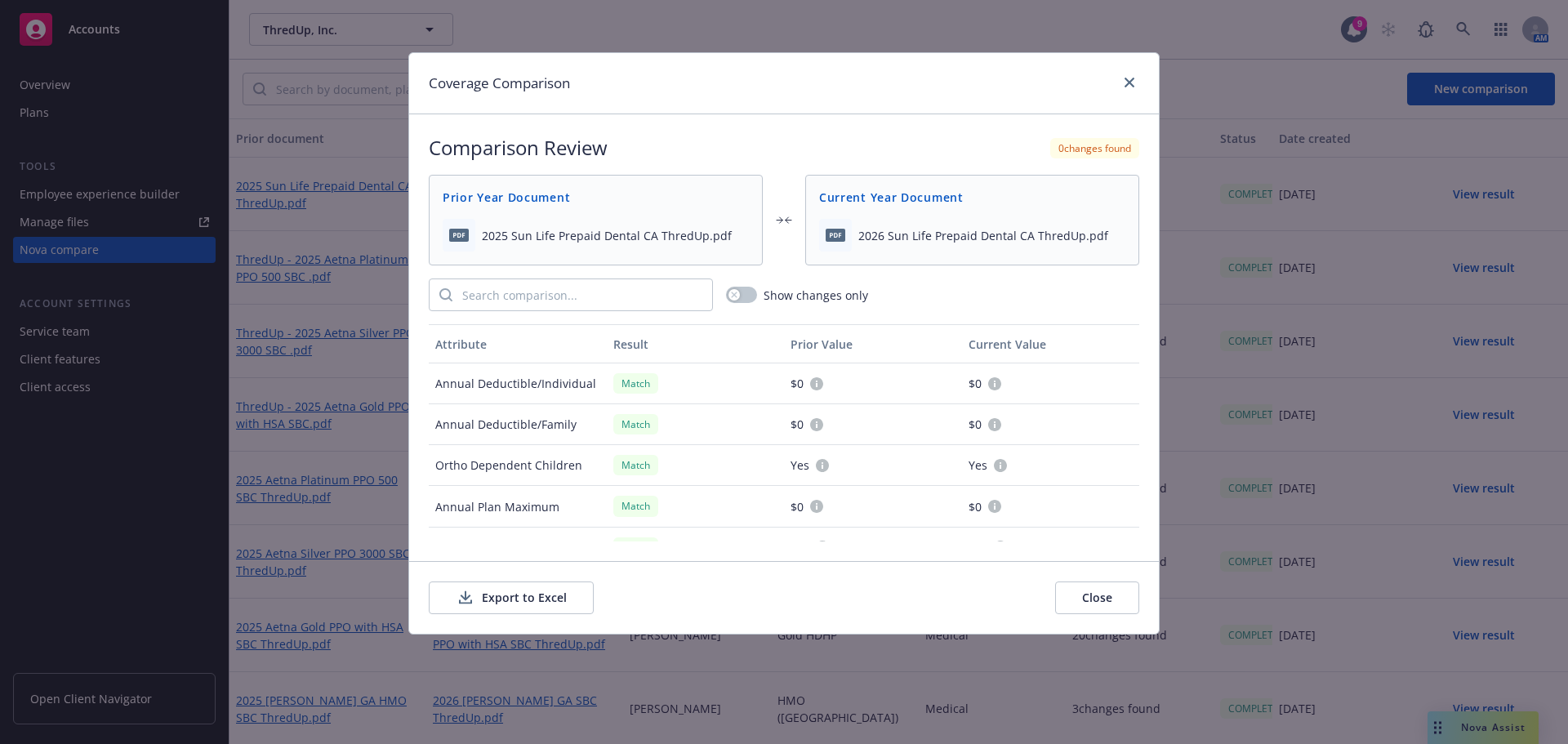
click at [1112, 598] on button "Close" at bounding box center [1097, 597] width 84 height 32
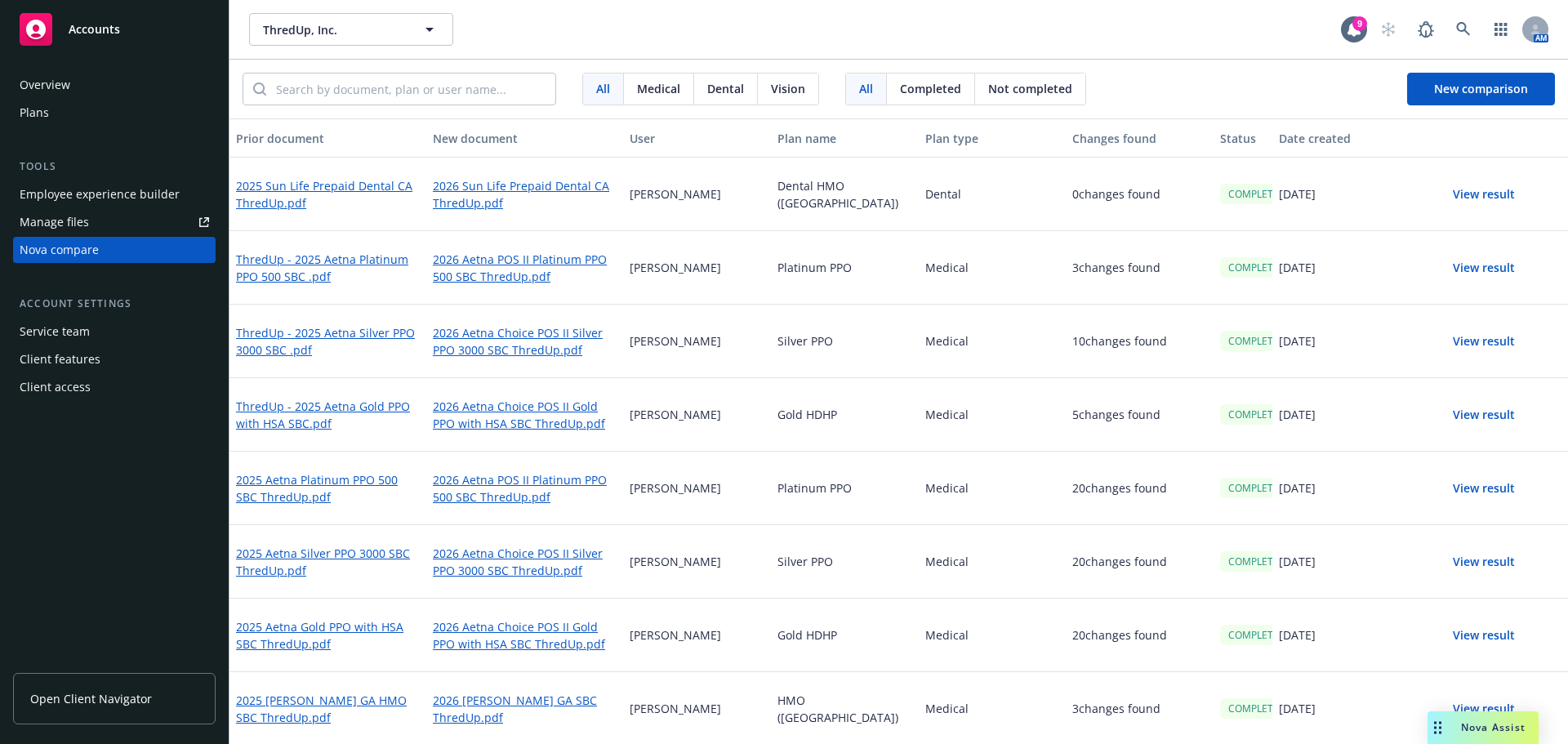
click at [1466, 199] on button "View result" at bounding box center [1484, 194] width 114 height 32
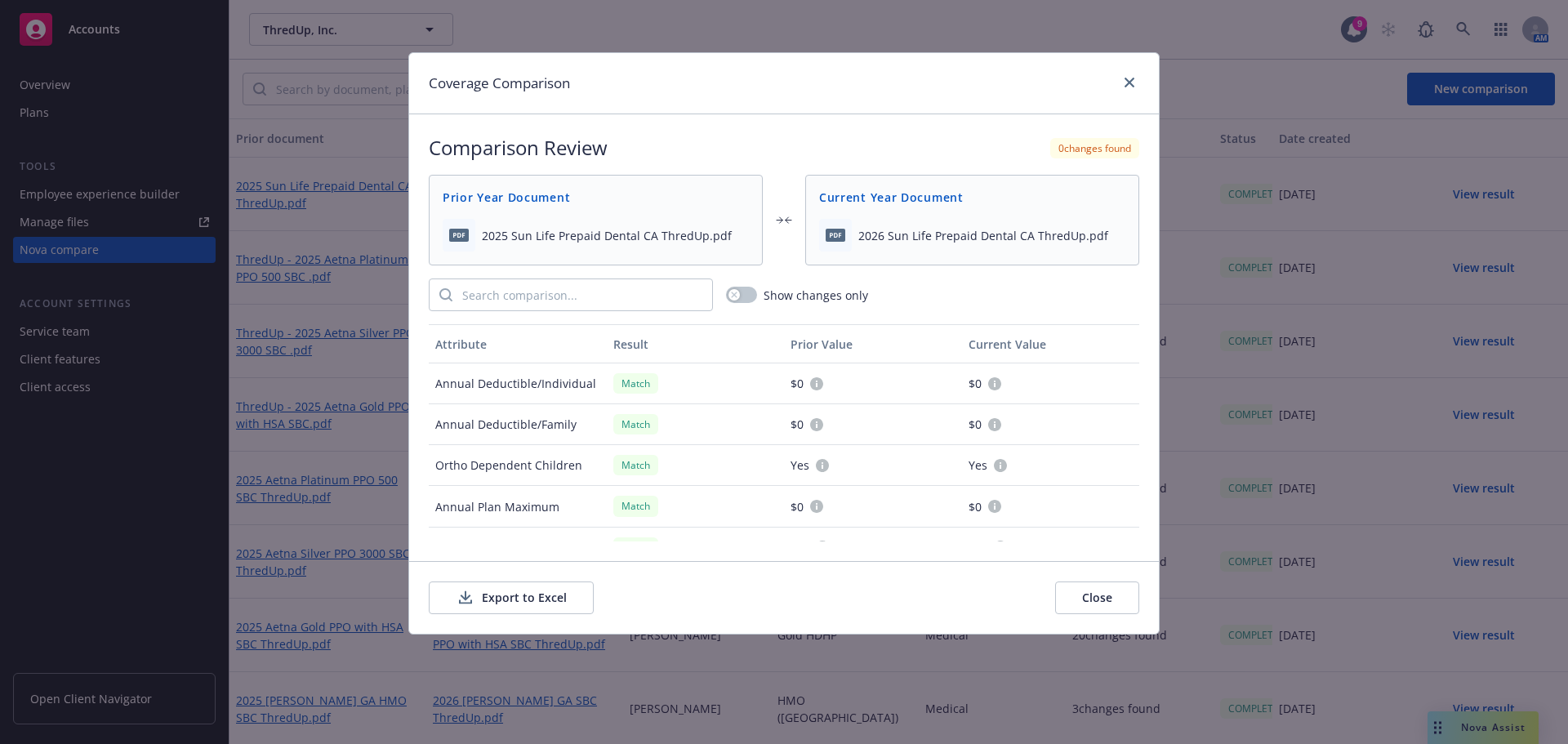
click at [1095, 602] on button "Close" at bounding box center [1097, 597] width 84 height 32
